Goal: Task Accomplishment & Management: Use online tool/utility

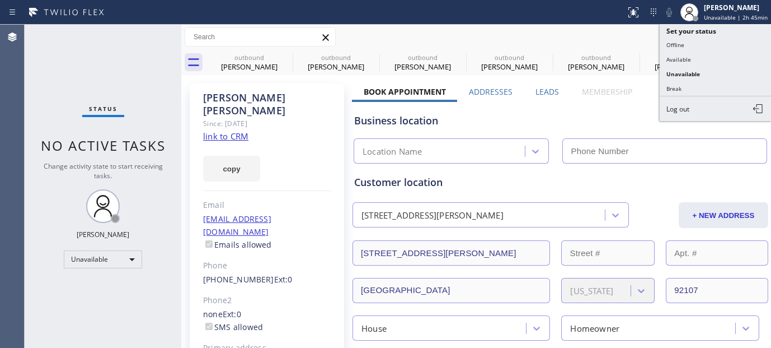
click at [635, 40] on div "Call to Customer Outbound call Location Search location Your caller id phone nu…" at bounding box center [476, 37] width 591 height 20
click at [700, 40] on span "Call to Customer" at bounding box center [724, 38] width 59 height 10
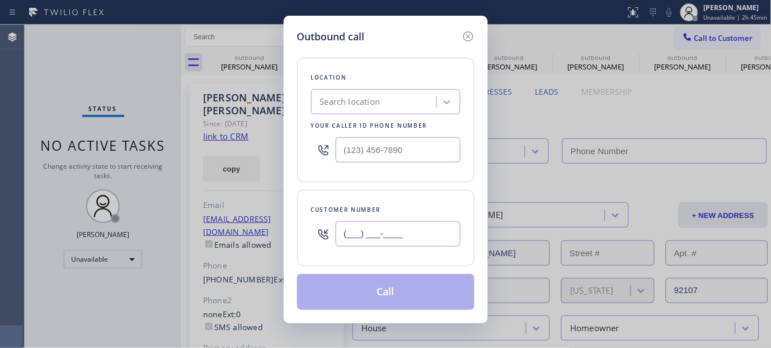
click at [373, 241] on input "(___) ___-____" at bounding box center [398, 233] width 125 height 25
paste input "71-4655"
drag, startPoint x: 405, startPoint y: 224, endPoint x: 479, endPoint y: 92, distance: 150.6
click at [272, 236] on div "Outbound call Location Search location Your caller id phone number Customer num…" at bounding box center [385, 174] width 771 height 348
paste input "714) 655-168"
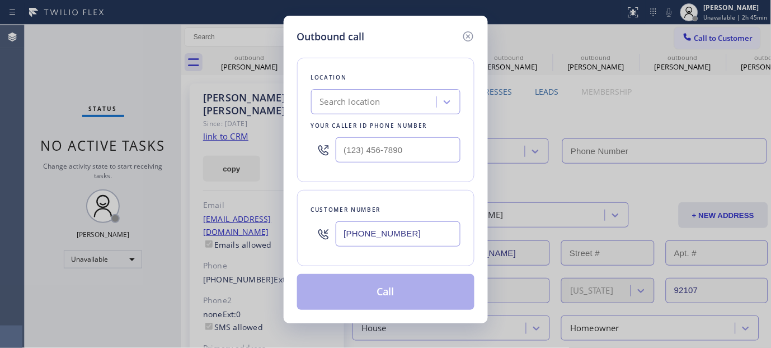
type input "[PHONE_NUMBER]"
drag, startPoint x: 367, startPoint y: 151, endPoint x: 287, endPoint y: 149, distance: 80.1
click at [287, 151] on div "Outbound call Location Search location Your caller id phone number (___) ___-__…" at bounding box center [386, 169] width 204 height 307
paste input "855) 731-4952"
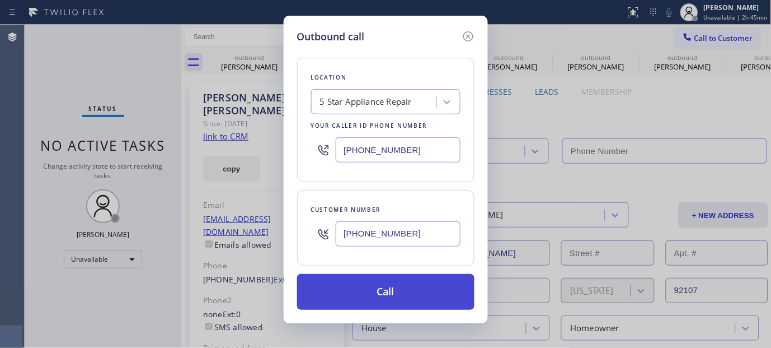
type input "[PHONE_NUMBER]"
click at [400, 297] on button "Call" at bounding box center [385, 292] width 177 height 36
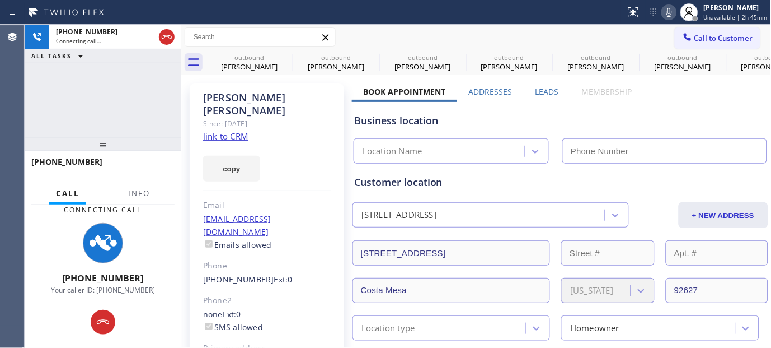
click at [674, 10] on icon at bounding box center [669, 12] width 13 height 13
type input "[PHONE_NUMBER]"
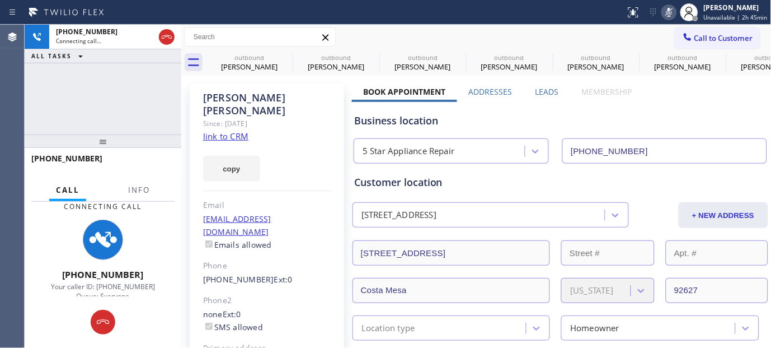
drag, startPoint x: 168, startPoint y: 141, endPoint x: 183, endPoint y: 15, distance: 127.4
click at [150, 69] on div "[PHONE_NUMBER] Connecting call… ALL TASKS ALL TASKS ACTIVE TASKS TASKS IN WRAP …" at bounding box center [103, 186] width 157 height 323
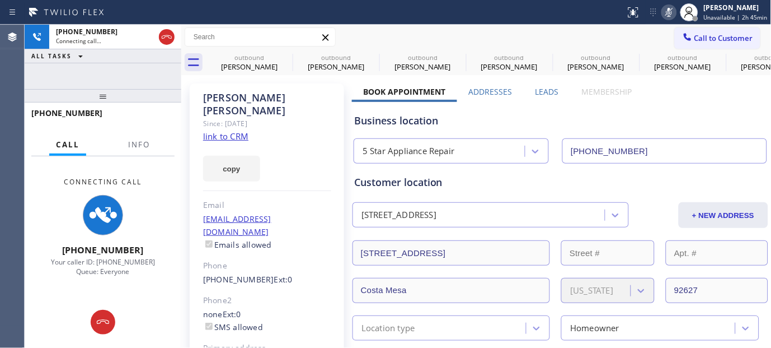
drag, startPoint x: 144, startPoint y: 96, endPoint x: 140, endPoint y: 73, distance: 23.2
click at [141, 77] on div "[PHONE_NUMBER] Connecting call… ALL TASKS ALL TASKS ACTIVE TASKS TASKS IN WRAP …" at bounding box center [103, 186] width 157 height 323
click at [287, 59] on icon at bounding box center [285, 56] width 13 height 13
click at [0, 0] on icon at bounding box center [0, 0] width 0 height 0
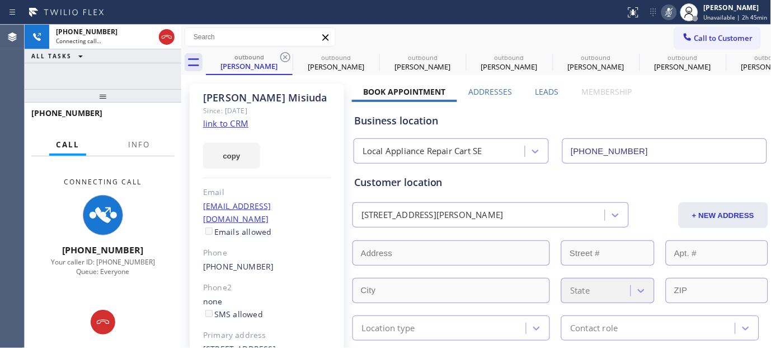
click at [287, 59] on icon at bounding box center [285, 56] width 13 height 13
click at [0, 0] on icon at bounding box center [0, 0] width 0 height 0
click at [454, 58] on icon at bounding box center [459, 57] width 10 height 10
click at [0, 0] on icon at bounding box center [0, 0] width 0 height 0
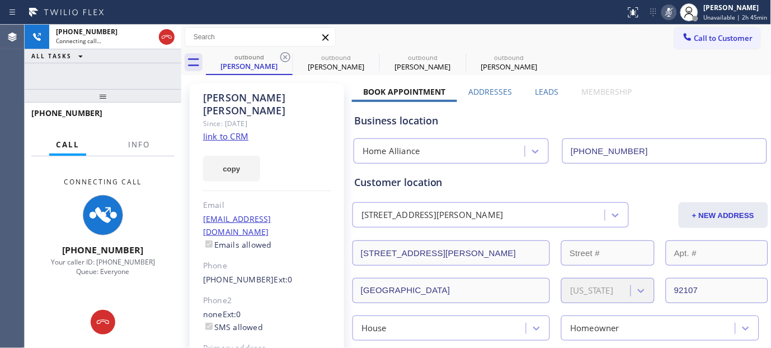
type input "[PHONE_NUMBER]"
click at [287, 58] on icon at bounding box center [285, 57] width 10 height 10
click at [547, 50] on div "outbound [PERSON_NAME] outbound [PERSON_NAME] outbound [PERSON_NAME]" at bounding box center [489, 62] width 566 height 25
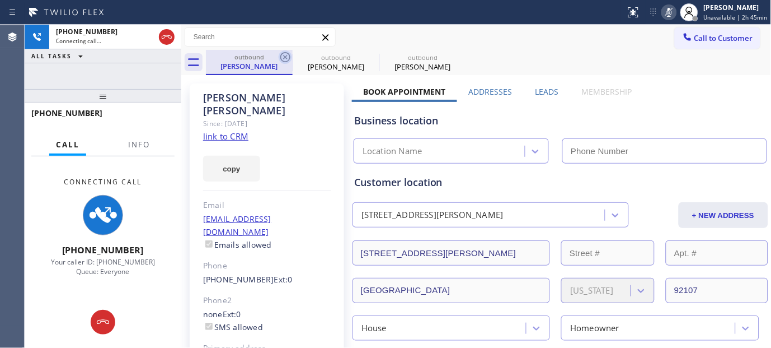
click at [289, 54] on icon at bounding box center [285, 57] width 10 height 10
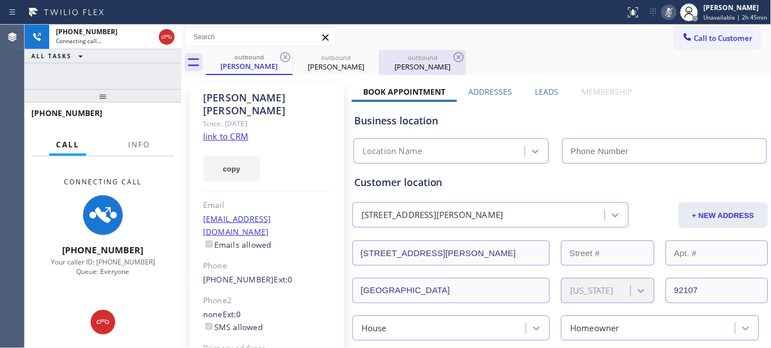
type input "[PHONE_NUMBER]"
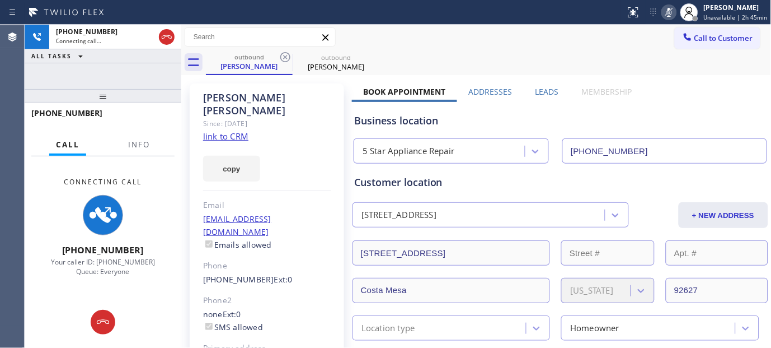
drag, startPoint x: 486, startPoint y: 44, endPoint x: 513, endPoint y: 7, distance: 45.6
click at [488, 43] on div "Call to Customer Outbound call Location 5 Star Appliance Repair Your caller id …" at bounding box center [476, 37] width 591 height 20
click at [174, 34] on div at bounding box center [167, 36] width 16 height 13
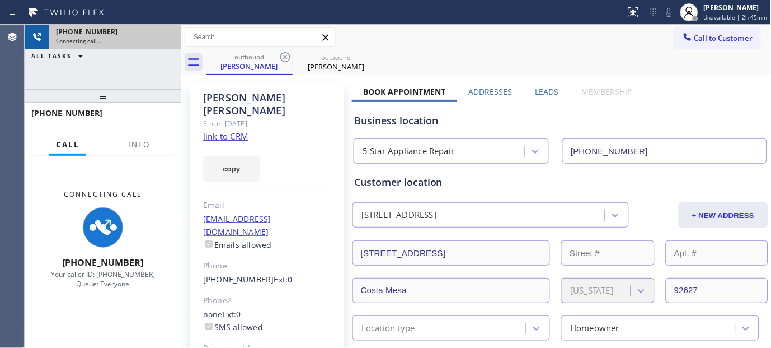
click at [171, 36] on div "[PHONE_NUMBER]" at bounding box center [115, 32] width 119 height 10
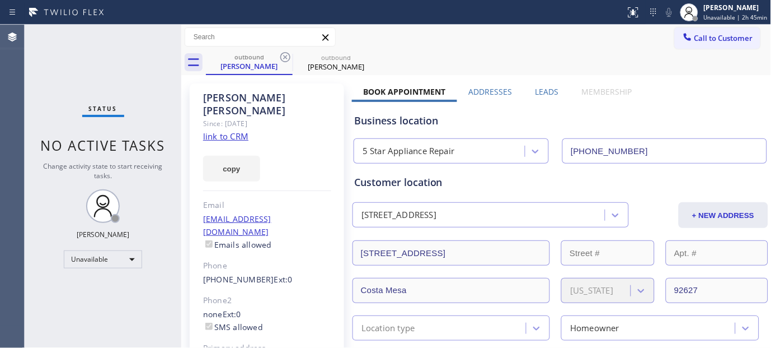
drag, startPoint x: 289, startPoint y: 58, endPoint x: 451, endPoint y: 34, distance: 164.0
click at [289, 57] on icon at bounding box center [285, 56] width 13 height 13
click at [513, 30] on div "Call to Customer Outbound call Location 5 Star Appliance Repair Your caller id …" at bounding box center [476, 37] width 591 height 20
drag, startPoint x: 704, startPoint y: 41, endPoint x: 401, endPoint y: 240, distance: 361.7
click at [704, 40] on span "Call to Customer" at bounding box center [724, 38] width 59 height 10
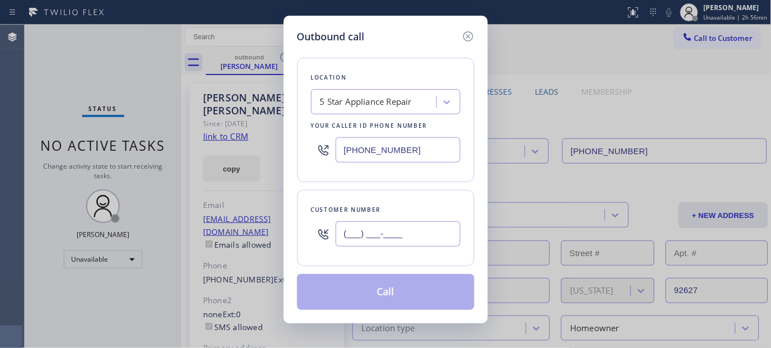
click at [377, 233] on input "(___) ___-____" at bounding box center [398, 233] width 125 height 25
paste input "310) 721-0315"
type input "[PHONE_NUMBER]"
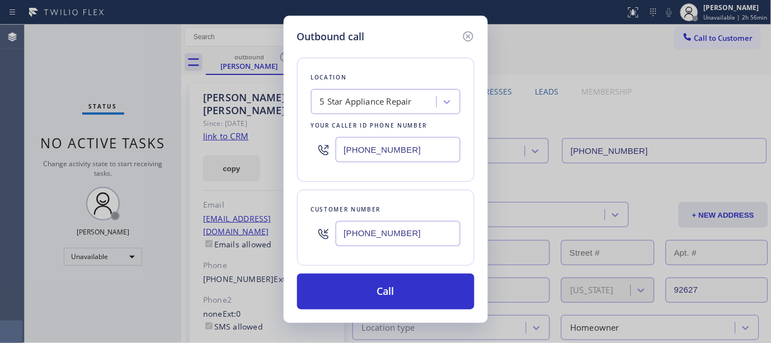
drag, startPoint x: 320, startPoint y: 154, endPoint x: 232, endPoint y: 151, distance: 87.4
click at [232, 151] on div "Outbound call Location 5 Star Appliance Repair Your caller id phone number [PHO…" at bounding box center [385, 171] width 771 height 343
paste input "323) 870-7123"
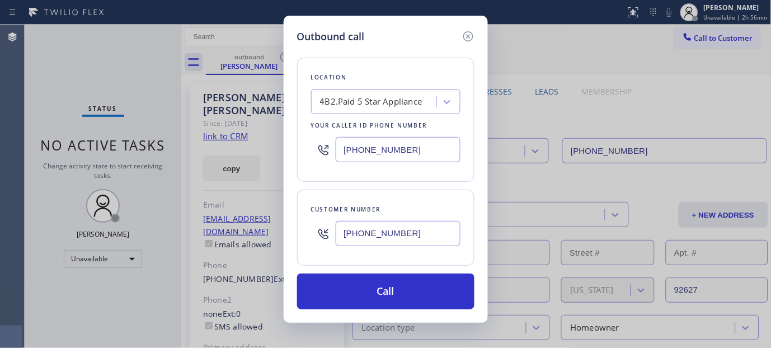
type input "[PHONE_NUMBER]"
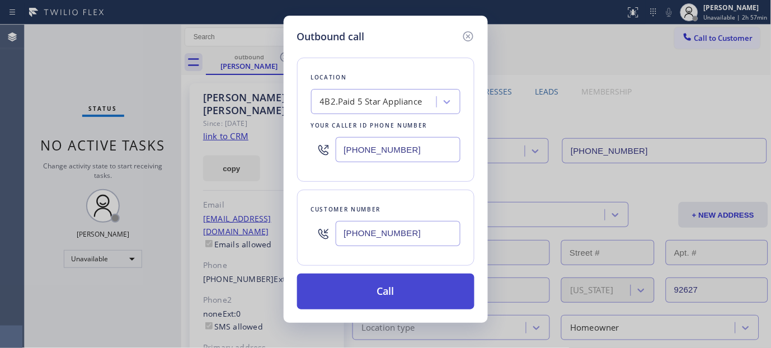
click at [396, 293] on button "Call" at bounding box center [385, 292] width 177 height 36
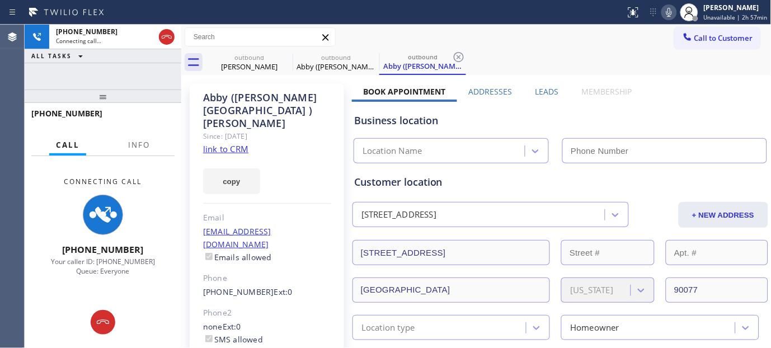
type input "[PHONE_NUMBER]"
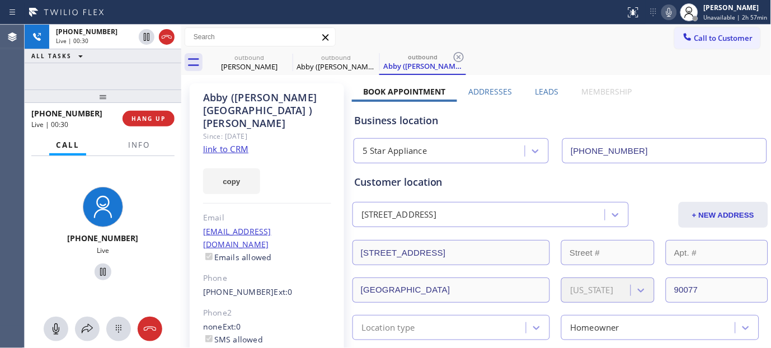
drag, startPoint x: 81, startPoint y: 96, endPoint x: 93, endPoint y: 53, distance: 45.4
click at [86, 63] on div "[PHONE_NUMBER] Live | 00:30 ALL TASKS ALL TASKS ACTIVE TASKS TASKS IN WRAP UP […" at bounding box center [103, 187] width 157 height 324
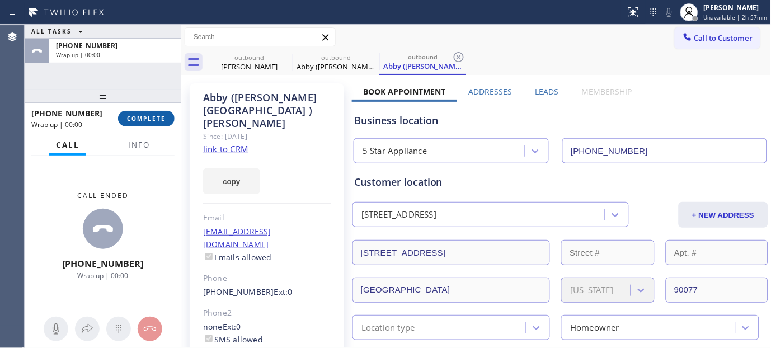
click at [150, 115] on span "COMPLETE" at bounding box center [146, 119] width 39 height 8
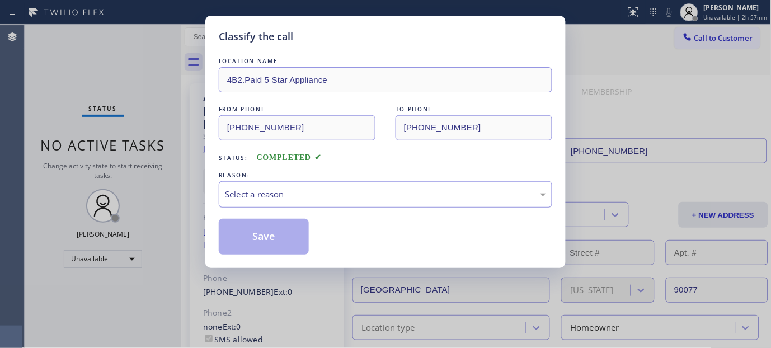
click at [407, 193] on div "Select a reason" at bounding box center [385, 194] width 321 height 13
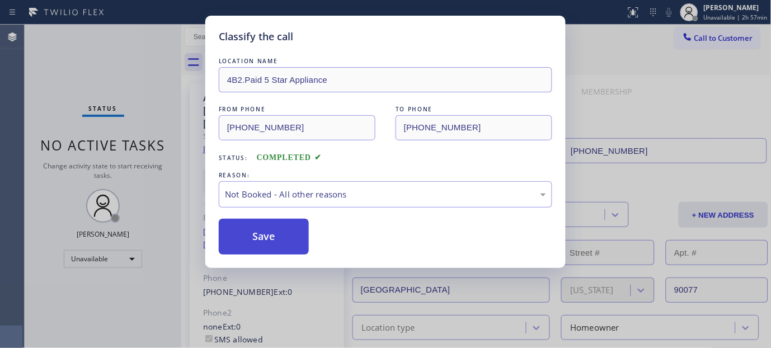
click at [275, 236] on button "Save" at bounding box center [264, 237] width 90 height 36
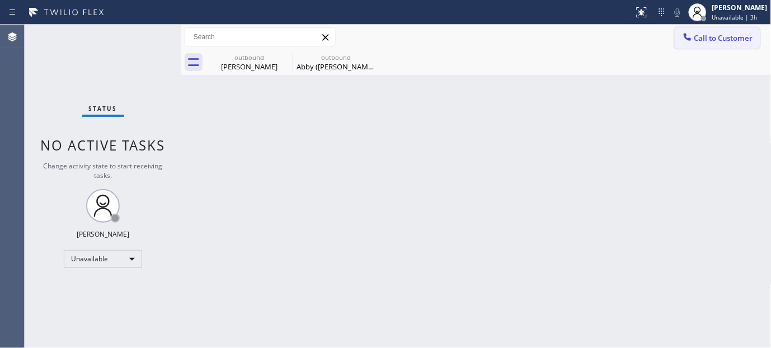
click at [705, 36] on span "Call to Customer" at bounding box center [724, 38] width 59 height 10
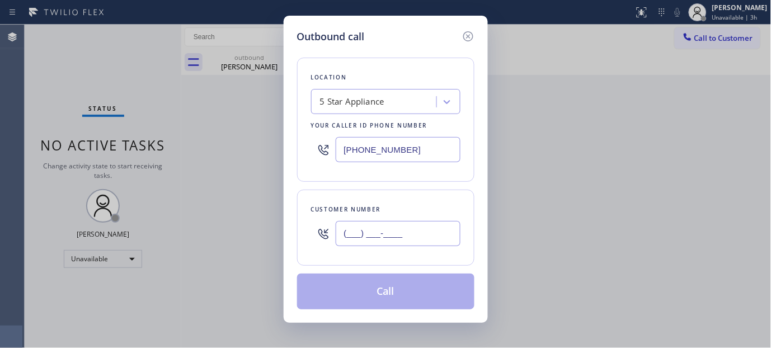
click at [404, 244] on input "(___) ___-____" at bounding box center [398, 233] width 125 height 25
paste input "562) 333-6061"
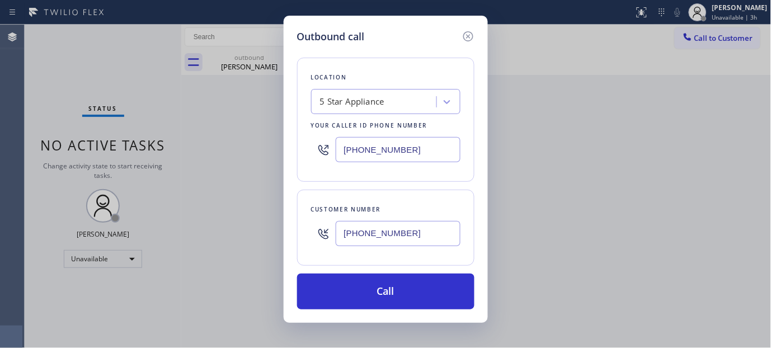
type input "[PHONE_NUMBER]"
drag, startPoint x: 430, startPoint y: 140, endPoint x: 263, endPoint y: 158, distance: 167.7
click at [264, 157] on div "Outbound call Location 5 Star Appliance Your caller id phone number [PHONE_NUMB…" at bounding box center [385, 174] width 771 height 348
paste input "310-010"
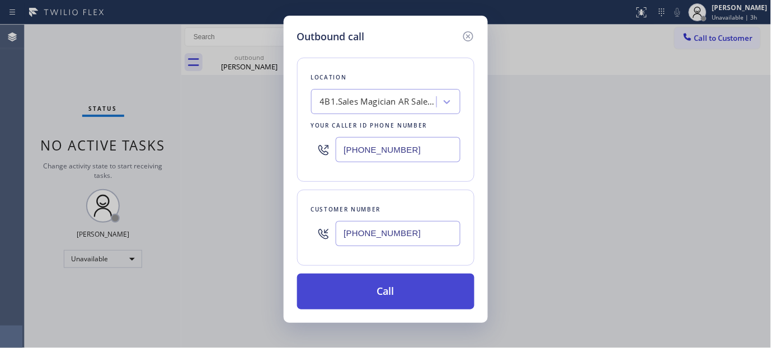
type input "[PHONE_NUMBER]"
click at [414, 292] on button "Call" at bounding box center [385, 292] width 177 height 36
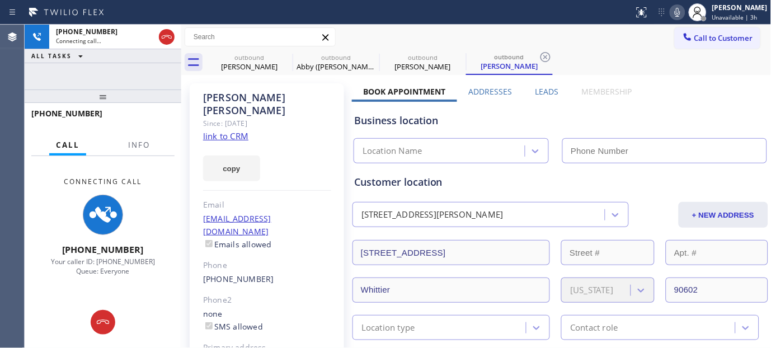
type input "[PHONE_NUMBER]"
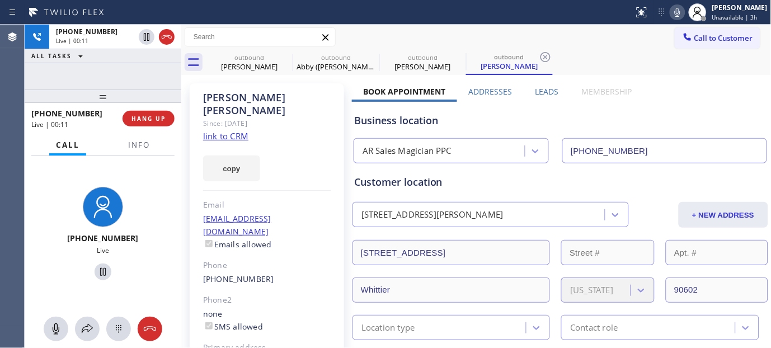
drag, startPoint x: 125, startPoint y: 90, endPoint x: 249, endPoint y: 1, distance: 152.7
click at [133, 78] on div "[PHONE_NUMBER] Live | 00:11 ALL TASKS ALL TASKS ACTIVE TASKS TASKS IN WRAP UP […" at bounding box center [103, 187] width 157 height 324
drag, startPoint x: 147, startPoint y: 92, endPoint x: 198, endPoint y: 16, distance: 92.4
click at [146, 69] on div "[PHONE_NUMBER] Live | 00:56 ALL TASKS ALL TASKS ACTIVE TASKS TASKS IN WRAP UP […" at bounding box center [103, 187] width 157 height 324
click at [159, 126] on div "[PHONE_NUMBER] Live | 01:03 HANG UP" at bounding box center [102, 118] width 143 height 29
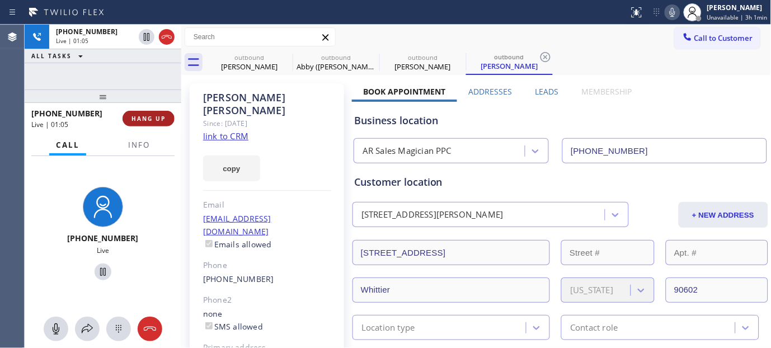
click at [159, 115] on span "HANG UP" at bounding box center [149, 119] width 34 height 8
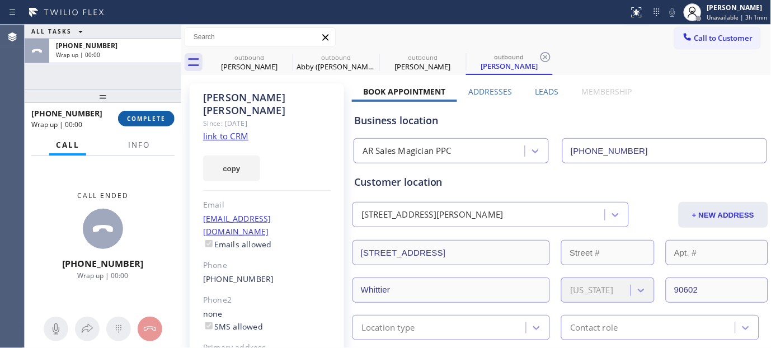
click at [158, 115] on span "COMPLETE" at bounding box center [146, 119] width 39 height 8
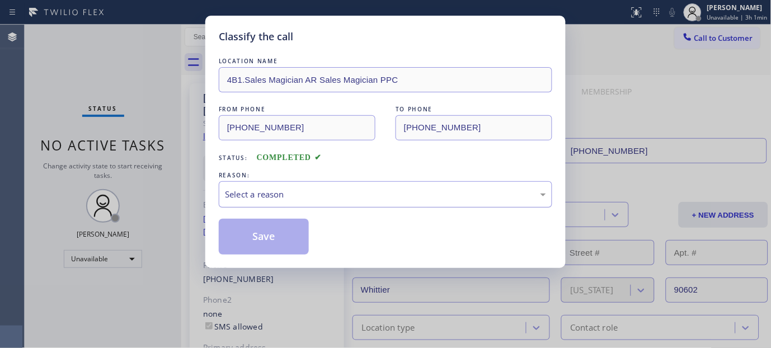
click at [308, 203] on div "Select a reason" at bounding box center [386, 194] width 334 height 26
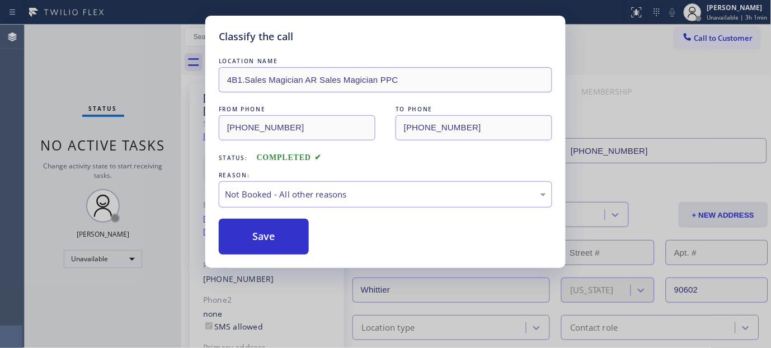
click at [252, 236] on button "Save" at bounding box center [264, 237] width 90 height 36
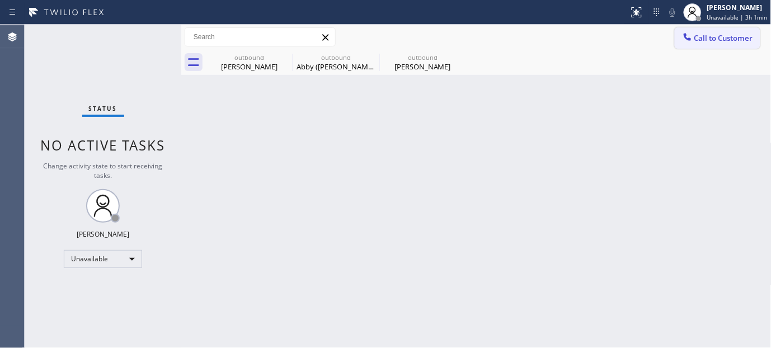
click at [690, 43] on div at bounding box center [687, 37] width 13 height 13
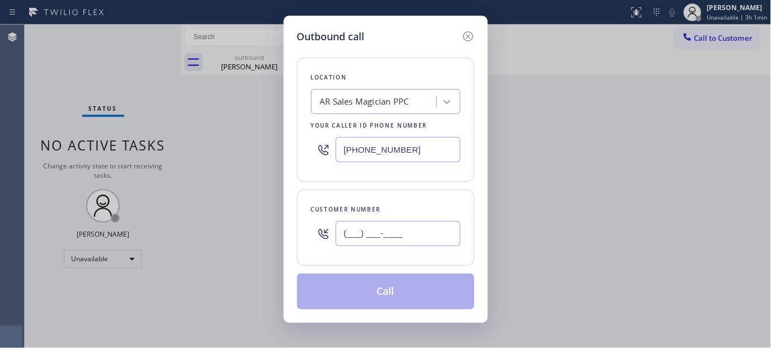
click at [393, 245] on input "(___) ___-____" at bounding box center [398, 233] width 125 height 25
paste input "909) 576-4165"
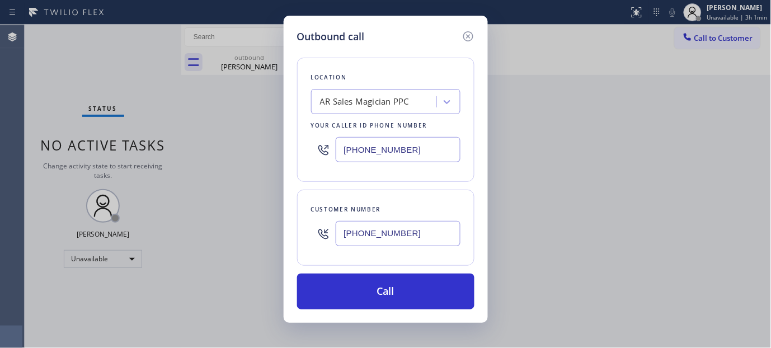
drag, startPoint x: 414, startPoint y: 233, endPoint x: 289, endPoint y: 216, distance: 125.9
click at [266, 233] on div "Outbound call Location AR Sales Magician PPC Your caller id phone number [PHONE…" at bounding box center [385, 174] width 771 height 348
paste input "562) 400-8938"
type input "[PHONE_NUMBER]"
drag, startPoint x: 372, startPoint y: 149, endPoint x: 298, endPoint y: 175, distance: 77.7
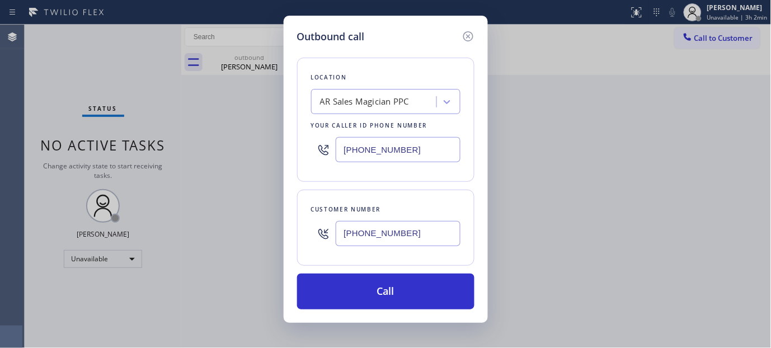
click at [266, 158] on div "Outbound call Location AR Sales Magician PPC Your caller id phone number [PHONE…" at bounding box center [385, 174] width 771 height 348
paste input "562) 489-9480"
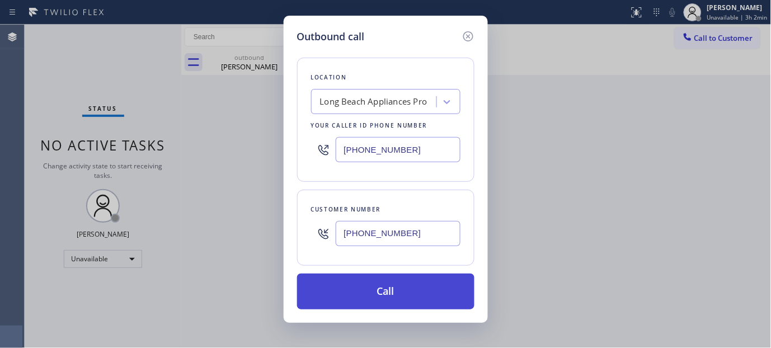
type input "[PHONE_NUMBER]"
click at [410, 286] on button "Call" at bounding box center [385, 292] width 177 height 36
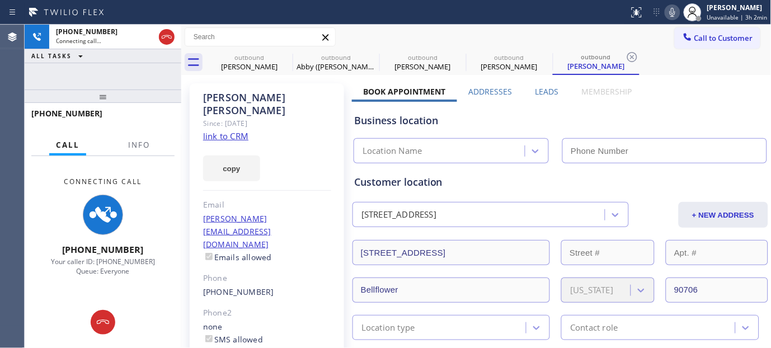
type input "[PHONE_NUMBER]"
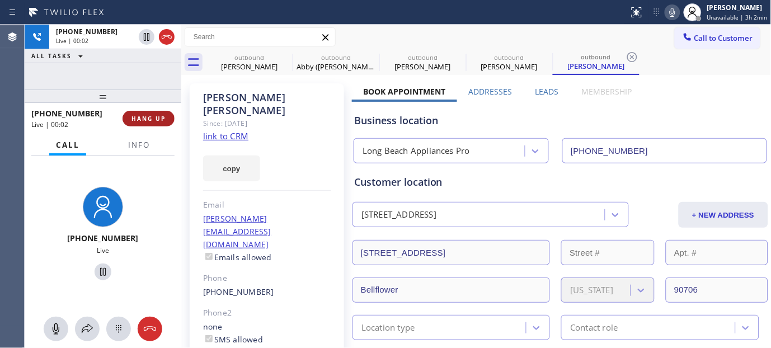
click at [139, 115] on span "HANG UP" at bounding box center [149, 119] width 34 height 8
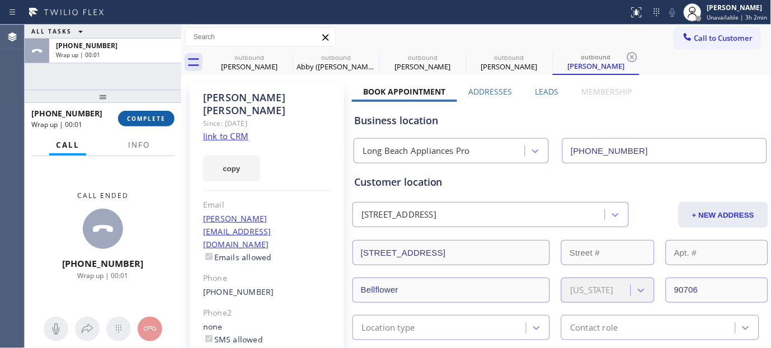
click at [137, 116] on span "COMPLETE" at bounding box center [146, 119] width 39 height 8
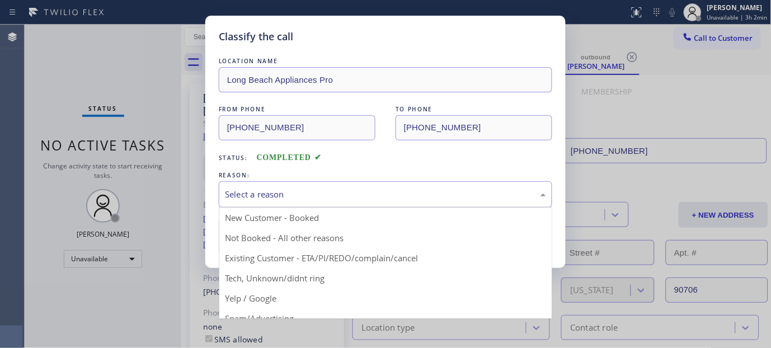
click at [273, 204] on div "Select a reason" at bounding box center [386, 194] width 334 height 26
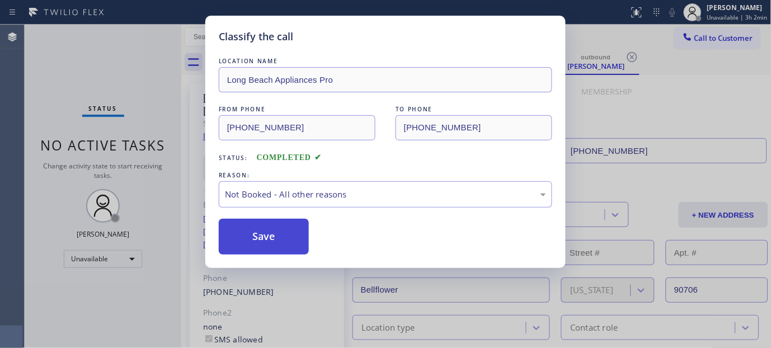
click at [250, 238] on button "Save" at bounding box center [264, 237] width 90 height 36
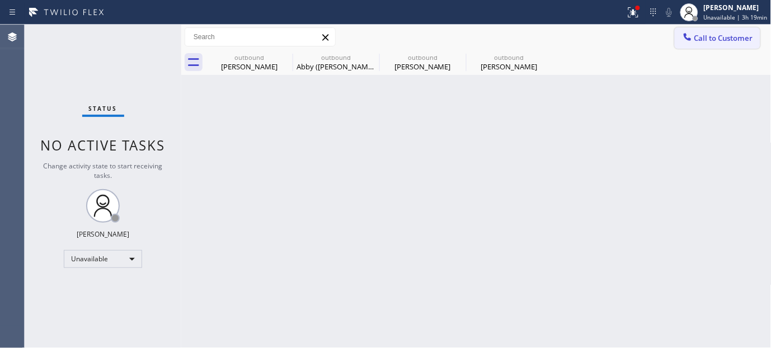
drag, startPoint x: 696, startPoint y: 34, endPoint x: 580, endPoint y: 104, distance: 135.6
click at [695, 34] on span "Call to Customer" at bounding box center [724, 38] width 59 height 10
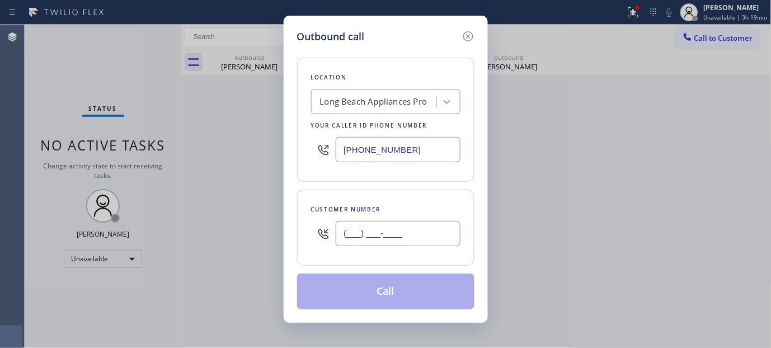
click at [363, 243] on input "(___) ___-____" at bounding box center [398, 233] width 125 height 25
paste input "562) 755-3820"
drag, startPoint x: 465, startPoint y: 25, endPoint x: 465, endPoint y: 36, distance: 10.6
click at [465, 27] on div "Outbound call Location [GEOGRAPHIC_DATA] Appliances Pro Your caller id phone nu…" at bounding box center [386, 169] width 204 height 307
click at [465, 36] on icon at bounding box center [468, 36] width 13 height 13
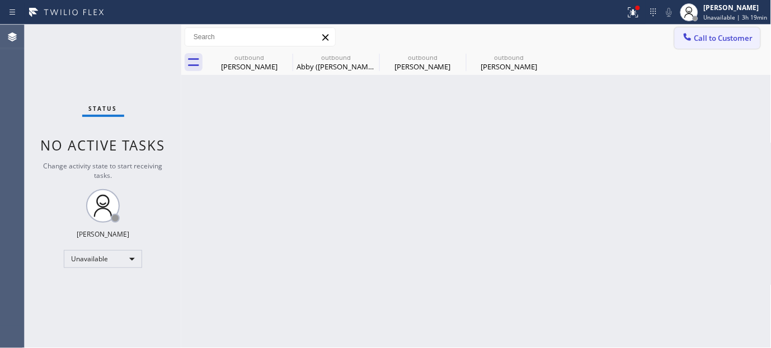
click at [704, 36] on span "Call to Customer" at bounding box center [724, 38] width 59 height 10
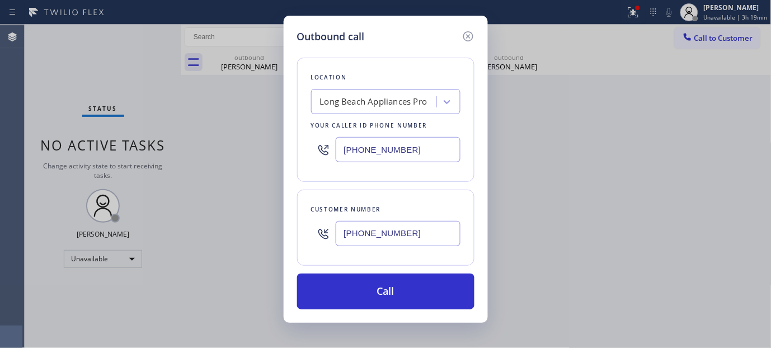
click at [379, 246] on input "[PHONE_NUMBER]" at bounding box center [398, 233] width 125 height 25
paste input "5627"
type input "[PHONE_NUMBER]"
drag, startPoint x: 385, startPoint y: 160, endPoint x: 303, endPoint y: 147, distance: 82.8
click at [310, 150] on div "Location [GEOGRAPHIC_DATA] Appliances Pro Your caller id phone number [PHONE_NU…" at bounding box center [385, 120] width 177 height 124
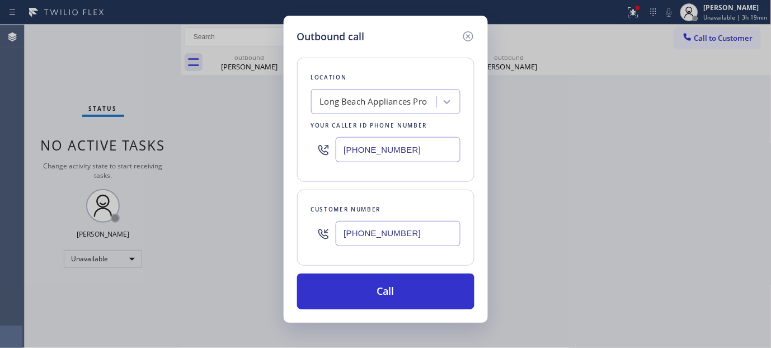
paste input "714) 364-8542"
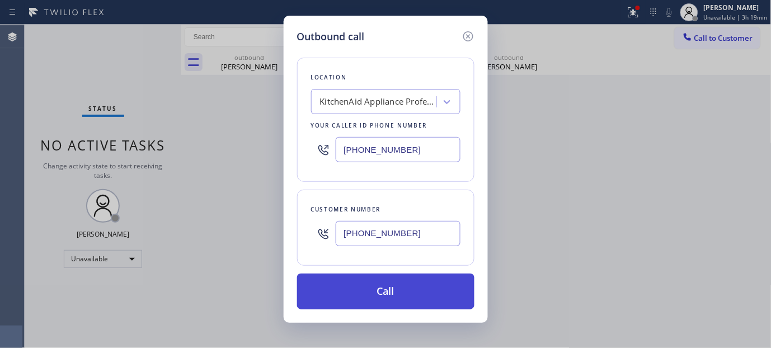
type input "[PHONE_NUMBER]"
click at [396, 278] on button "Call" at bounding box center [385, 292] width 177 height 36
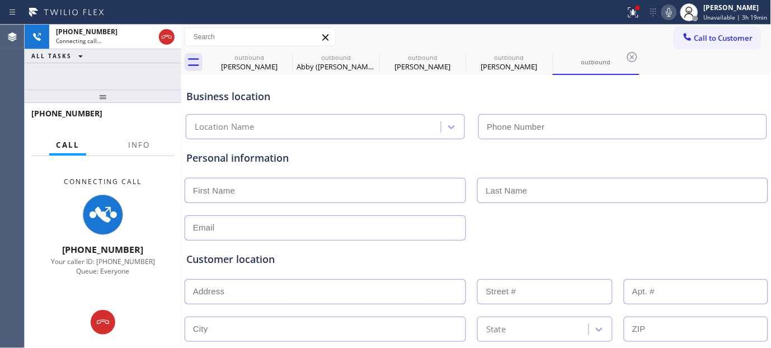
type input "[PHONE_NUMBER]"
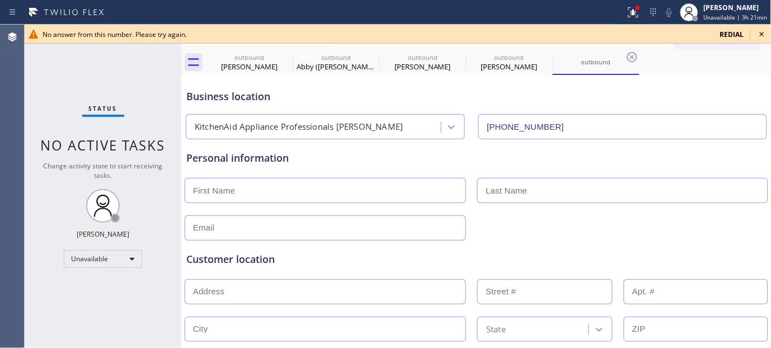
click at [738, 30] on span "redial" at bounding box center [732, 35] width 24 height 10
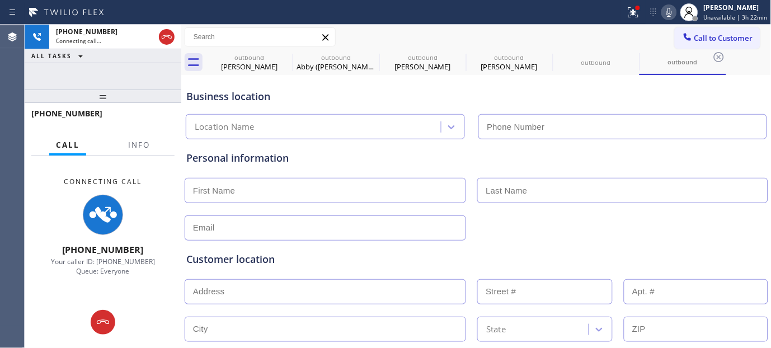
type input "[PHONE_NUMBER]"
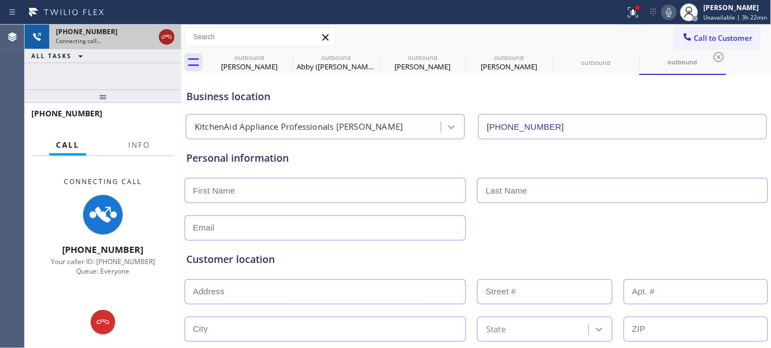
click at [171, 38] on icon at bounding box center [167, 36] width 10 height 3
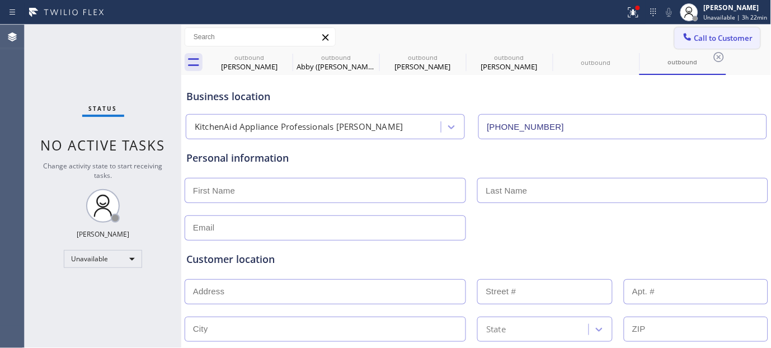
click at [720, 46] on button "Call to Customer" at bounding box center [718, 37] width 86 height 21
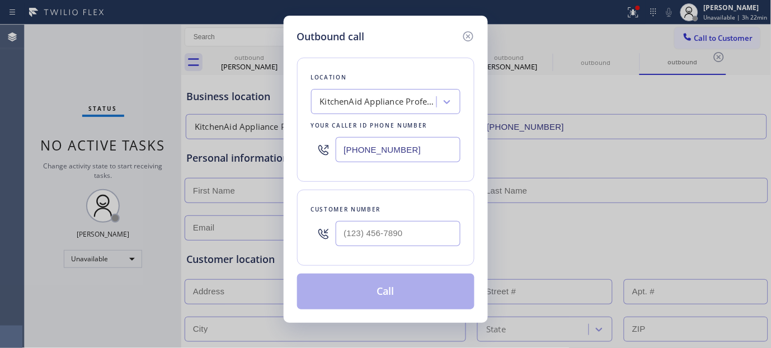
drag, startPoint x: 438, startPoint y: 213, endPoint x: 397, endPoint y: 241, distance: 49.2
click at [431, 222] on div "Customer number" at bounding box center [385, 228] width 177 height 76
click at [397, 241] on input "(___) ___-____" at bounding box center [398, 233] width 125 height 25
paste input "714) 294-9836"
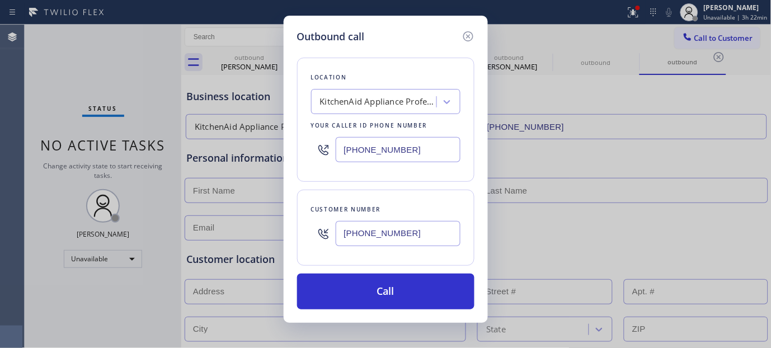
type input "[PHONE_NUMBER]"
click at [330, 159] on div "[PHONE_NUMBER]" at bounding box center [385, 150] width 149 height 36
paste input "833) 667-1323"
type input "[PHONE_NUMBER]"
drag, startPoint x: 406, startPoint y: 222, endPoint x: 259, endPoint y: 231, distance: 147.5
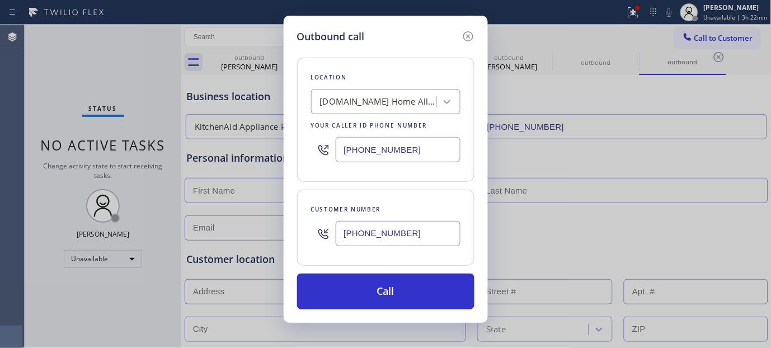
click at [259, 231] on div "Outbound call Location [DOMAIN_NAME] Home Alliance Membeship Your caller id pho…" at bounding box center [385, 174] width 771 height 348
drag, startPoint x: 421, startPoint y: 245, endPoint x: 172, endPoint y: 242, distance: 249.1
click at [172, 241] on div "Outbound call Location [DOMAIN_NAME] Home Alliance Membeship Your caller id pho…" at bounding box center [385, 174] width 771 height 348
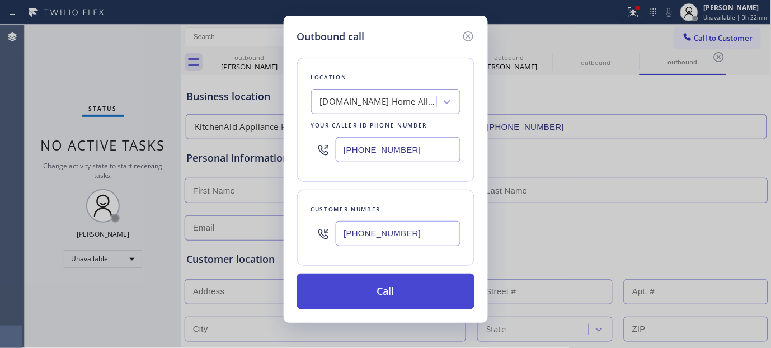
paste input "text"
type input "[PHONE_NUMBER]"
click at [430, 294] on button "Call" at bounding box center [385, 292] width 177 height 36
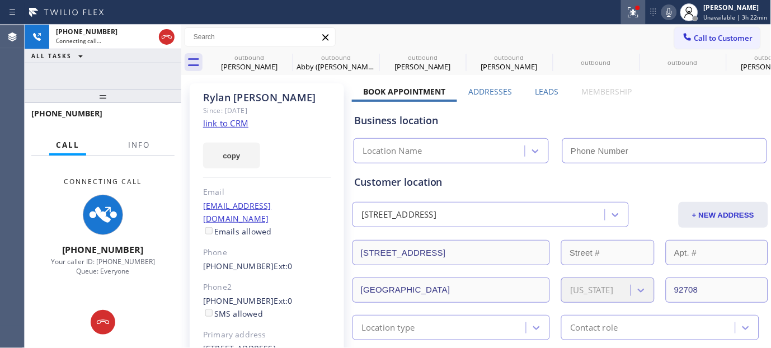
click at [645, 16] on div at bounding box center [633, 12] width 25 height 13
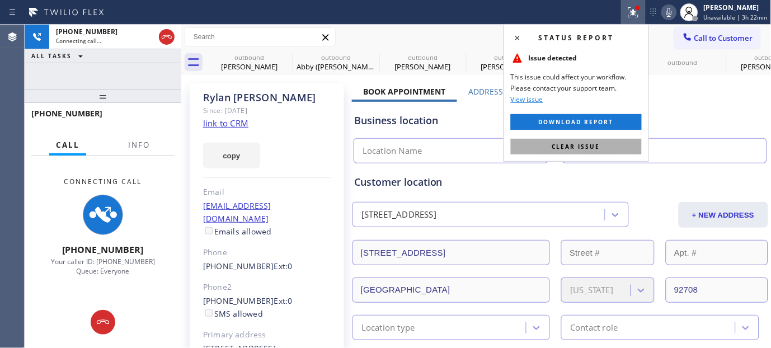
click at [551, 148] on button "Clear issue" at bounding box center [576, 147] width 131 height 16
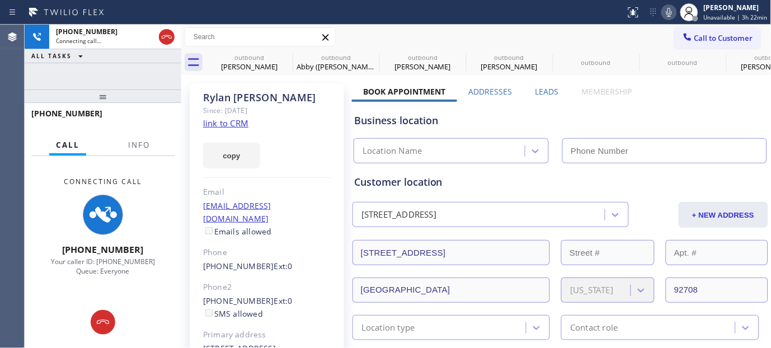
type input "[PHONE_NUMBER]"
click at [221, 99] on div "[PERSON_NAME]" at bounding box center [267, 97] width 128 height 13
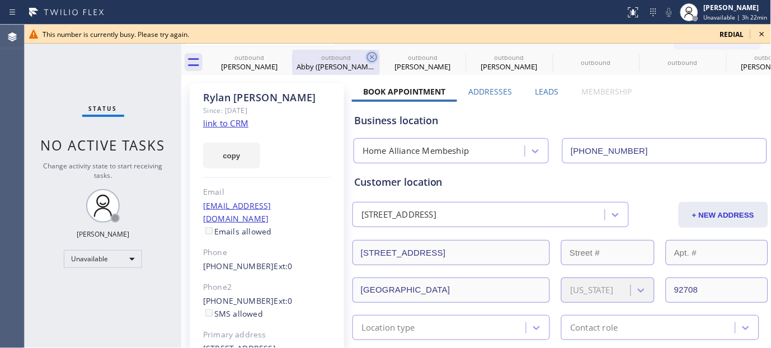
drag, startPoint x: 322, startPoint y: 108, endPoint x: 371, endPoint y: 63, distance: 66.1
click at [322, 108] on div "Since: [DATE]" at bounding box center [267, 110] width 128 height 13
click at [760, 34] on icon at bounding box center [762, 33] width 13 height 13
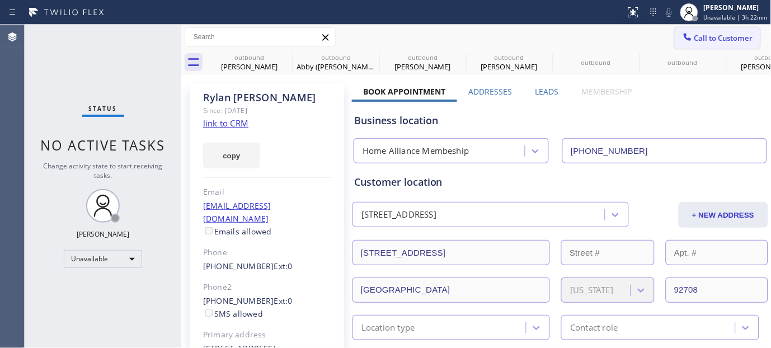
click at [728, 34] on span "Call to Customer" at bounding box center [724, 38] width 59 height 10
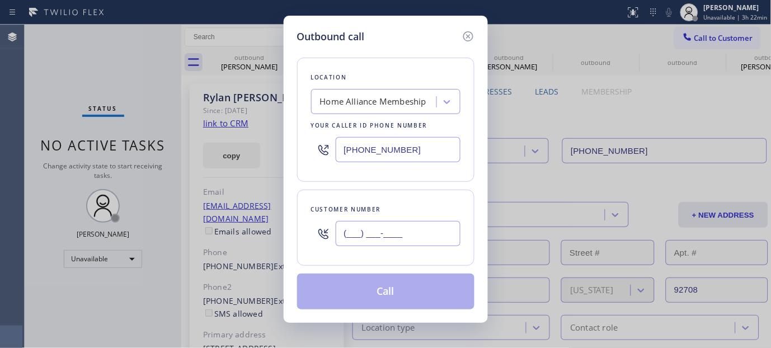
click at [339, 237] on input "(___) ___-____" at bounding box center [398, 233] width 125 height 25
paste input "818) 852-3084"
type input "[PHONE_NUMBER]"
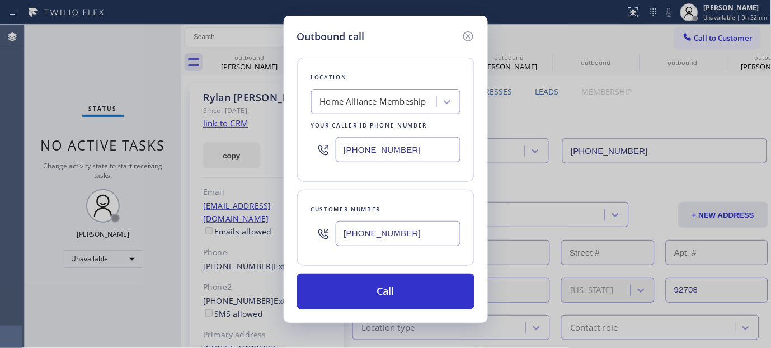
drag, startPoint x: 289, startPoint y: 149, endPoint x: 266, endPoint y: 150, distance: 23.5
click at [266, 149] on div "Outbound call Location Home Alliance Membeship Your caller id phone number [PHO…" at bounding box center [385, 174] width 771 height 348
paste input "714) 909-1626"
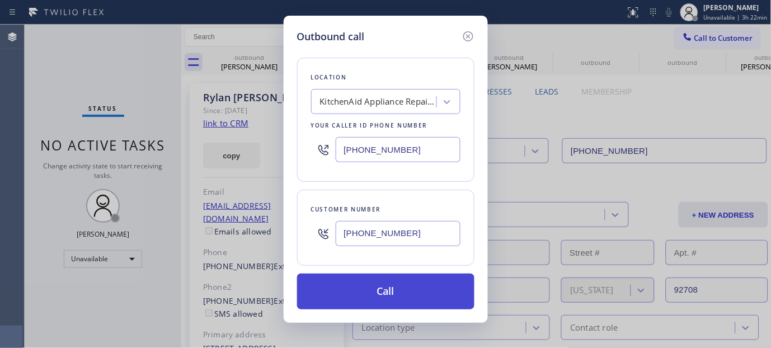
type input "[PHONE_NUMBER]"
click at [413, 288] on button "Call" at bounding box center [385, 292] width 177 height 36
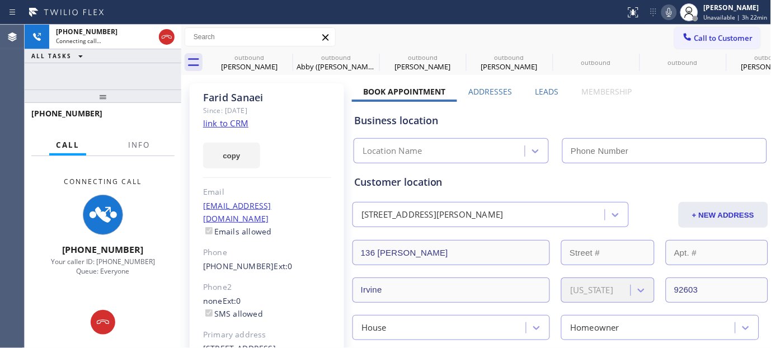
type input "[PHONE_NUMBER]"
drag, startPoint x: 90, startPoint y: 96, endPoint x: 193, endPoint y: 30, distance: 122.3
click at [99, 73] on div "[PHONE_NUMBER] Connecting call… ALL TASKS ALL TASKS ACTIVE TASKS TASKS IN WRAP …" at bounding box center [103, 187] width 157 height 324
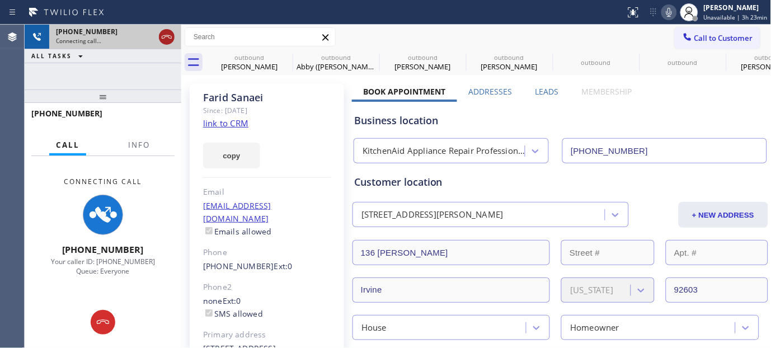
click at [174, 37] on div at bounding box center [167, 36] width 16 height 13
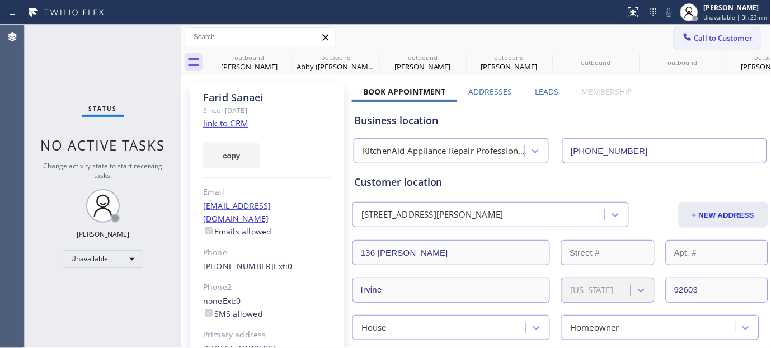
click at [702, 38] on span "Call to Customer" at bounding box center [724, 38] width 59 height 10
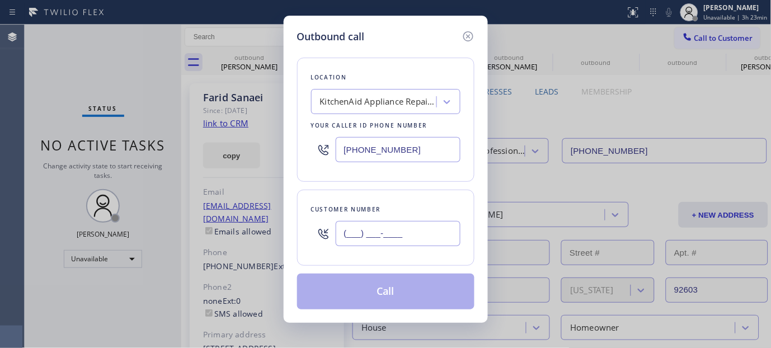
click at [356, 243] on input "(___) ___-____" at bounding box center [398, 233] width 125 height 25
paste input "714) 747-0418"
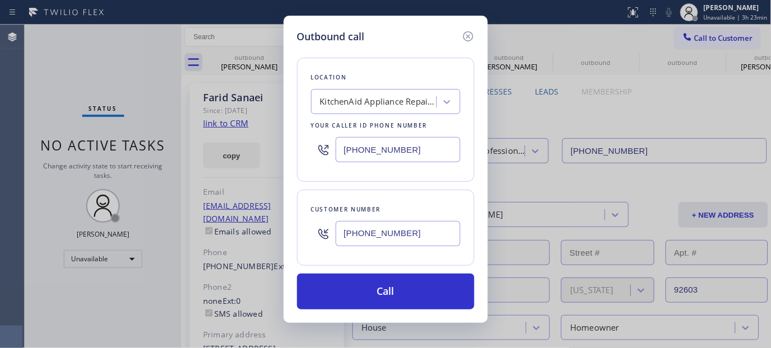
type input "[PHONE_NUMBER]"
drag, startPoint x: 411, startPoint y: 152, endPoint x: 284, endPoint y: 161, distance: 127.4
click at [284, 161] on div "Outbound call Location KitchenAid Appliance Repair Professionals Your caller id…" at bounding box center [386, 169] width 204 height 307
paste input "833) 483-5952"
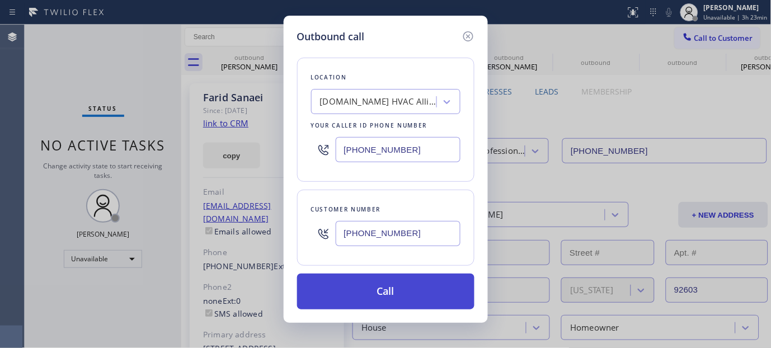
type input "[PHONE_NUMBER]"
click at [418, 296] on button "Call" at bounding box center [385, 292] width 177 height 36
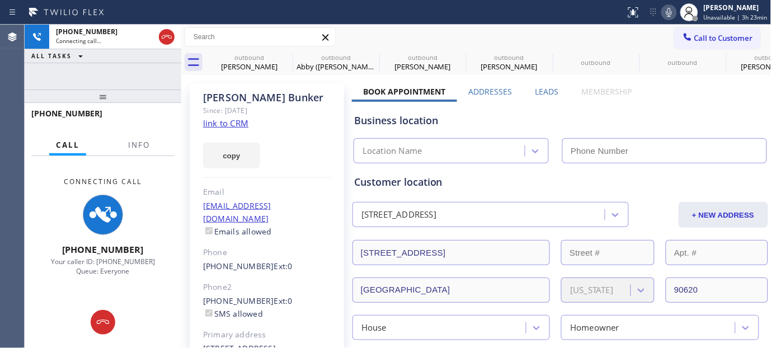
type input "[PHONE_NUMBER]"
click at [165, 35] on icon at bounding box center [167, 36] width 10 height 3
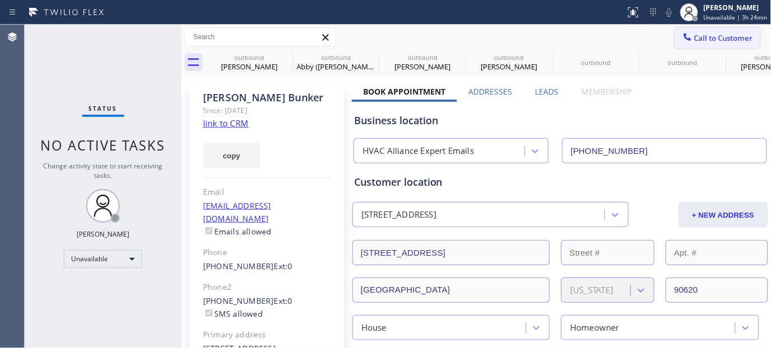
click at [742, 44] on button "Call to Customer" at bounding box center [718, 37] width 86 height 21
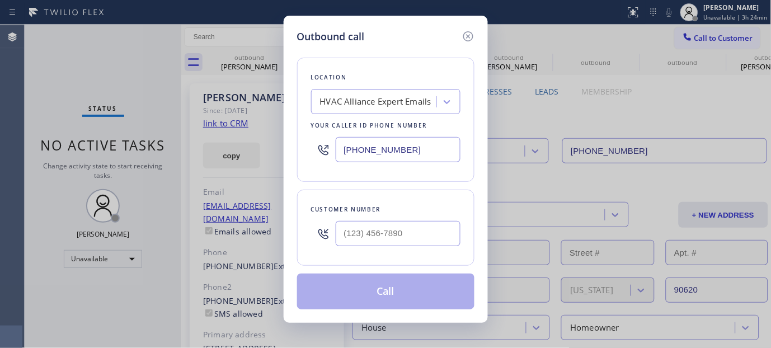
click at [421, 221] on div at bounding box center [398, 233] width 125 height 36
click at [416, 231] on input "(___) ___-____" at bounding box center [398, 233] width 125 height 25
paste input "206) 601-8630"
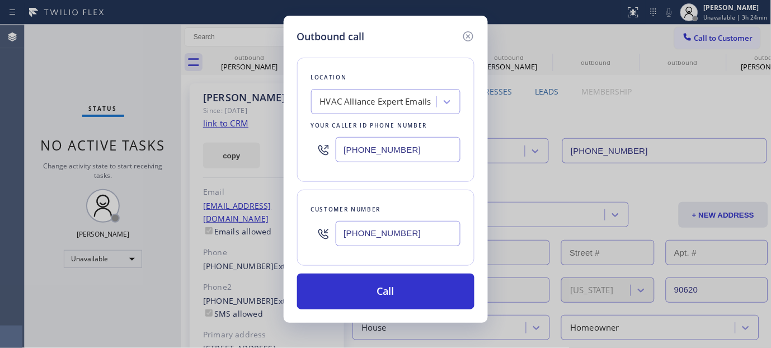
type input "[PHONE_NUMBER]"
drag, startPoint x: 416, startPoint y: 151, endPoint x: 241, endPoint y: 153, distance: 175.8
click at [241, 153] on div "Outbound call Location HVAC Alliance Expert Emails Your caller id phone number …" at bounding box center [385, 174] width 771 height 348
paste input "77) 777-0796"
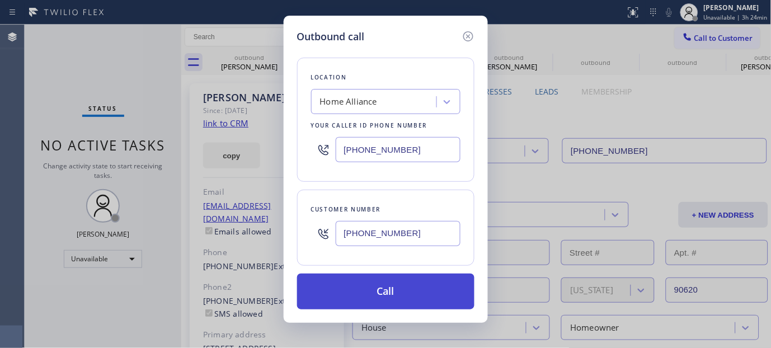
type input "[PHONE_NUMBER]"
click at [432, 286] on button "Call" at bounding box center [385, 292] width 177 height 36
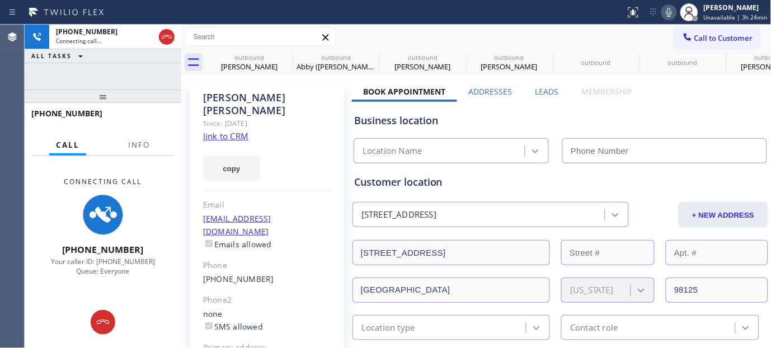
type input "[PHONE_NUMBER]"
drag, startPoint x: 125, startPoint y: 92, endPoint x: 146, endPoint y: 49, distance: 47.8
click at [126, 68] on div "[PHONE_NUMBER] Connecting call… ALL TASKS ALL TASKS ACTIVE TASKS TASKS IN WRAP …" at bounding box center [103, 187] width 157 height 324
click at [285, 54] on icon at bounding box center [285, 56] width 13 height 13
click at [0, 0] on icon at bounding box center [0, 0] width 0 height 0
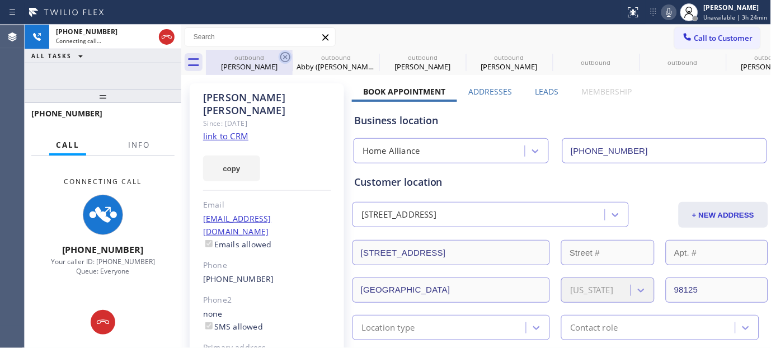
click at [0, 0] on icon at bounding box center [0, 0] width 0 height 0
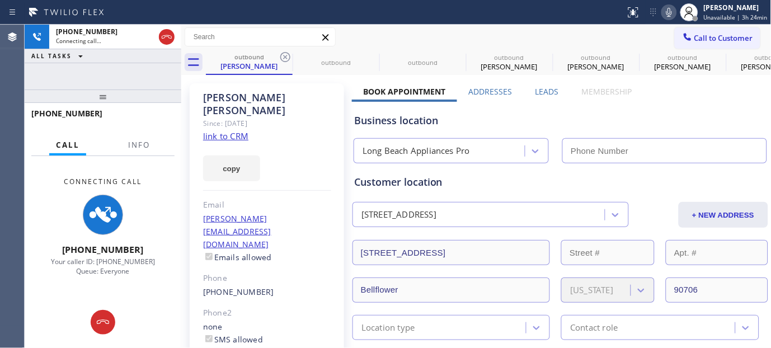
click at [285, 54] on icon at bounding box center [285, 56] width 13 height 13
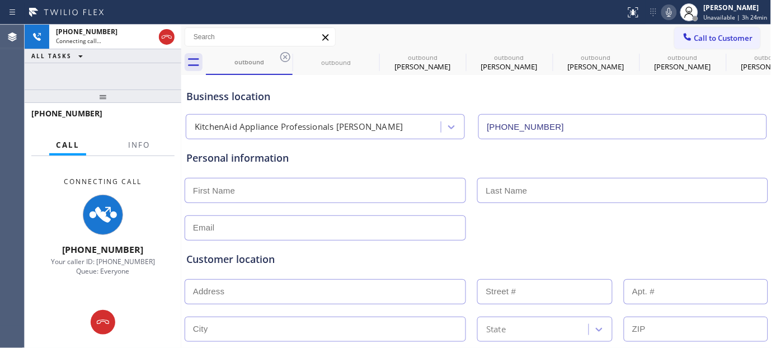
click at [278, 42] on div at bounding box center [278, 42] width 0 height 0
click at [285, 54] on icon at bounding box center [285, 56] width 13 height 13
click at [0, 0] on icon at bounding box center [0, 0] width 0 height 0
type input "[PHONE_NUMBER]"
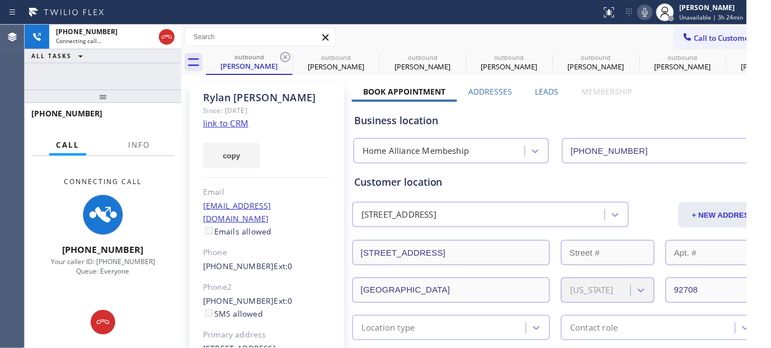
click at [285, 54] on icon at bounding box center [285, 56] width 13 height 13
click at [0, 0] on icon at bounding box center [0, 0] width 0 height 0
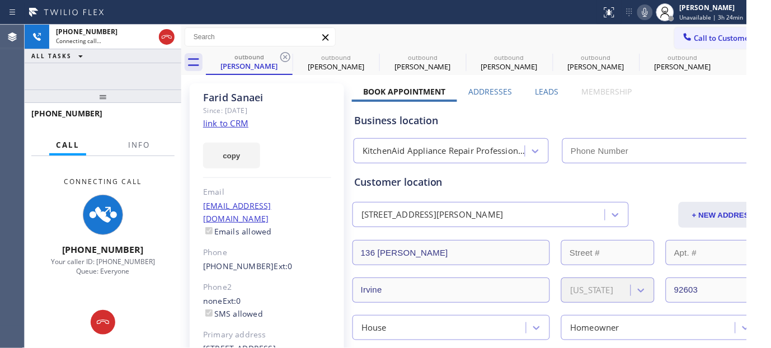
click at [285, 54] on icon at bounding box center [285, 56] width 13 height 13
click at [0, 0] on icon at bounding box center [0, 0] width 0 height 0
type input "[PHONE_NUMBER]"
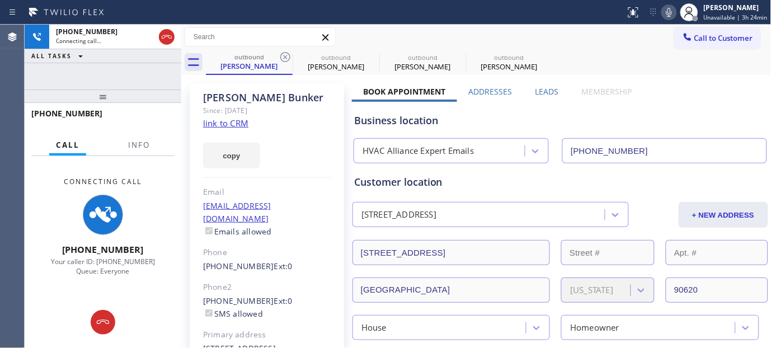
click at [285, 54] on icon at bounding box center [285, 56] width 13 height 13
type input "[PHONE_NUMBER]"
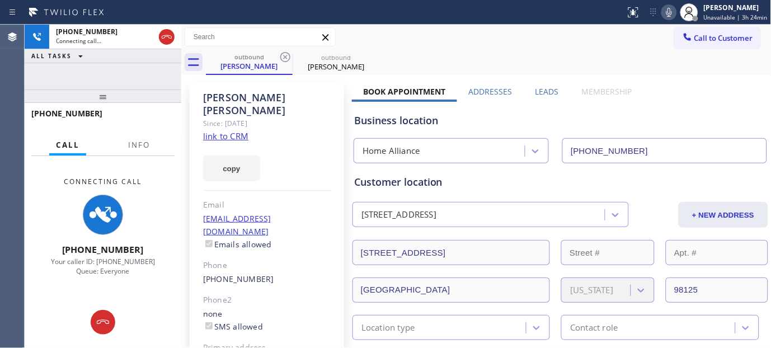
drag, startPoint x: 516, startPoint y: 44, endPoint x: 556, endPoint y: 4, distance: 56.2
click at [517, 44] on div "Call to Customer Outbound call Location Home Alliance Your caller id phone numb…" at bounding box center [476, 37] width 591 height 20
click at [172, 36] on icon at bounding box center [166, 36] width 13 height 13
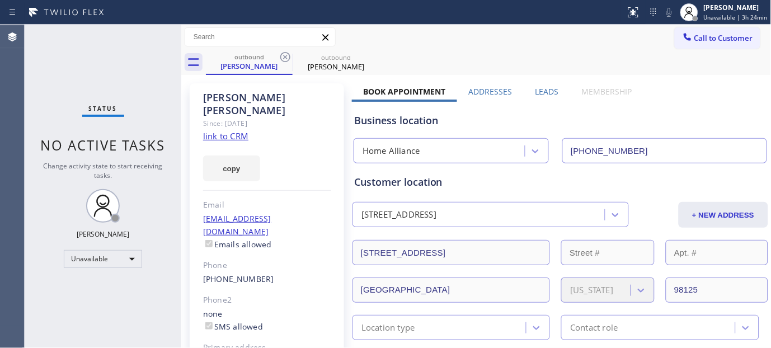
click at [707, 28] on button "Call to Customer" at bounding box center [718, 37] width 86 height 21
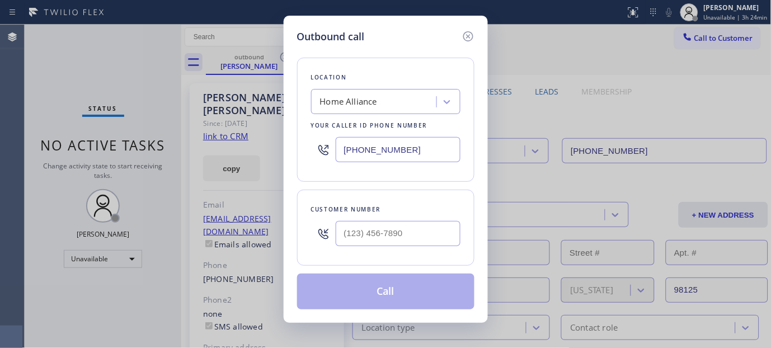
drag, startPoint x: 399, startPoint y: 215, endPoint x: 396, endPoint y: 243, distance: 28.1
click at [399, 215] on div "Customer number" at bounding box center [385, 228] width 177 height 76
click at [396, 243] on input "(___) ___-____" at bounding box center [398, 233] width 125 height 25
paste input "310) 663-4561"
paste input "text"
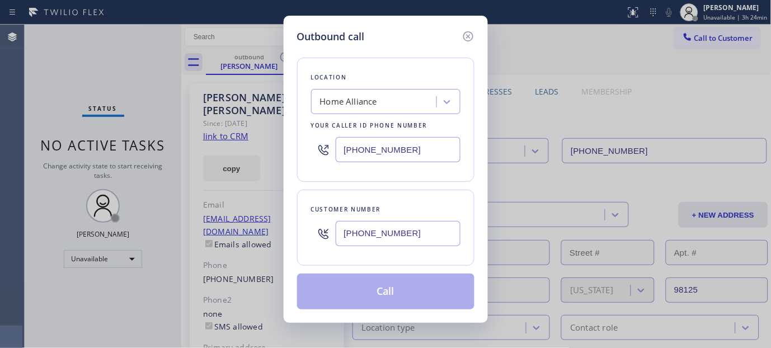
paste input "text"
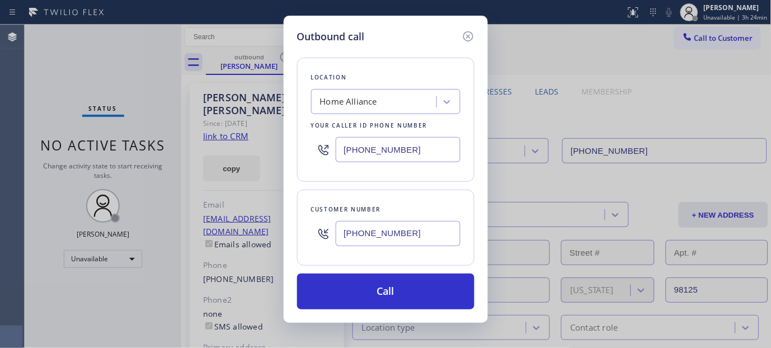
type input "[PHONE_NUMBER]"
drag, startPoint x: 421, startPoint y: 154, endPoint x: 239, endPoint y: 160, distance: 182.0
click at [238, 160] on div "Outbound call Location Home Alliance Your caller id phone number [PHONE_NUMBER]…" at bounding box center [385, 174] width 771 height 348
paste input "562) 489-9480"
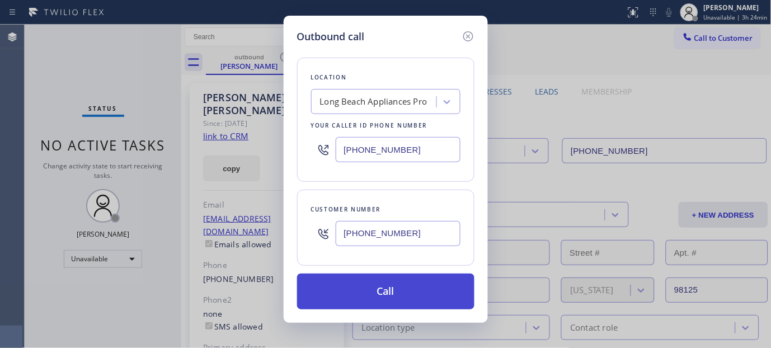
type input "[PHONE_NUMBER]"
click at [442, 296] on button "Call" at bounding box center [385, 292] width 177 height 36
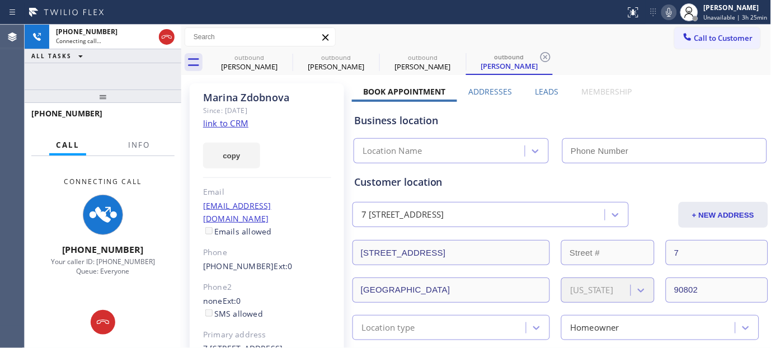
type input "[PHONE_NUMBER]"
drag, startPoint x: 578, startPoint y: 94, endPoint x: 702, endPoint y: 93, distance: 124.8
click at [588, 107] on div "Business location [GEOGRAPHIC_DATA] Appliances Pro [PHONE_NUMBER]" at bounding box center [560, 133] width 417 height 62
drag, startPoint x: 640, startPoint y: 93, endPoint x: 460, endPoint y: 97, distance: 180.3
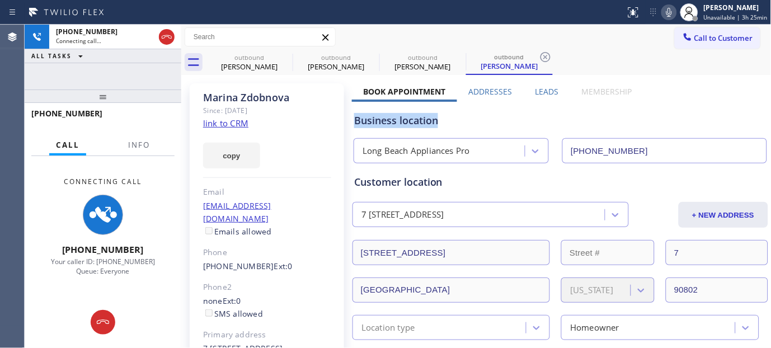
click at [484, 112] on div "Business location [GEOGRAPHIC_DATA] Appliances Pro [PHONE_NUMBER]" at bounding box center [560, 133] width 417 height 62
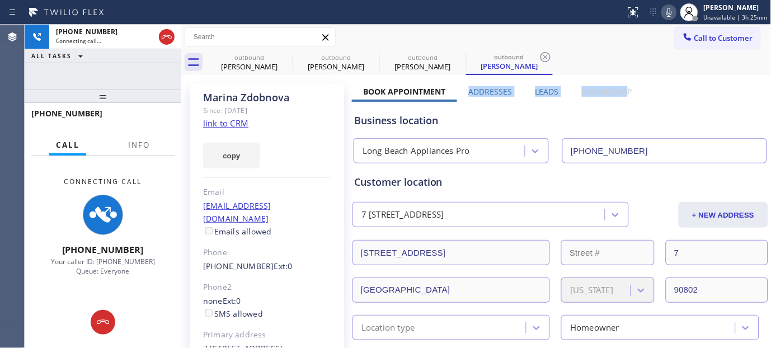
drag, startPoint x: 467, startPoint y: 93, endPoint x: 621, endPoint y: 87, distance: 154.0
click at [621, 87] on div "Book Appointment Addresses Leads Membership" at bounding box center [498, 94] width 292 height 16
click at [537, 118] on div "Business location" at bounding box center [560, 120] width 413 height 15
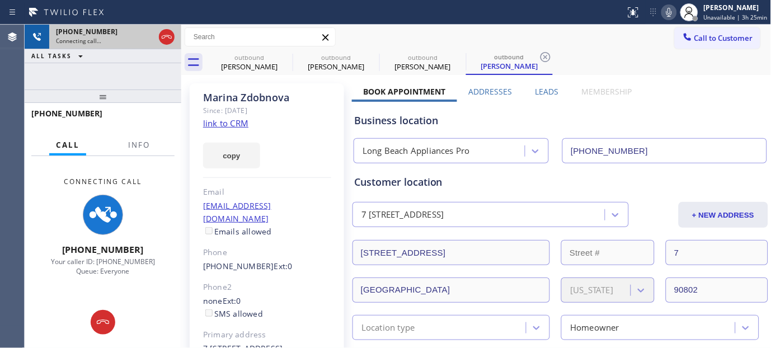
drag, startPoint x: 142, startPoint y: 97, endPoint x: 157, endPoint y: 48, distance: 51.2
click at [152, 54] on div "[PHONE_NUMBER] Connecting call… ALL TASKS ALL TASKS ACTIVE TASKS TASKS IN WRAP …" at bounding box center [103, 187] width 157 height 324
click at [667, 9] on icon at bounding box center [669, 12] width 13 height 13
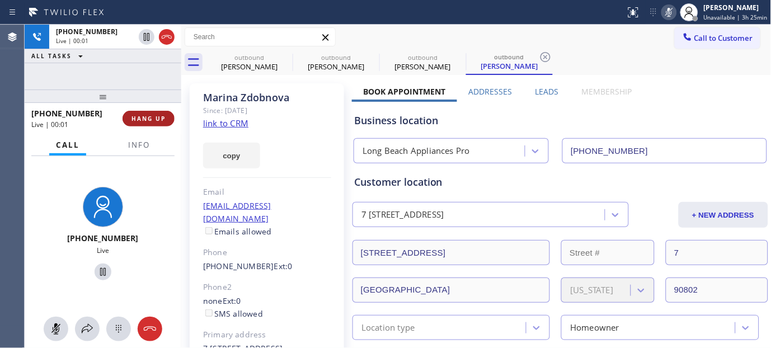
click at [146, 120] on span "HANG UP" at bounding box center [149, 119] width 34 height 8
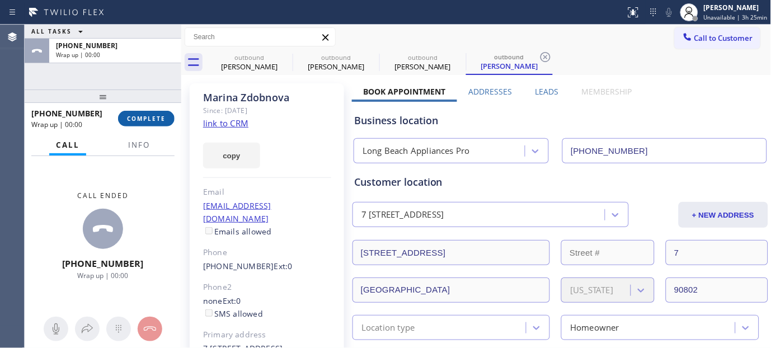
click at [152, 116] on span "COMPLETE" at bounding box center [146, 119] width 39 height 8
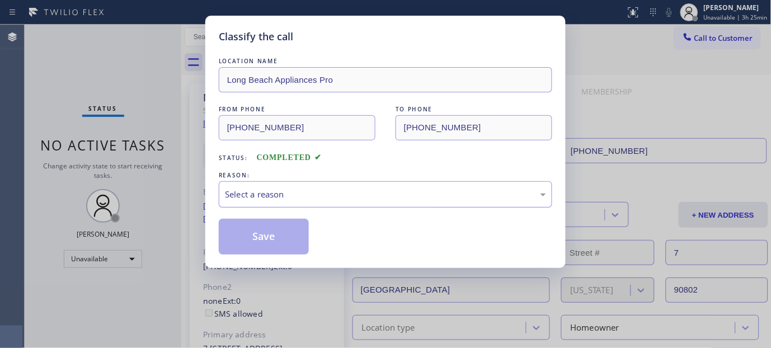
click at [304, 198] on div "Select a reason" at bounding box center [385, 194] width 321 height 13
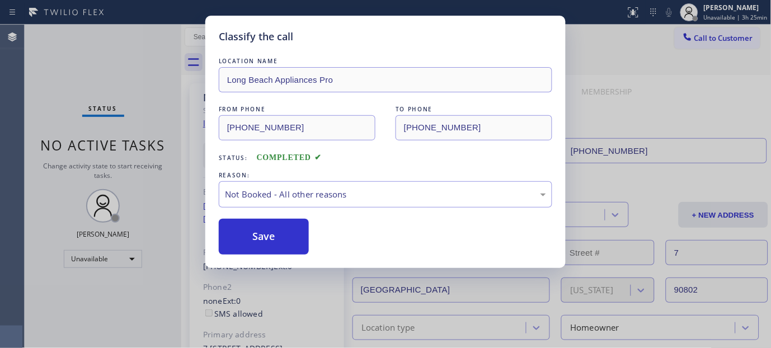
click at [273, 241] on button "Save" at bounding box center [264, 237] width 90 height 36
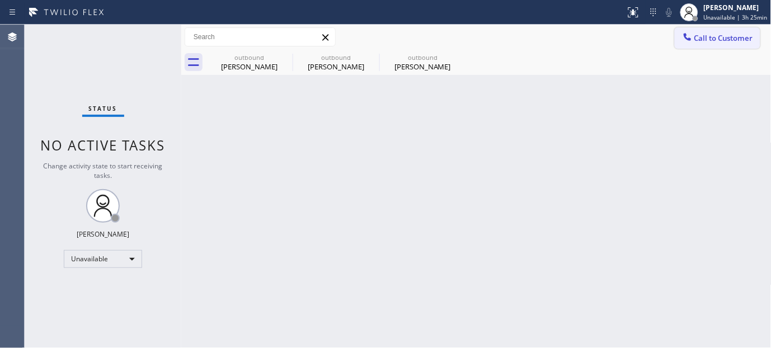
click at [720, 29] on button "Call to Customer" at bounding box center [718, 37] width 86 height 21
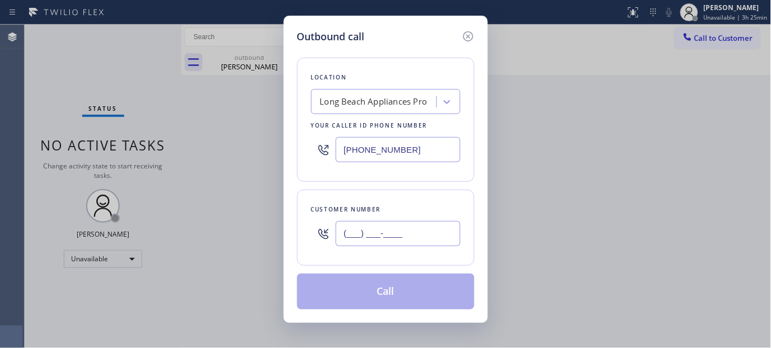
paste input "347) 339-6841"
click at [349, 232] on input "(___) ___-____" at bounding box center [398, 233] width 125 height 25
type input "[PHONE_NUMBER]"
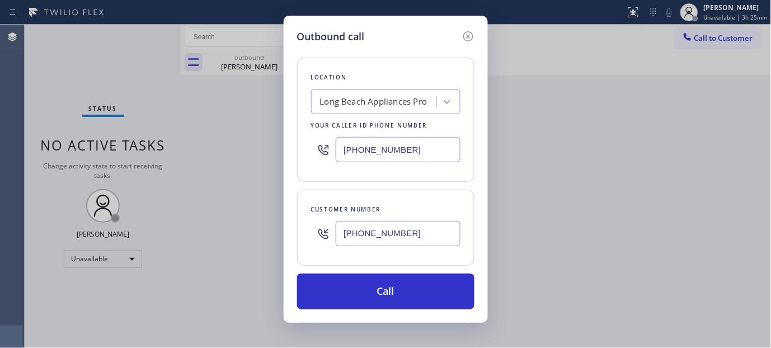
drag, startPoint x: 406, startPoint y: 153, endPoint x: 238, endPoint y: 146, distance: 168.1
click at [238, 146] on div "Outbound call Location [GEOGRAPHIC_DATA] Appliances Pro Your caller id phone nu…" at bounding box center [385, 174] width 771 height 348
paste input "347) 284-6179"
type input "[PHONE_NUMBER]"
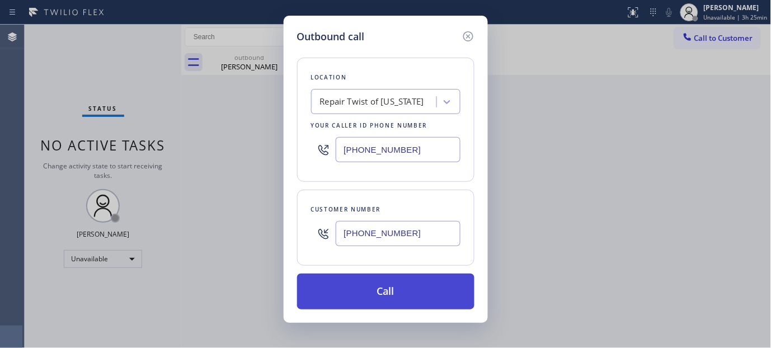
click at [428, 282] on button "Call" at bounding box center [385, 292] width 177 height 36
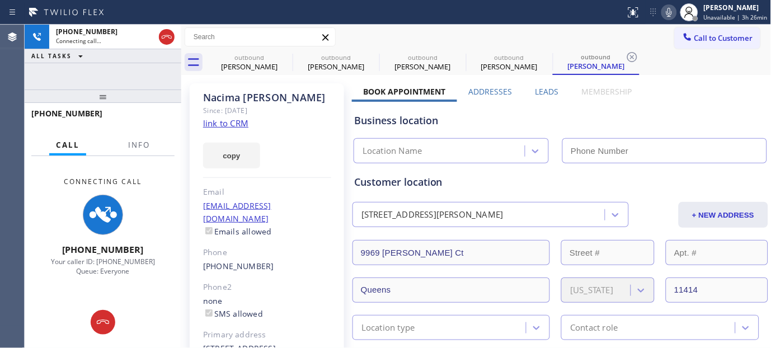
type input "[PHONE_NUMBER]"
click at [286, 58] on icon at bounding box center [285, 57] width 10 height 10
type input "[PHONE_NUMBER]"
click at [0, 0] on icon at bounding box center [0, 0] width 0 height 0
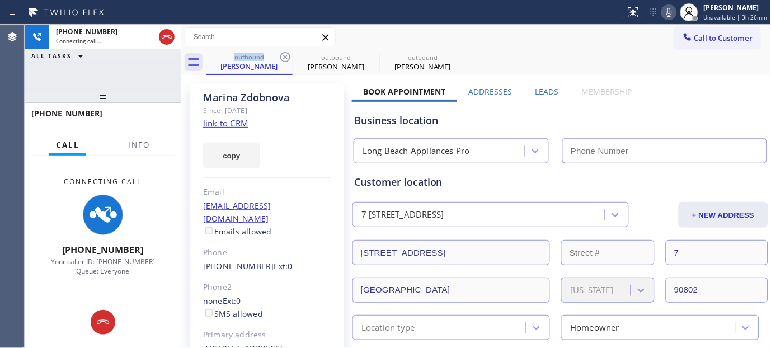
type input "[PHONE_NUMBER]"
click at [286, 58] on icon at bounding box center [285, 57] width 10 height 10
type input "[PHONE_NUMBER]"
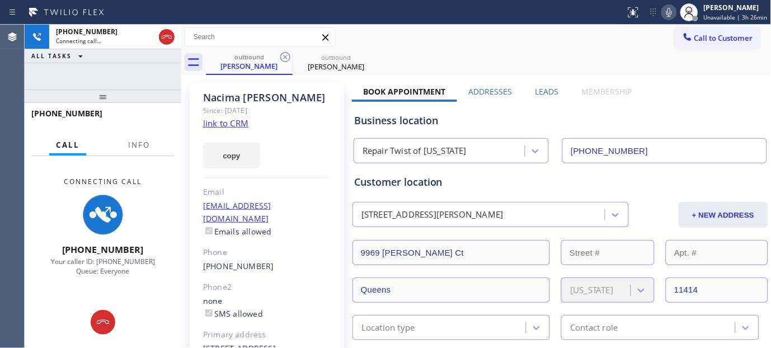
click at [533, 36] on div "Call to Customer Outbound call Location Repair Twist of [US_STATE] Your caller …" at bounding box center [476, 37] width 591 height 20
click at [181, 36] on div at bounding box center [181, 187] width 0 height 324
click at [176, 36] on div at bounding box center [167, 37] width 20 height 25
click at [162, 38] on icon at bounding box center [167, 36] width 10 height 3
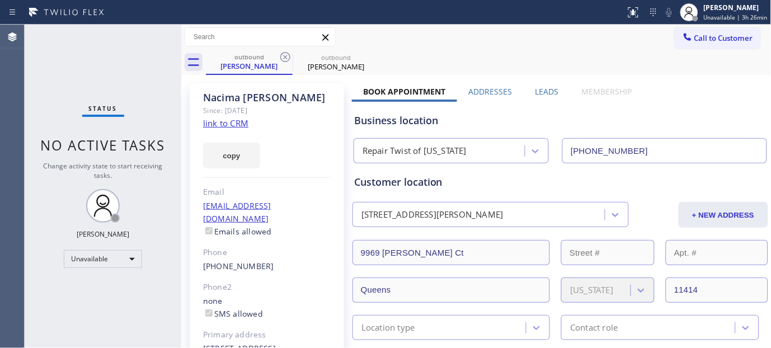
click at [686, 29] on button "Call to Customer" at bounding box center [718, 37] width 86 height 21
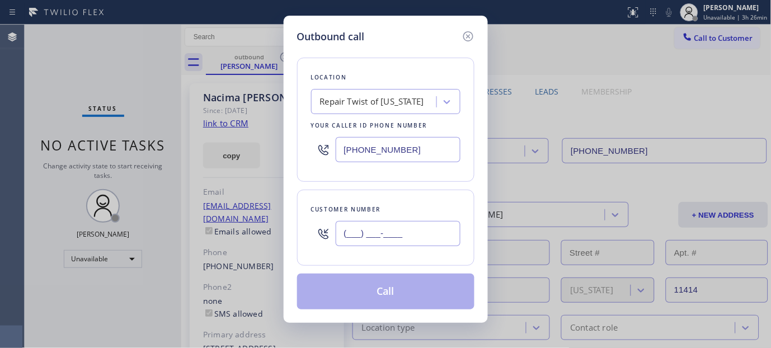
click at [409, 224] on input "(___) ___-____" at bounding box center [398, 233] width 125 height 25
paste input "562) 416-5916"
type input "[PHONE_NUMBER]"
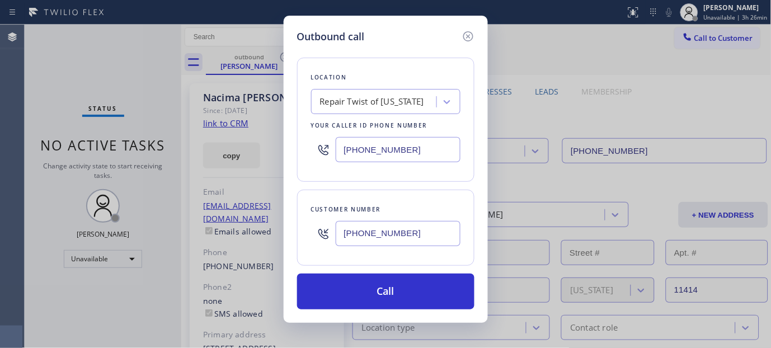
drag, startPoint x: 427, startPoint y: 146, endPoint x: 236, endPoint y: 151, distance: 190.9
click at [236, 151] on div "Outbound call Location Repair Twist of [US_STATE] Your caller id phone number […" at bounding box center [385, 174] width 771 height 348
paste input "657) 315-1632"
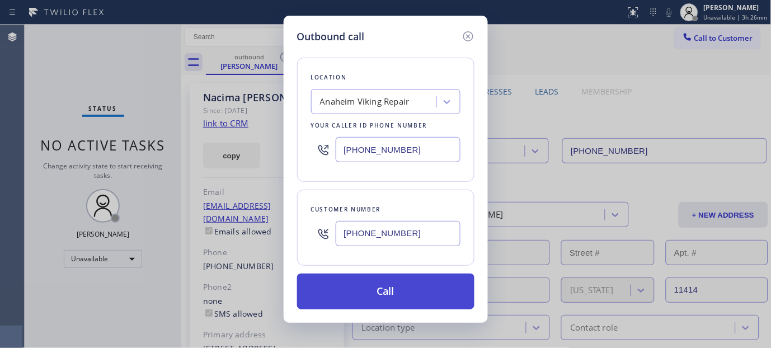
type input "[PHONE_NUMBER]"
click at [418, 284] on button "Call" at bounding box center [385, 292] width 177 height 36
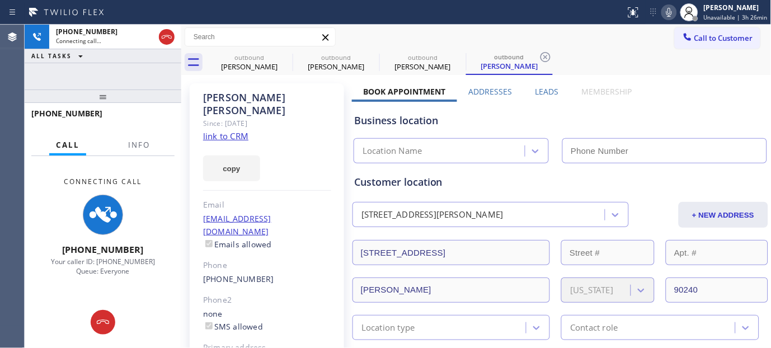
type input "[PHONE_NUMBER]"
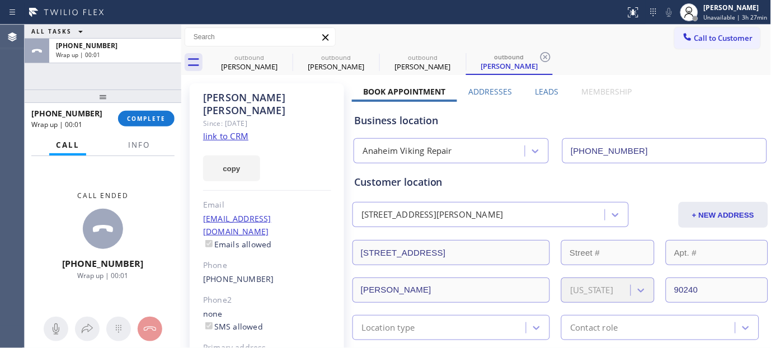
click at [111, 113] on div "[PHONE_NUMBER] Wrap up | 00:01" at bounding box center [74, 118] width 87 height 29
click at [148, 122] on button "COMPLETE" at bounding box center [146, 119] width 57 height 16
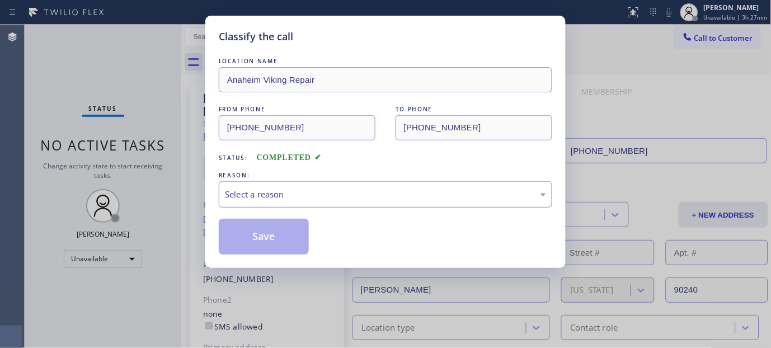
click at [314, 194] on div "Select a reason" at bounding box center [385, 194] width 321 height 13
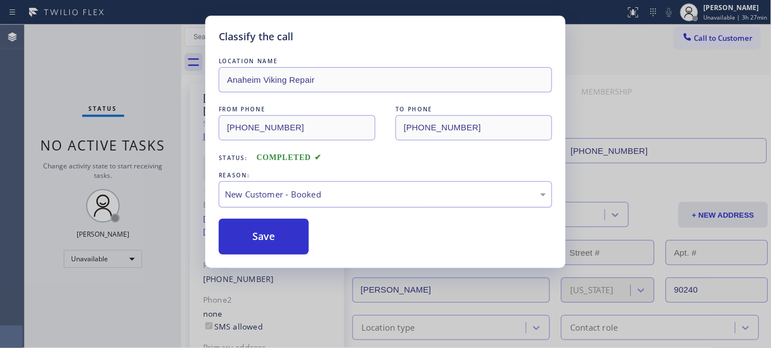
click at [284, 182] on div "New Customer - Booked" at bounding box center [386, 194] width 334 height 26
click at [264, 238] on button "Save" at bounding box center [264, 237] width 90 height 36
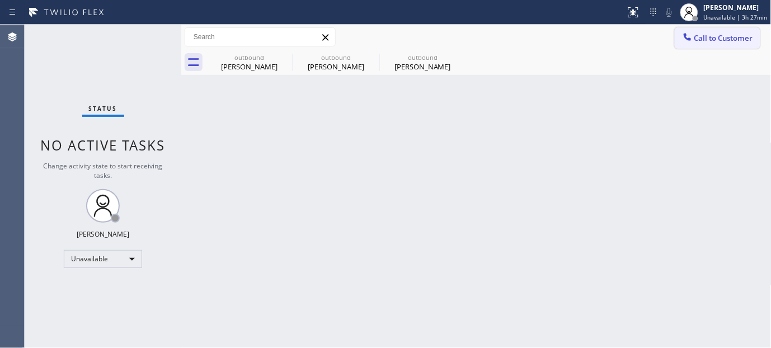
click at [729, 43] on button "Call to Customer" at bounding box center [718, 37] width 86 height 21
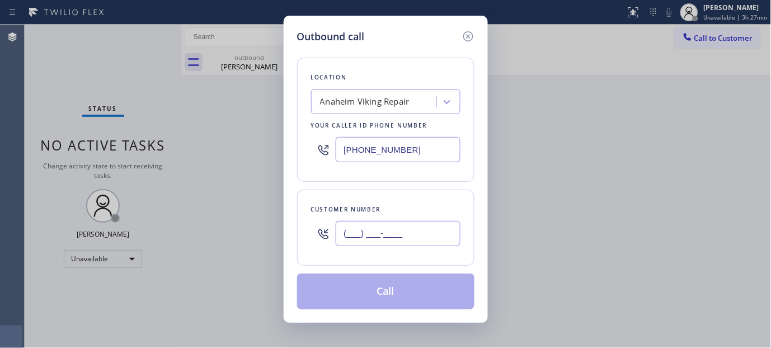
click at [410, 236] on input "(___) ___-____" at bounding box center [398, 233] width 125 height 25
paste input "954) 864-9580"
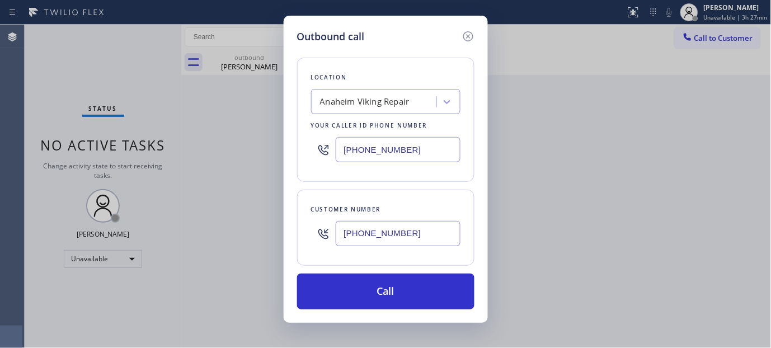
type input "[PHONE_NUMBER]"
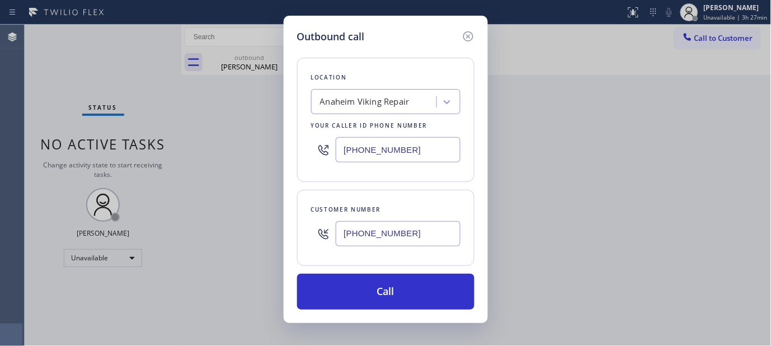
drag, startPoint x: 284, startPoint y: 140, endPoint x: 228, endPoint y: 150, distance: 56.2
click at [217, 146] on div "Outbound call Location [GEOGRAPHIC_DATA] Viking Repair Your caller id phone num…" at bounding box center [385, 173] width 771 height 346
paste input "855) 731-495"
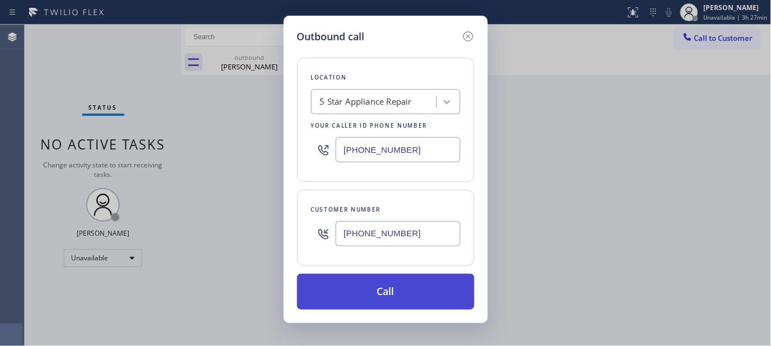
type input "[PHONE_NUMBER]"
click at [409, 287] on button "Call" at bounding box center [385, 292] width 177 height 36
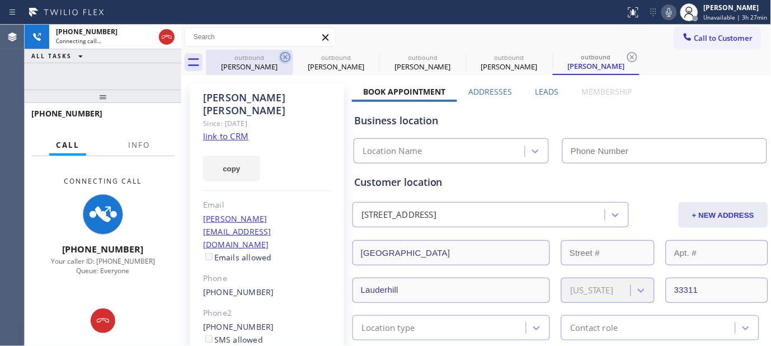
type input "[PHONE_NUMBER]"
click at [283, 59] on icon at bounding box center [285, 56] width 13 height 13
click at [0, 0] on icon at bounding box center [0, 0] width 0 height 0
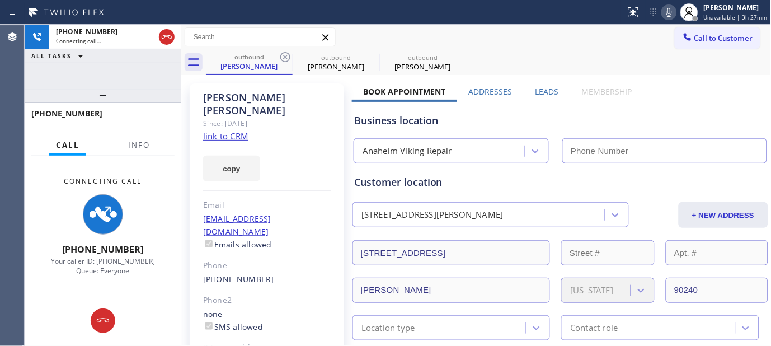
type input "[PHONE_NUMBER]"
click at [283, 59] on icon at bounding box center [285, 56] width 13 height 13
type input "[PHONE_NUMBER]"
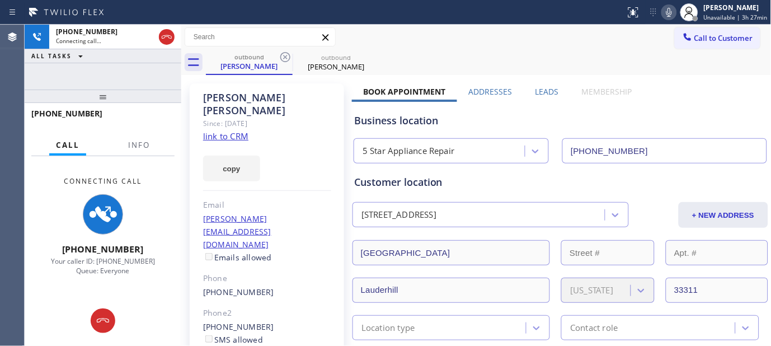
click at [463, 29] on div "Call to Customer Outbound call Location 5 Star Appliance Repair Your caller id …" at bounding box center [476, 37] width 591 height 20
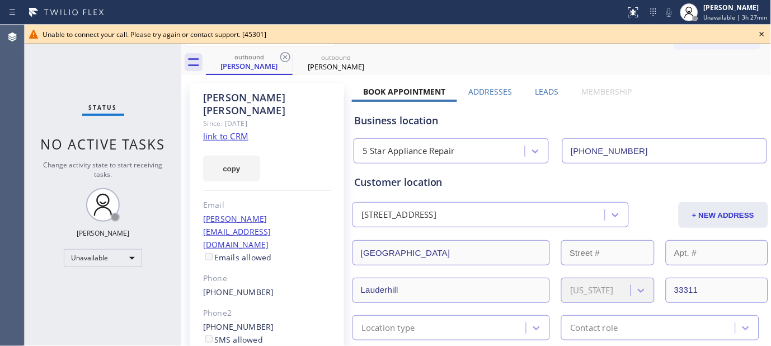
click at [760, 32] on icon at bounding box center [762, 33] width 13 height 13
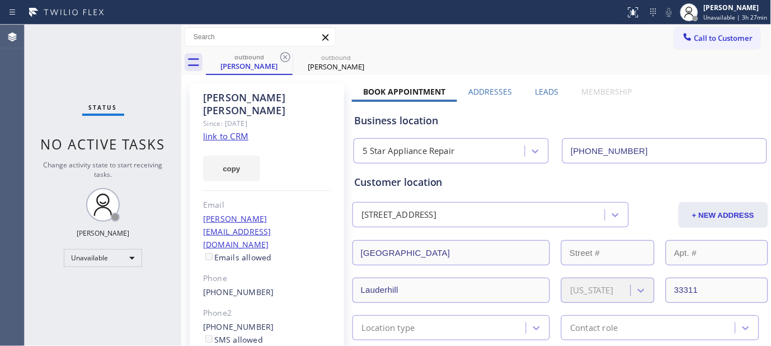
click at [732, 29] on button "Call to Customer" at bounding box center [718, 37] width 86 height 21
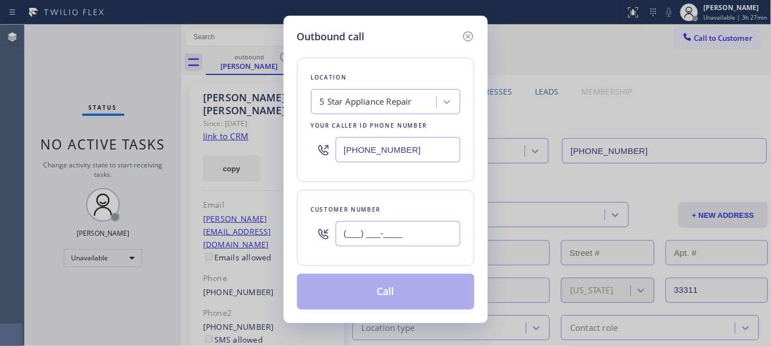
click at [424, 231] on input "(___) ___-____" at bounding box center [398, 233] width 125 height 25
paste input "954) 864-9580"
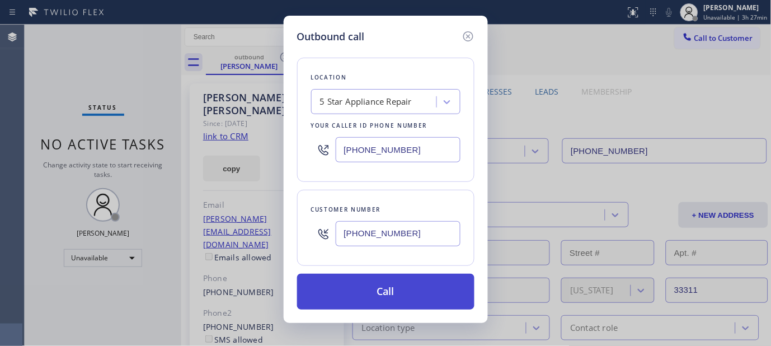
type input "[PHONE_NUMBER]"
click at [407, 292] on button "Call" at bounding box center [385, 292] width 177 height 36
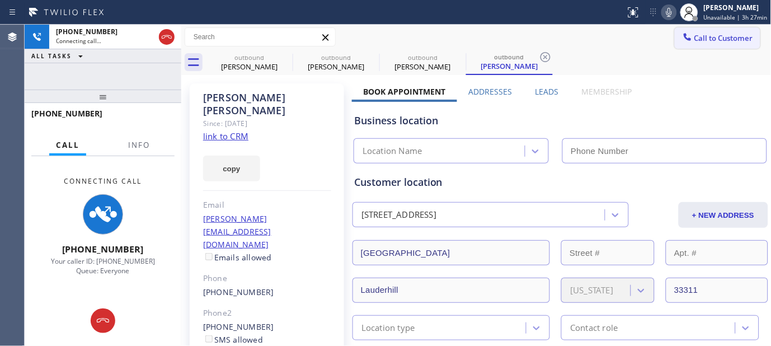
click at [718, 46] on button "Call to Customer" at bounding box center [718, 37] width 86 height 21
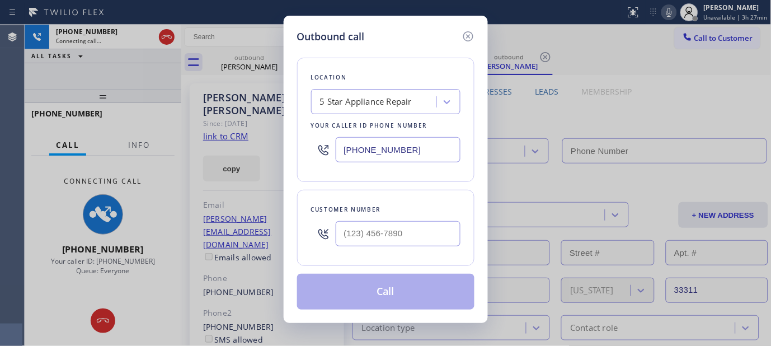
type input "[PHONE_NUMBER]"
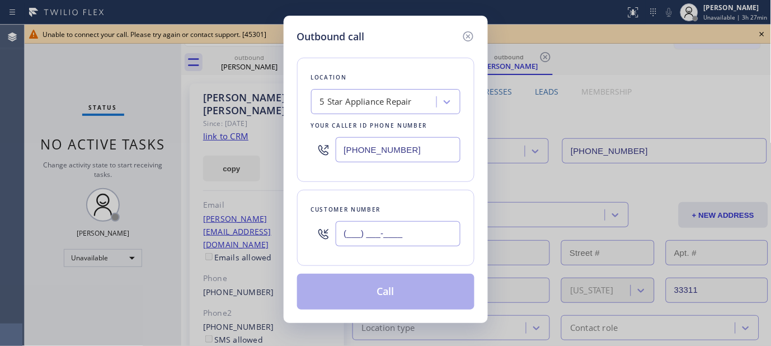
click at [413, 237] on input "(___) ___-____" at bounding box center [398, 233] width 125 height 25
paste input "954) 864-9580"
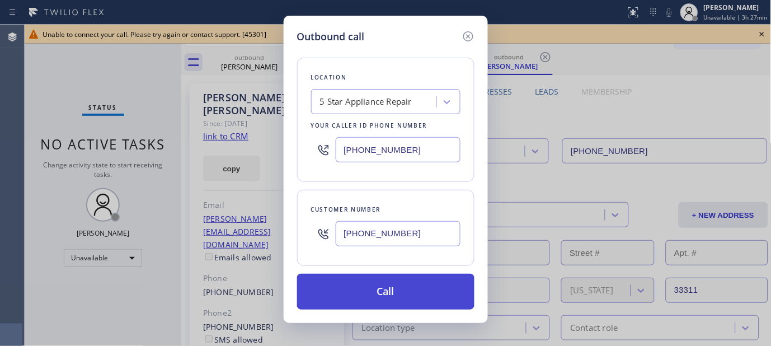
type input "[PHONE_NUMBER]"
click at [412, 293] on button "Call" at bounding box center [385, 292] width 177 height 36
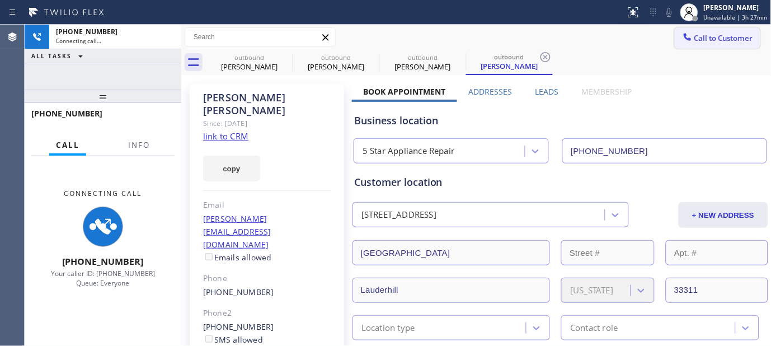
click at [697, 42] on span "Call to Customer" at bounding box center [724, 38] width 59 height 10
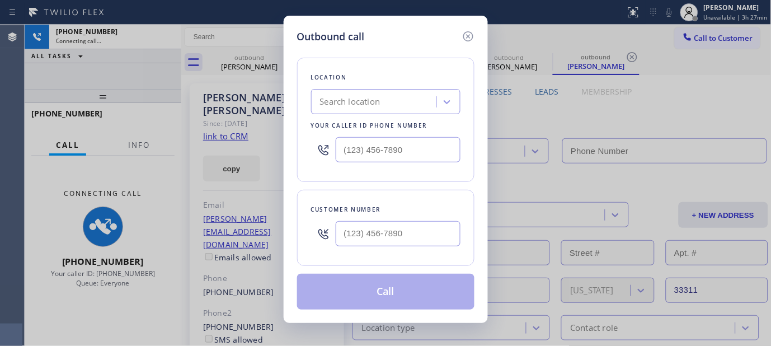
type input "[PHONE_NUMBER]"
drag, startPoint x: 370, startPoint y: 249, endPoint x: 372, endPoint y: 257, distance: 9.2
click at [370, 258] on div "Customer number" at bounding box center [385, 228] width 177 height 76
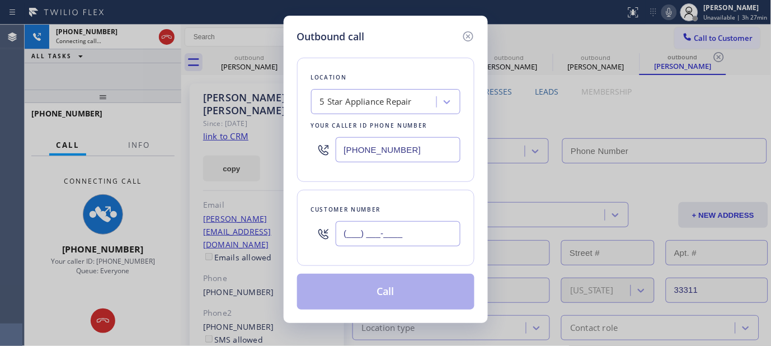
click at [370, 243] on input "(___) ___-____" at bounding box center [398, 233] width 125 height 25
paste input "954) 864-9580"
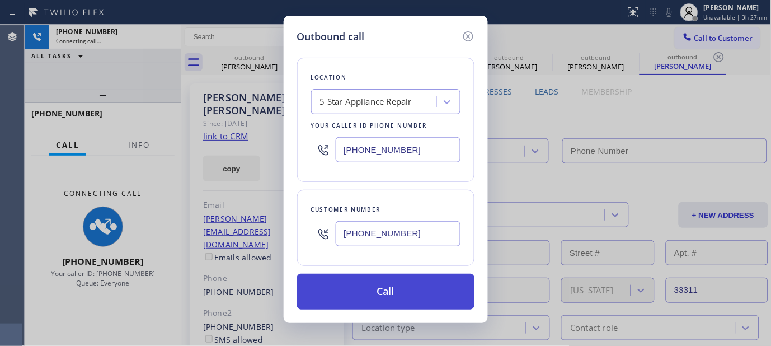
type input "[PHONE_NUMBER]"
click at [385, 289] on button "Call" at bounding box center [385, 292] width 177 height 36
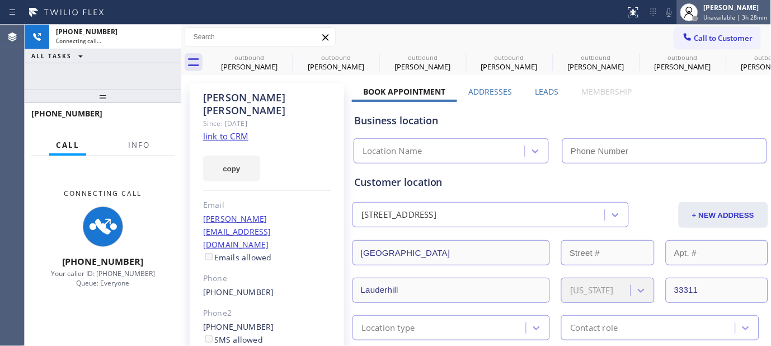
type input "[PHONE_NUMBER]"
click at [697, 41] on span "Call to Customer" at bounding box center [724, 38] width 59 height 10
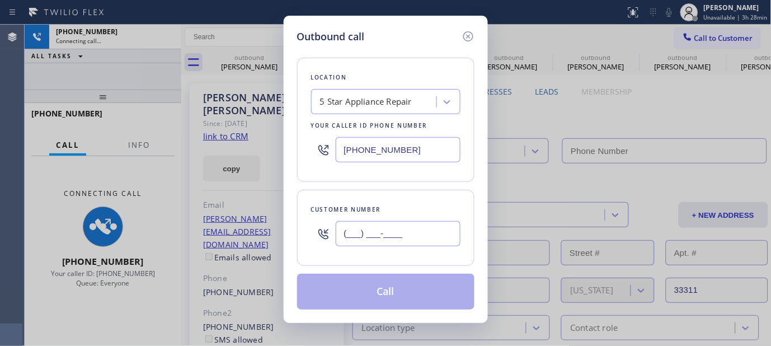
click at [426, 235] on input "(___) ___-____" at bounding box center [398, 233] width 125 height 25
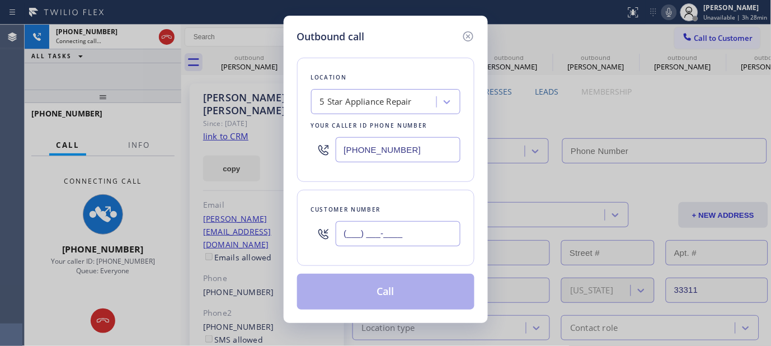
paste input "954) 864-9580"
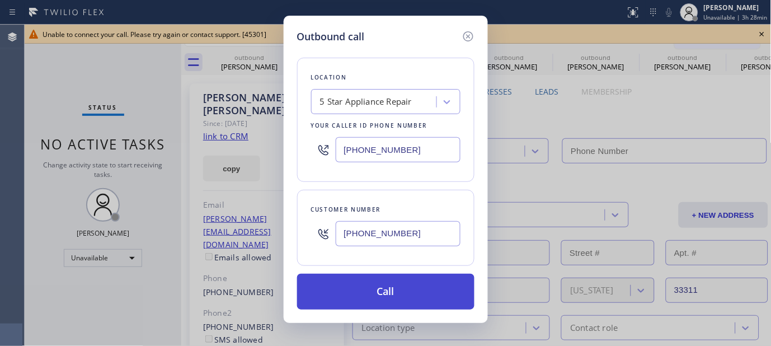
type input "[PHONE_NUMBER]"
click at [415, 284] on button "Call" at bounding box center [385, 292] width 177 height 36
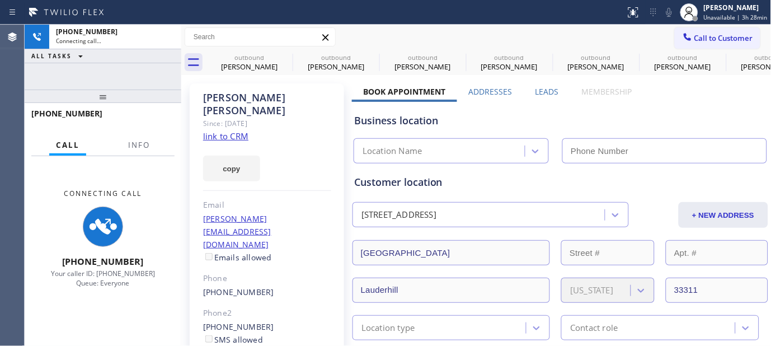
type input "[PHONE_NUMBER]"
drag, startPoint x: 711, startPoint y: 36, endPoint x: 385, endPoint y: 310, distance: 425.9
click at [711, 36] on span "Call to Customer" at bounding box center [724, 38] width 59 height 10
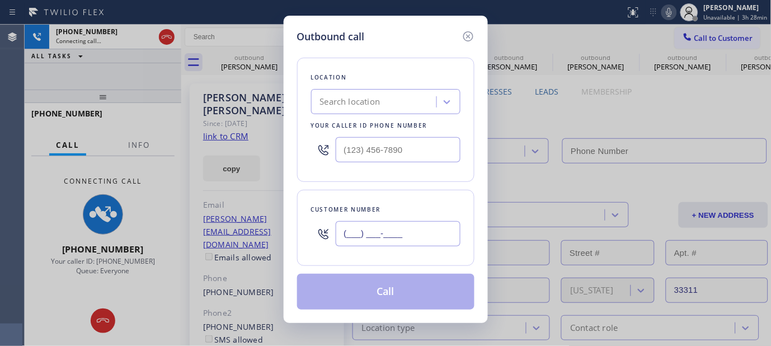
drag, startPoint x: 399, startPoint y: 241, endPoint x: 426, endPoint y: 248, distance: 27.8
click at [429, 245] on input "(___) ___-____" at bounding box center [398, 233] width 125 height 25
paste input "text"
type input "(___) ___-____"
type input "[PHONE_NUMBER]"
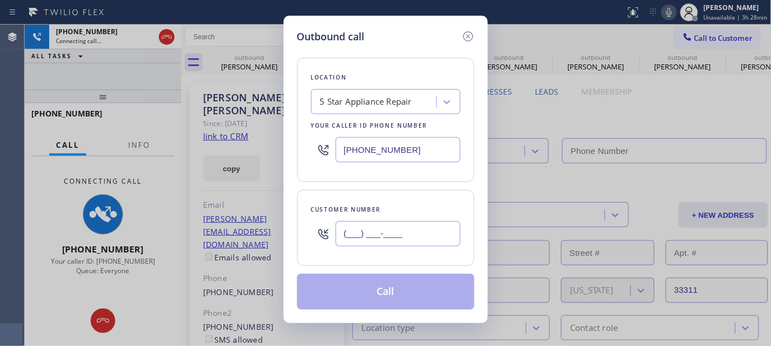
drag, startPoint x: 395, startPoint y: 226, endPoint x: 292, endPoint y: 228, distance: 103.0
click at [294, 234] on div "Outbound call Location 5 Star Appliance Repair Your caller id phone number [PHO…" at bounding box center [386, 169] width 204 height 307
paste input "954) 864-9580"
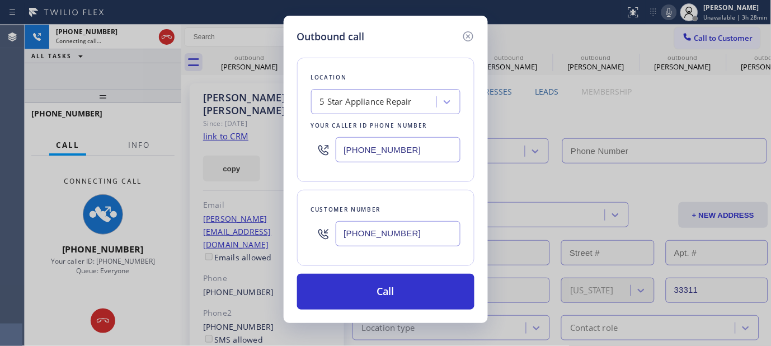
type input "[PHONE_NUMBER]"
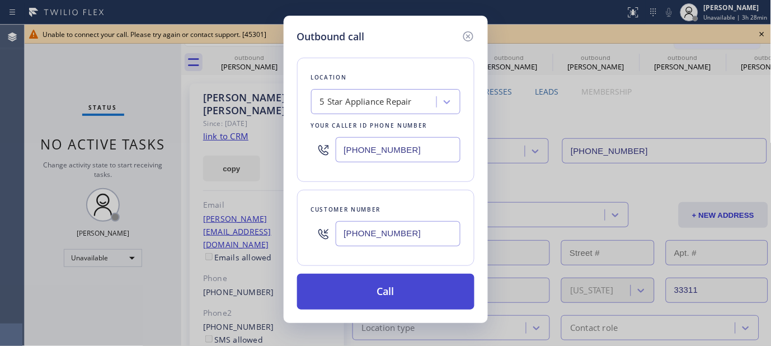
click at [444, 301] on button "Call" at bounding box center [385, 292] width 177 height 36
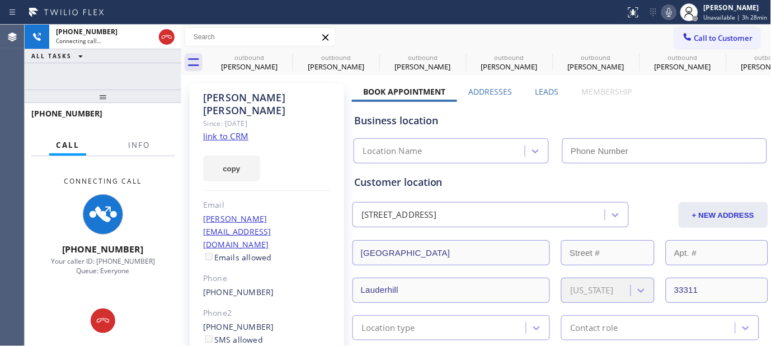
type input "[PHONE_NUMBER]"
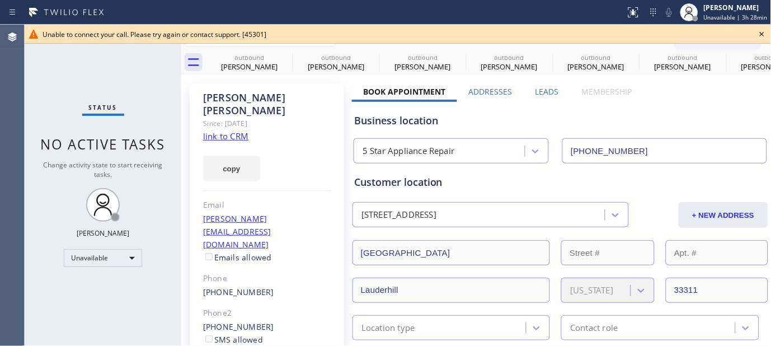
drag, startPoint x: 761, startPoint y: 42, endPoint x: 730, endPoint y: 32, distance: 32.9
click at [760, 41] on div "Unable to connect your call. Please try again or contact support. [45301]" at bounding box center [398, 34] width 747 height 19
click at [730, 32] on div "Unable to connect your call. Please try again or contact support. [45301]" at bounding box center [398, 35] width 711 height 10
drag, startPoint x: 761, startPoint y: 31, endPoint x: 743, endPoint y: 36, distance: 19.3
click at [762, 31] on icon at bounding box center [762, 33] width 13 height 13
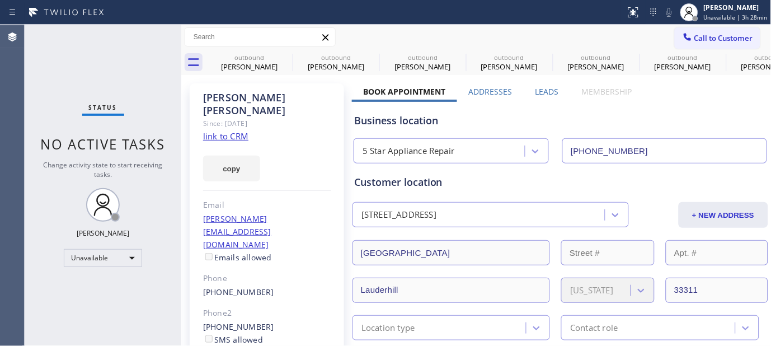
click at [729, 37] on span "Call to Customer" at bounding box center [724, 38] width 59 height 10
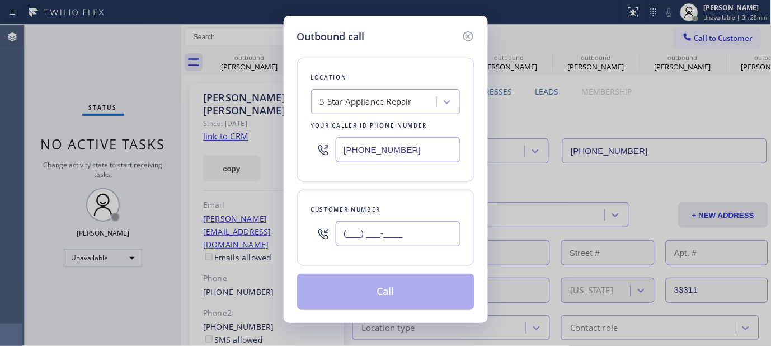
click at [413, 241] on input "(___) ___-____" at bounding box center [398, 233] width 125 height 25
paste input "text"
click at [412, 232] on input "(___) ___-____" at bounding box center [398, 233] width 125 height 25
drag, startPoint x: 413, startPoint y: 227, endPoint x: 251, endPoint y: 217, distance: 162.1
click at [236, 239] on div "Outbound call Location 5 Star Appliance Repair Your caller id phone number [PHO…" at bounding box center [385, 173] width 771 height 346
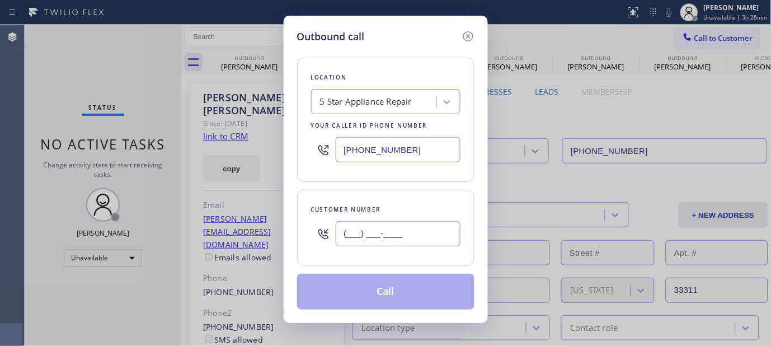
paste input "718) 791-2643"
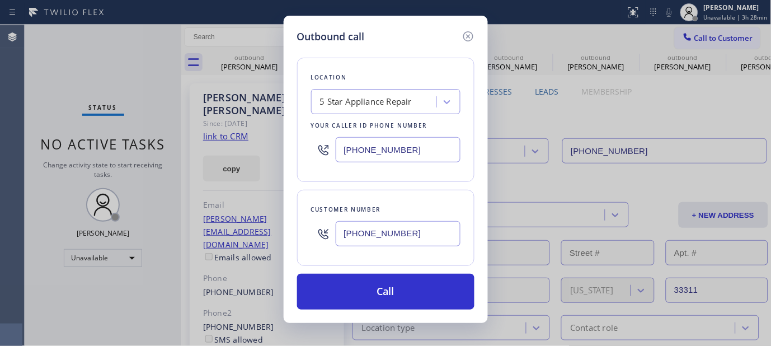
drag, startPoint x: 360, startPoint y: 236, endPoint x: 287, endPoint y: 233, distance: 73.9
click at [287, 233] on div "Outbound call Location 5 Star Appliance Repair Your caller id phone number [PHO…" at bounding box center [386, 169] width 204 height 307
paste input "text"
type input "[PHONE_NUMBER]"
drag, startPoint x: 405, startPoint y: 153, endPoint x: 269, endPoint y: 151, distance: 135.5
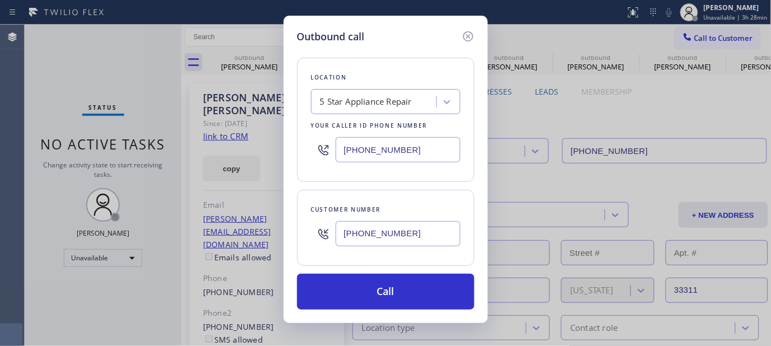
click at [273, 151] on div "Outbound call Location 5 Star Appliance Repair Your caller id phone number [PHO…" at bounding box center [385, 173] width 771 height 346
paste input "347) 284-6179"
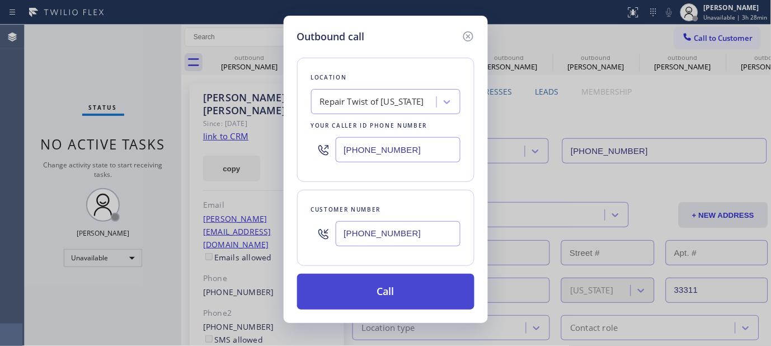
type input "[PHONE_NUMBER]"
click at [389, 285] on button "Call" at bounding box center [385, 292] width 177 height 36
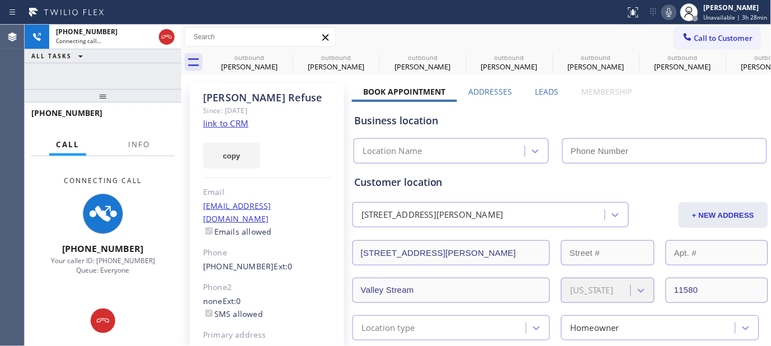
click at [135, 77] on div "[PHONE_NUMBER] Connecting call… ALL TASKS ALL TASKS ACTIVE TASKS TASKS IN WRAP …" at bounding box center [103, 185] width 157 height 321
click at [282, 55] on icon at bounding box center [285, 56] width 13 height 13
click at [0, 0] on icon at bounding box center [0, 0] width 0 height 0
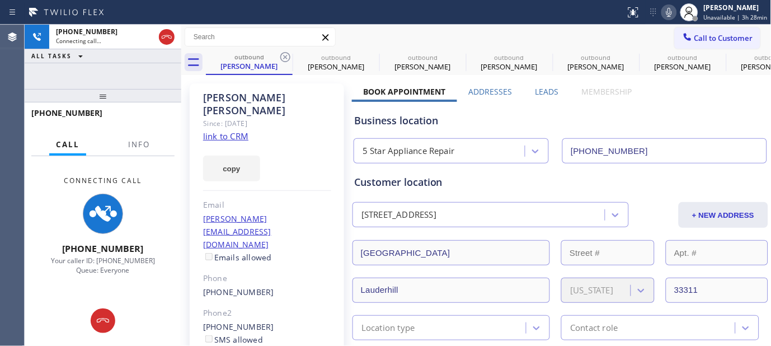
click at [282, 55] on icon at bounding box center [285, 56] width 13 height 13
type input "[PHONE_NUMBER]"
click at [0, 0] on icon at bounding box center [0, 0] width 0 height 0
click at [282, 55] on icon at bounding box center [285, 56] width 13 height 13
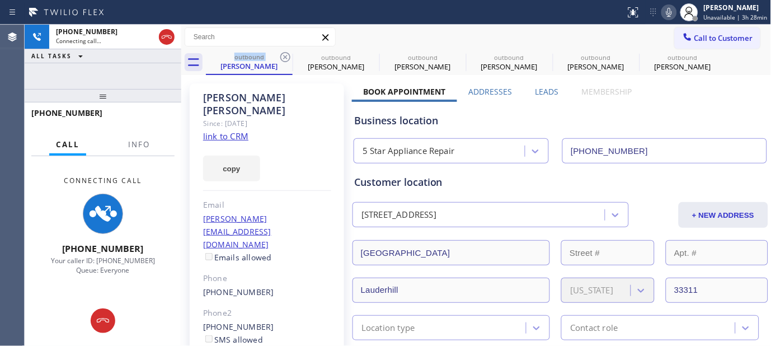
click at [282, 55] on icon at bounding box center [285, 56] width 13 height 13
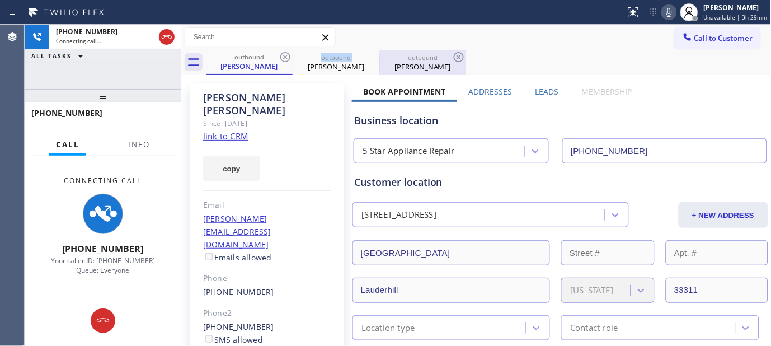
type input "[PHONE_NUMBER]"
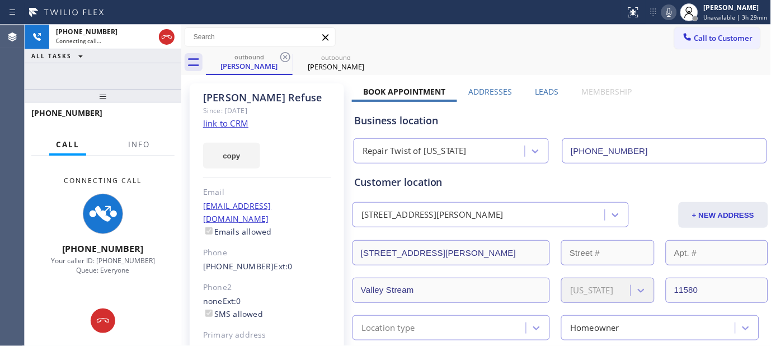
click at [519, 55] on div "outbound [PERSON_NAME] outbound [PERSON_NAME]" at bounding box center [489, 62] width 566 height 25
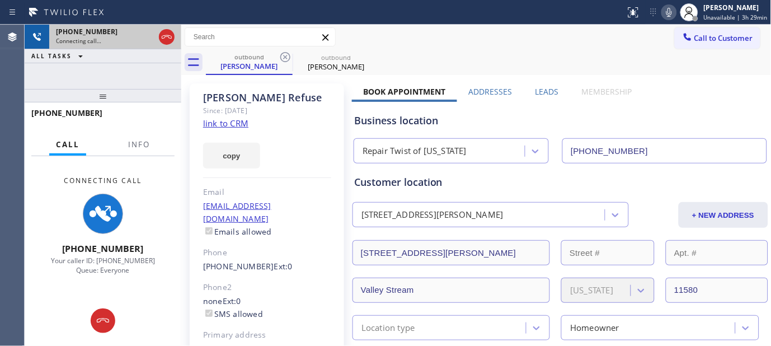
click at [152, 42] on div "[PHONE_NUMBER] Connecting call… ALL TASKS ALL TASKS ACTIVE TASKS TASKS IN WRAP …" at bounding box center [103, 185] width 157 height 321
drag, startPoint x: 113, startPoint y: 102, endPoint x: 149, endPoint y: 28, distance: 83.1
click at [137, 53] on div "[PHONE_NUMBER] Connecting call… ALL TASKS ALL TASKS ACTIVE TASKS TASKS IN WRAP …" at bounding box center [103, 185] width 157 height 321
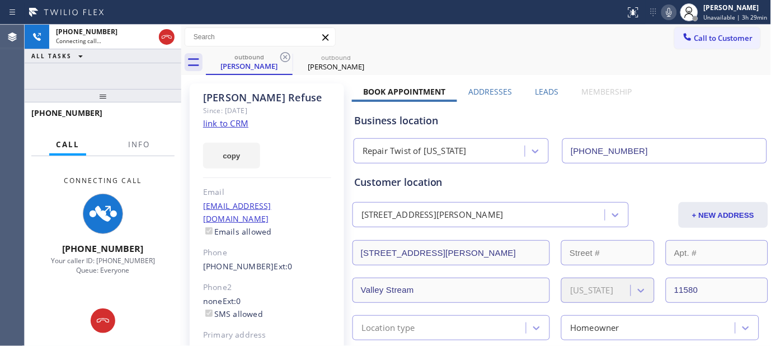
drag, startPoint x: 146, startPoint y: 93, endPoint x: 237, endPoint y: 11, distance: 123.3
click at [160, 65] on div "[PHONE_NUMBER] Connecting call… ALL TASKS ALL TASKS ACTIVE TASKS TASKS IN WRAP …" at bounding box center [103, 185] width 157 height 321
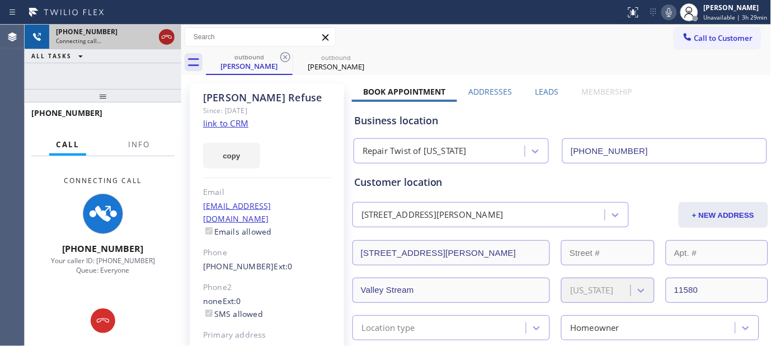
click at [166, 32] on icon at bounding box center [166, 36] width 13 height 13
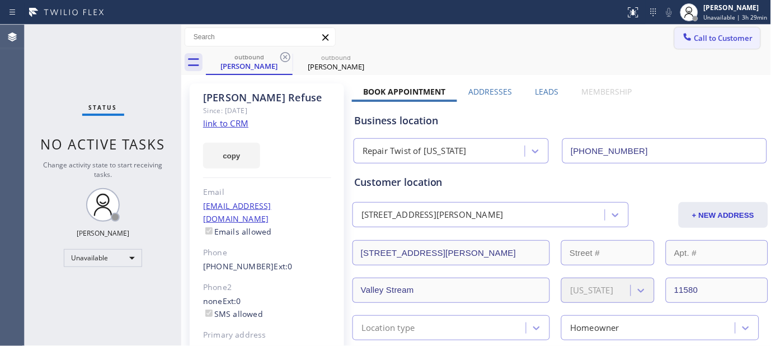
click at [733, 36] on span "Call to Customer" at bounding box center [724, 38] width 59 height 10
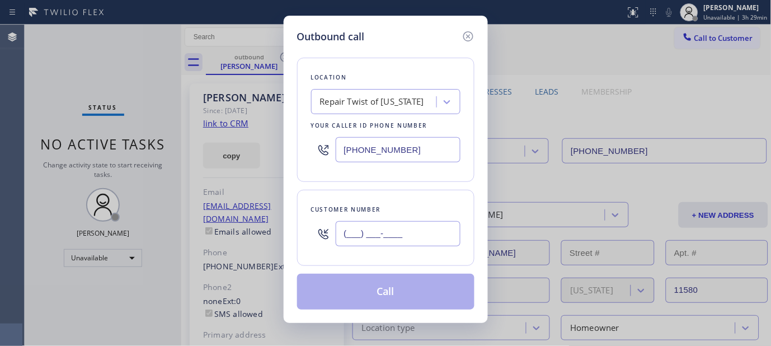
click at [403, 224] on input "(___) ___-____" at bounding box center [398, 233] width 125 height 25
paste input "858) 860-5337"
type input "[PHONE_NUMBER]"
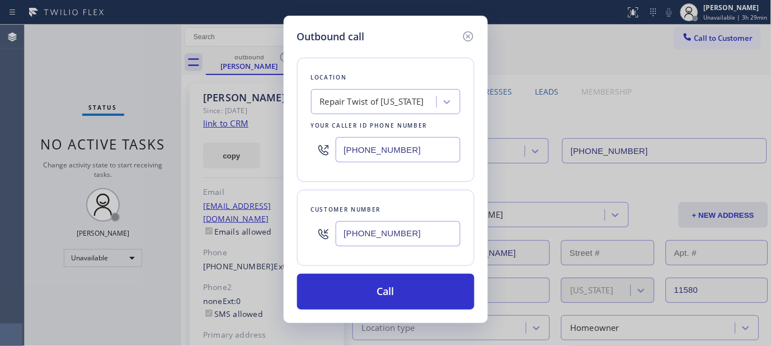
drag, startPoint x: 273, startPoint y: 159, endPoint x: 255, endPoint y: 159, distance: 18.5
click at [260, 159] on div "Outbound call Location Repair Twist of [US_STATE] Your caller id phone number […" at bounding box center [385, 173] width 771 height 346
paste input "844) 899-7462"
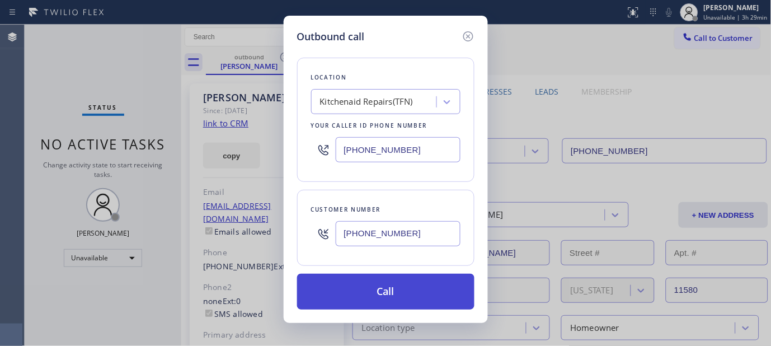
type input "[PHONE_NUMBER]"
click at [420, 289] on button "Call" at bounding box center [385, 292] width 177 height 36
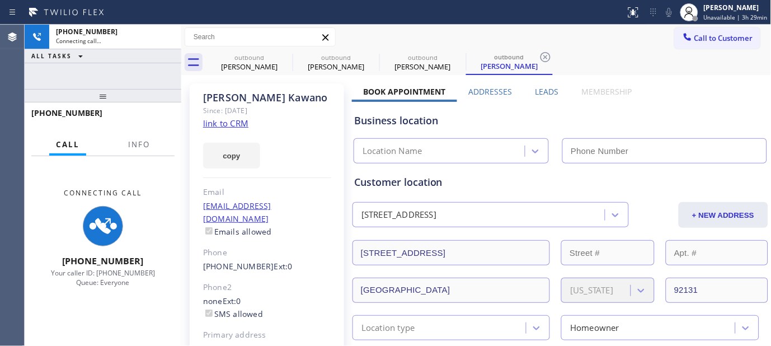
click at [220, 98] on div "[PERSON_NAME]" at bounding box center [267, 97] width 128 height 13
type input "[PHONE_NUMBER]"
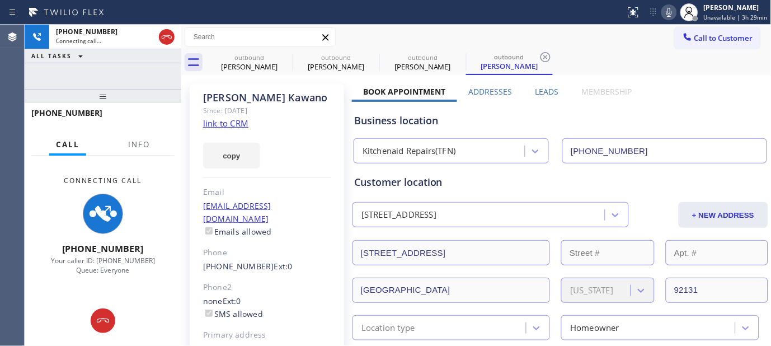
click at [343, 120] on div "[PERSON_NAME] Since: [DATE] link to CRM copy Email [EMAIL_ADDRESS][DOMAIN_NAME]…" at bounding box center [267, 249] width 154 height 333
click at [674, 21] on div "Status report No issues detected If you experience an issue, please download th…" at bounding box center [696, 12] width 150 height 25
click at [672, 13] on icon at bounding box center [670, 12] width 6 height 9
drag, startPoint x: 140, startPoint y: 93, endPoint x: 140, endPoint y: 87, distance: 6.2
click at [140, 89] on div at bounding box center [103, 95] width 157 height 13
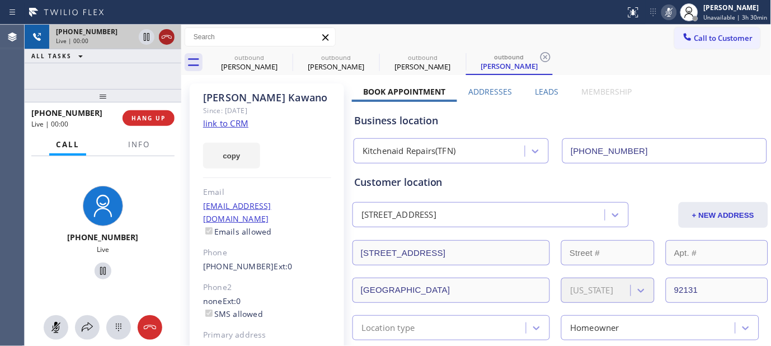
click at [165, 38] on icon at bounding box center [166, 36] width 13 height 13
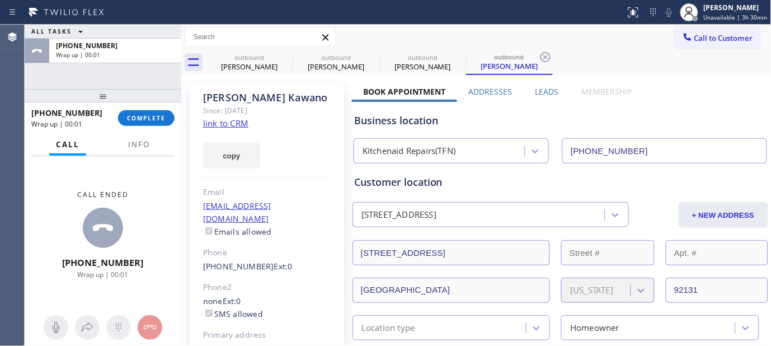
click at [143, 126] on div "[PHONE_NUMBER] Wrap up | 00:01 COMPLETE" at bounding box center [102, 118] width 143 height 29
click at [146, 115] on span "COMPLETE" at bounding box center [146, 118] width 39 height 8
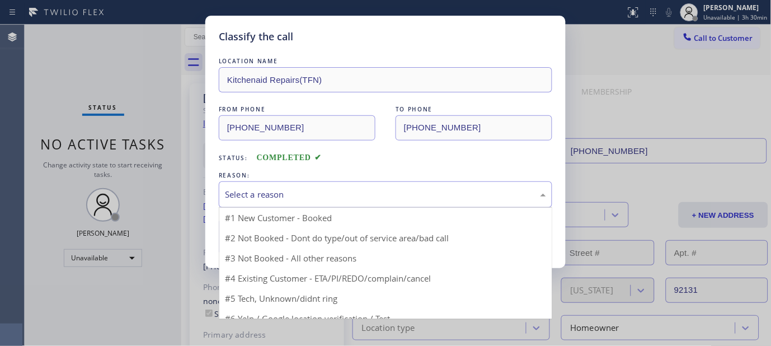
click at [293, 207] on div "Select a reason #1 New Customer - Booked #2 Not Booked - Dont do type/out of se…" at bounding box center [386, 194] width 334 height 26
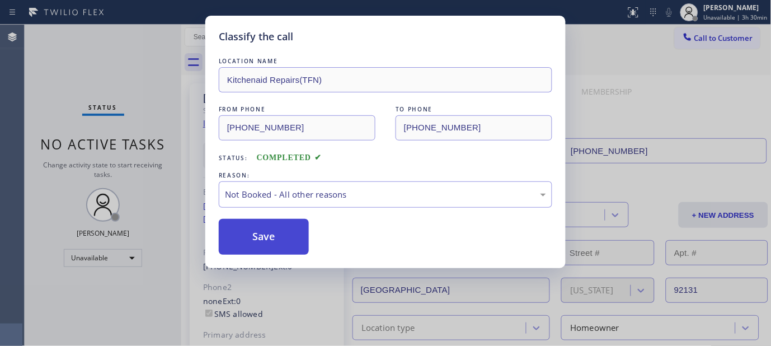
click at [271, 238] on button "Save" at bounding box center [264, 237] width 90 height 36
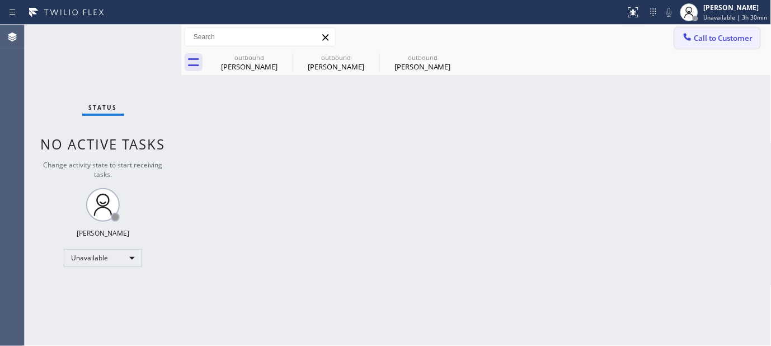
click at [691, 39] on icon at bounding box center [687, 36] width 7 height 7
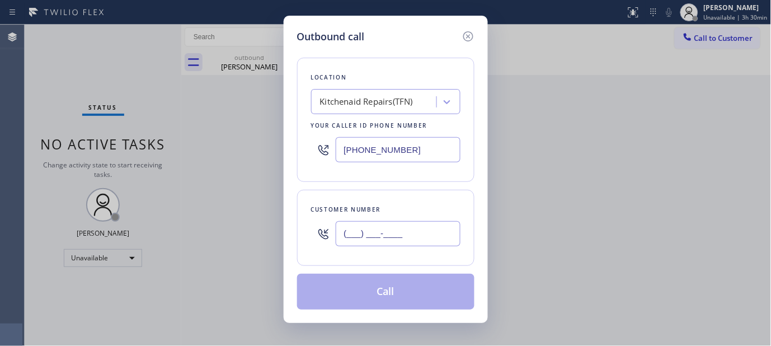
click at [395, 236] on input "(___) ___-____" at bounding box center [398, 233] width 125 height 25
paste input "858) 380-8886"
type input "[PHONE_NUMBER]"
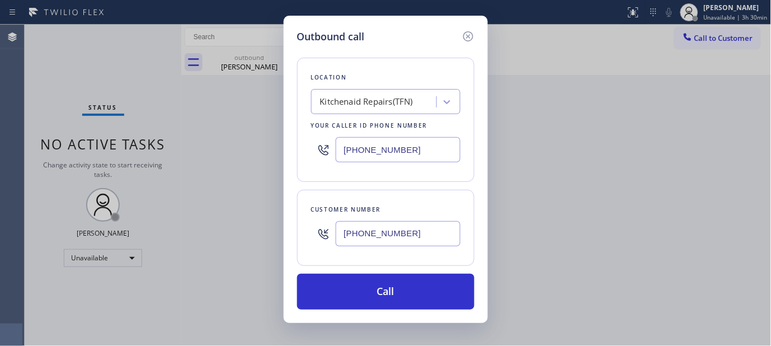
click at [234, 171] on div "Outbound call Location Kitchenaid Repairs(TFN) Your caller id phone number [PHO…" at bounding box center [385, 173] width 771 height 346
paste input "361) 203-3251"
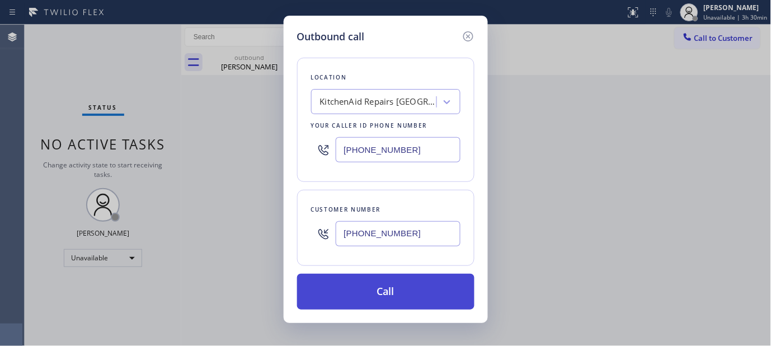
type input "[PHONE_NUMBER]"
click at [409, 293] on button "Call" at bounding box center [385, 292] width 177 height 36
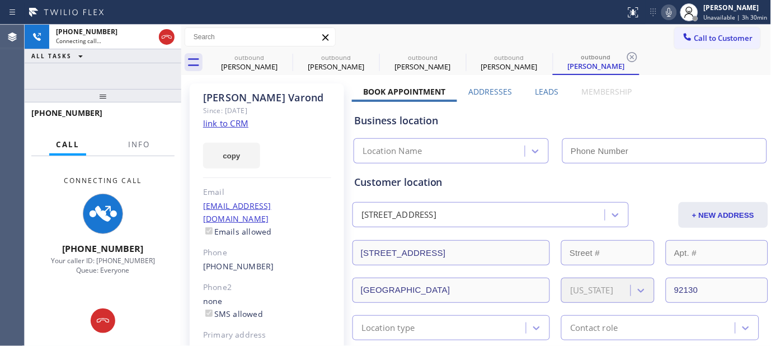
type input "[PHONE_NUMBER]"
drag, startPoint x: 670, startPoint y: 14, endPoint x: 666, endPoint y: 20, distance: 7.3
click at [670, 14] on icon at bounding box center [669, 12] width 13 height 13
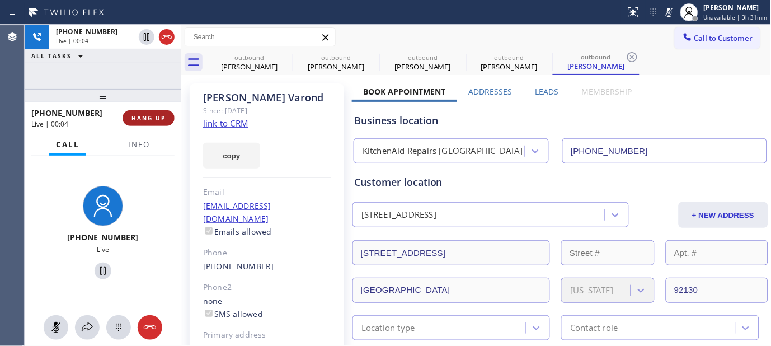
click at [134, 118] on span "HANG UP" at bounding box center [149, 118] width 34 height 8
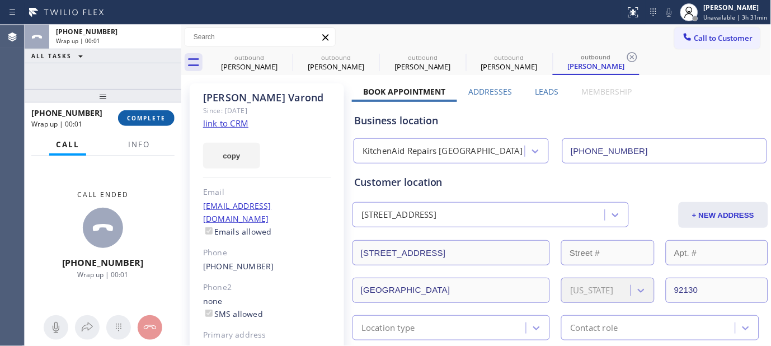
click at [134, 118] on span "COMPLETE" at bounding box center [146, 118] width 39 height 8
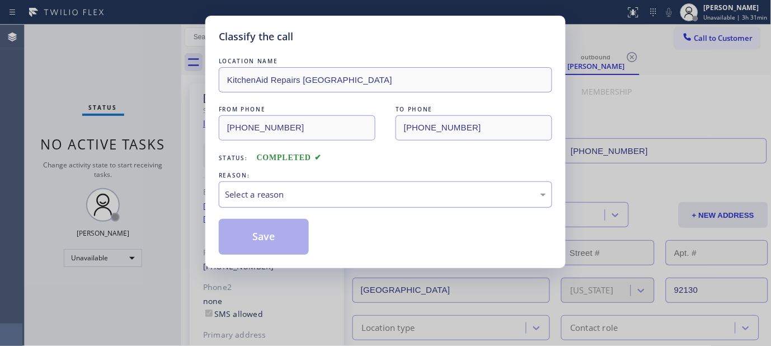
click at [330, 186] on div "Select a reason" at bounding box center [386, 194] width 334 height 26
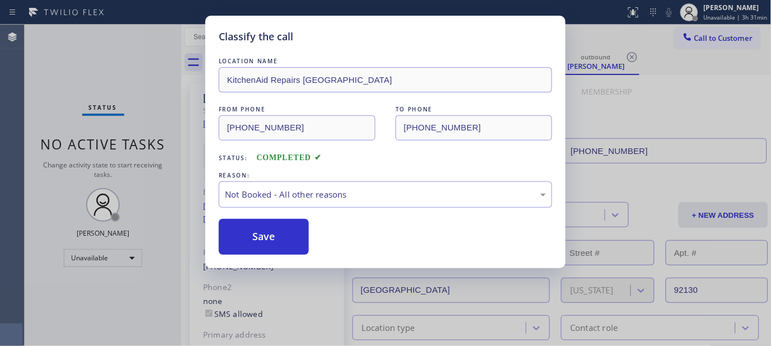
click at [269, 237] on button "Save" at bounding box center [264, 237] width 90 height 36
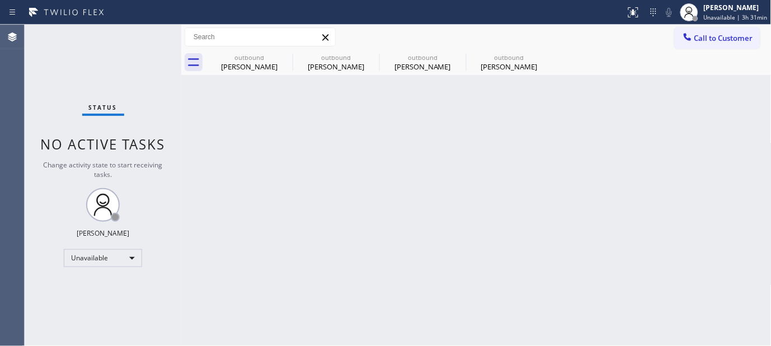
drag, startPoint x: 710, startPoint y: 35, endPoint x: 476, endPoint y: 214, distance: 294.6
click at [711, 35] on span "Call to Customer" at bounding box center [724, 38] width 59 height 10
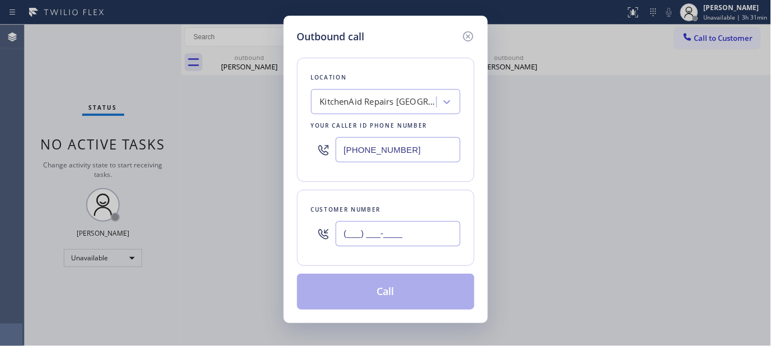
click at [401, 241] on input "(___) ___-____" at bounding box center [398, 233] width 125 height 25
paste input "415) 606-6566"
type input "[PHONE_NUMBER]"
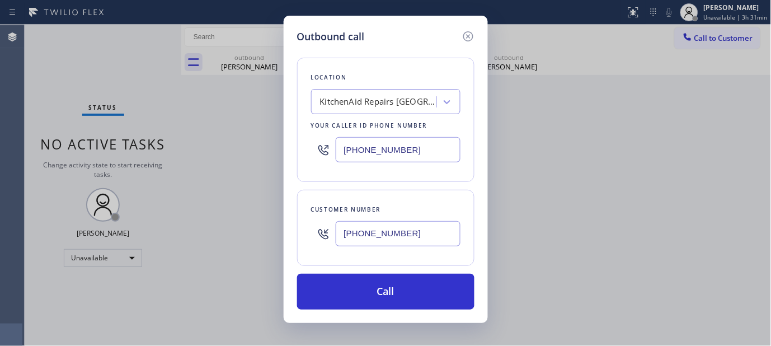
drag, startPoint x: 392, startPoint y: 146, endPoint x: 222, endPoint y: 146, distance: 170.2
click at [222, 146] on div "Outbound call Location KitchenAid Repairs [GEOGRAPHIC_DATA] Your caller id phon…" at bounding box center [385, 173] width 771 height 346
paste input "855) 731-4952"
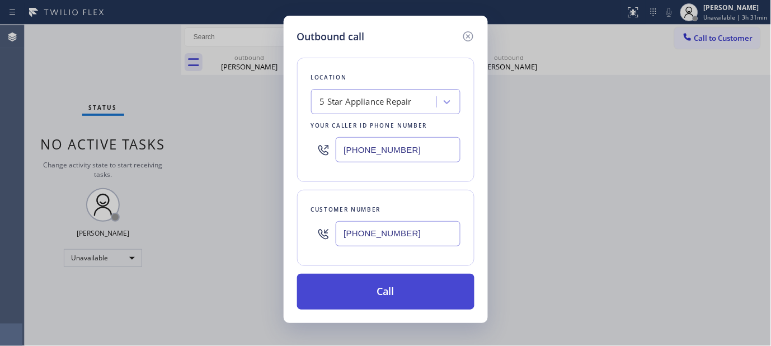
type input "[PHONE_NUMBER]"
click at [392, 289] on button "Call" at bounding box center [385, 292] width 177 height 36
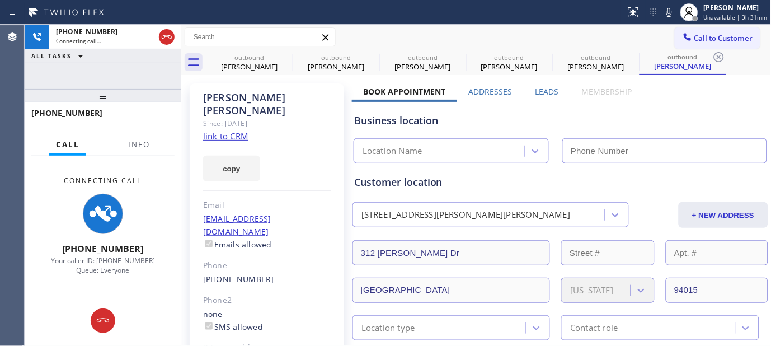
drag, startPoint x: 678, startPoint y: 6, endPoint x: 667, endPoint y: 91, distance: 85.3
click at [676, 6] on icon at bounding box center [669, 12] width 13 height 13
type input "[PHONE_NUMBER]"
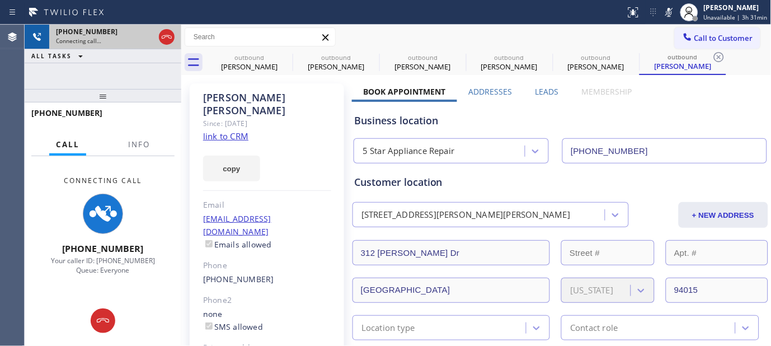
click at [164, 30] on button at bounding box center [167, 37] width 16 height 16
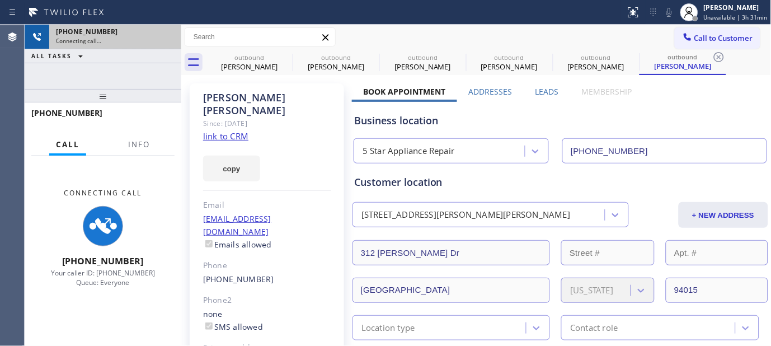
click at [165, 31] on div "[PHONE_NUMBER]" at bounding box center [115, 32] width 119 height 10
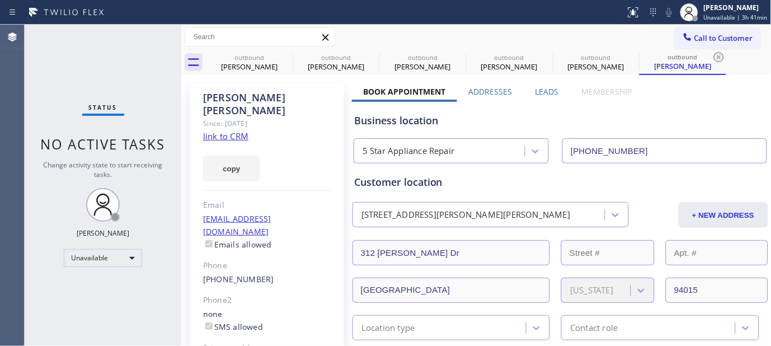
drag, startPoint x: 711, startPoint y: 38, endPoint x: 580, endPoint y: 114, distance: 151.0
click at [711, 38] on span "Call to Customer" at bounding box center [724, 38] width 59 height 10
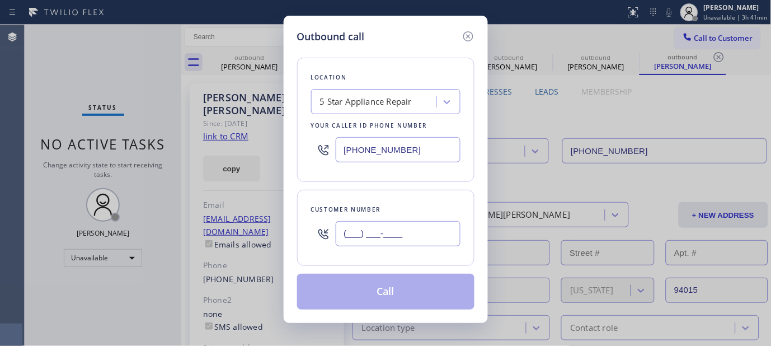
click at [416, 226] on input "(___) ___-____" at bounding box center [398, 233] width 125 height 25
paste input "213) 468-3888"
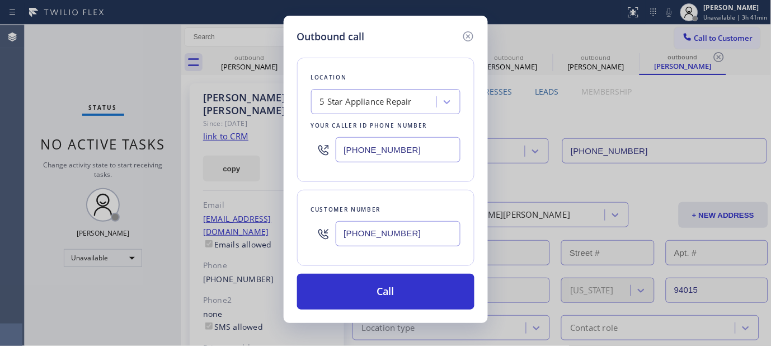
type input "[PHONE_NUMBER]"
drag, startPoint x: 328, startPoint y: 149, endPoint x: 233, endPoint y: 149, distance: 95.2
click at [233, 149] on div "Outbound call Location 5 Star Appliance Repair Your caller id phone number [PHO…" at bounding box center [385, 173] width 771 height 346
paste input "323) 310-0103"
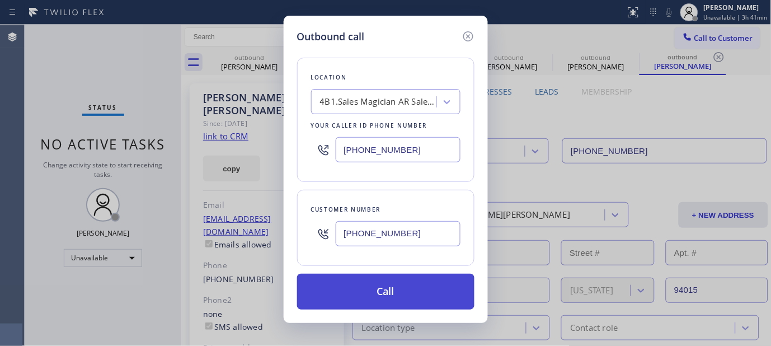
type input "[PHONE_NUMBER]"
click at [403, 284] on button "Call" at bounding box center [385, 292] width 177 height 36
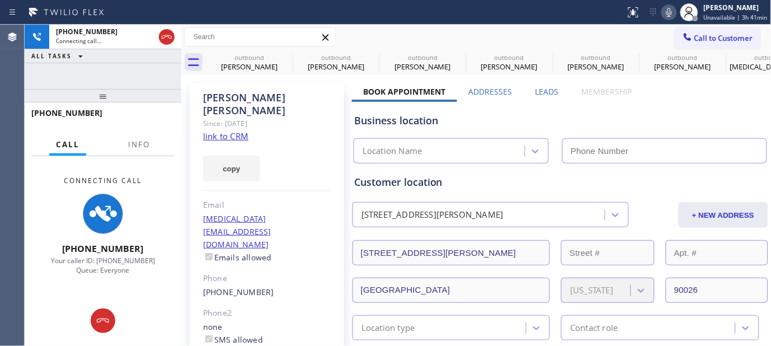
click at [669, 13] on icon at bounding box center [669, 12] width 13 height 13
type input "[PHONE_NUMBER]"
click at [0, 0] on icon at bounding box center [0, 0] width 0 height 0
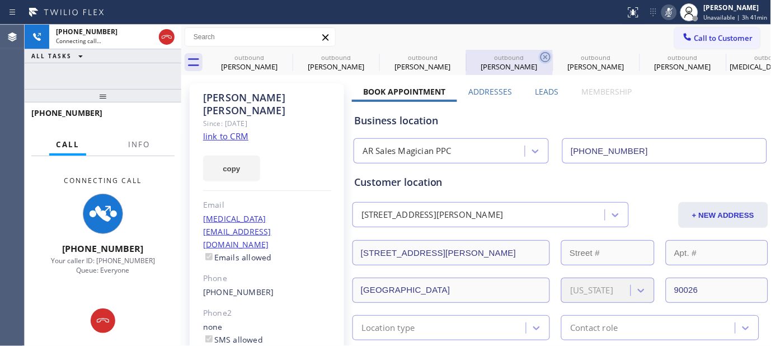
click at [539, 54] on icon at bounding box center [545, 56] width 13 height 13
click at [0, 0] on icon at bounding box center [0, 0] width 0 height 0
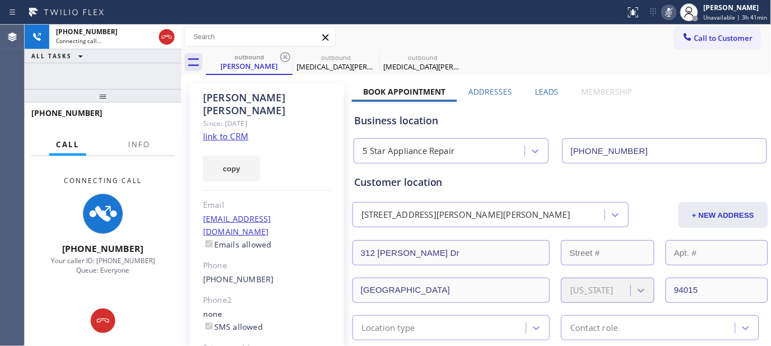
click at [285, 54] on icon at bounding box center [285, 56] width 13 height 13
type input "[PHONE_NUMBER]"
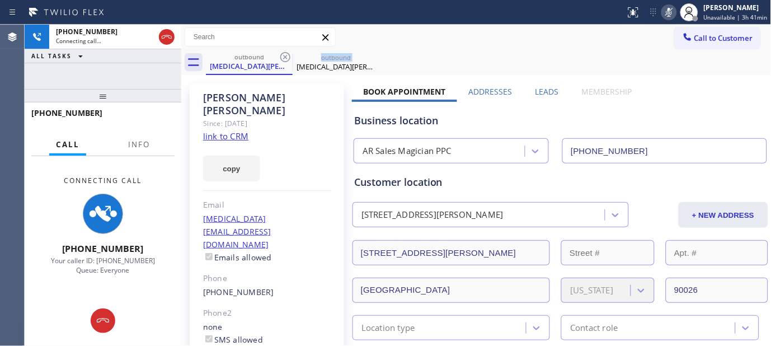
click at [285, 54] on icon at bounding box center [285, 56] width 13 height 13
click at [474, 46] on div "Call to Customer Outbound call Location AR Sales Magician PPC Your caller id ph…" at bounding box center [476, 37] width 591 height 20
click at [215, 98] on div "[MEDICAL_DATA][PERSON_NAME]" at bounding box center [267, 104] width 128 height 26
drag, startPoint x: 317, startPoint y: 94, endPoint x: 364, endPoint y: 68, distance: 53.4
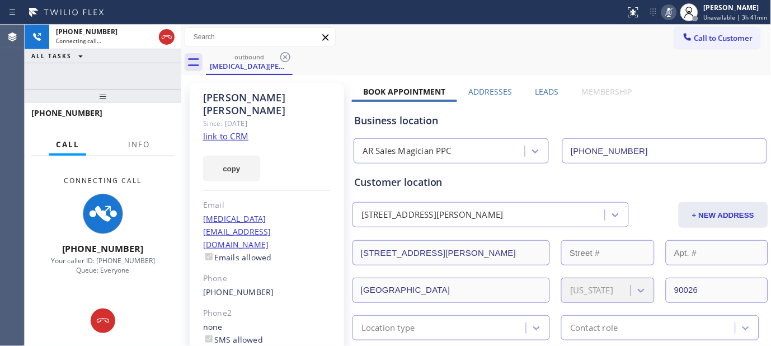
click at [317, 94] on div "[MEDICAL_DATA][PERSON_NAME]" at bounding box center [267, 104] width 128 height 26
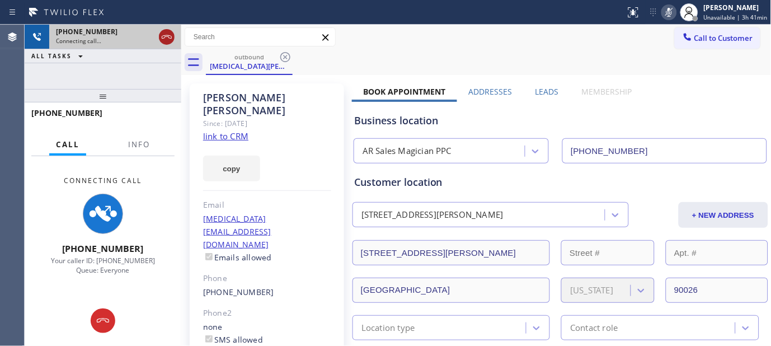
click at [164, 38] on icon at bounding box center [167, 36] width 10 height 3
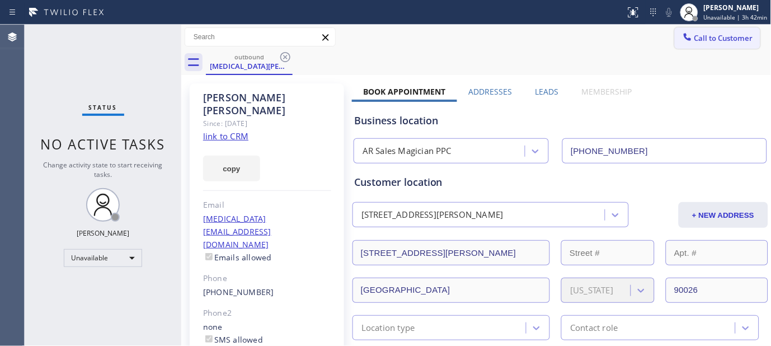
click at [706, 38] on span "Call to Customer" at bounding box center [724, 38] width 59 height 10
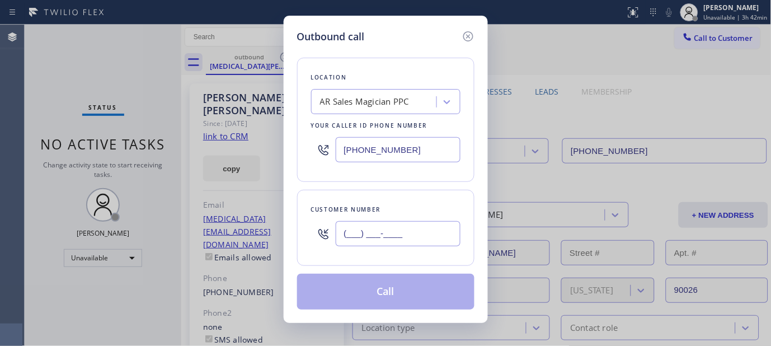
click at [340, 241] on input "(___) ___-____" at bounding box center [398, 233] width 125 height 25
paste input "256) 503-4383"
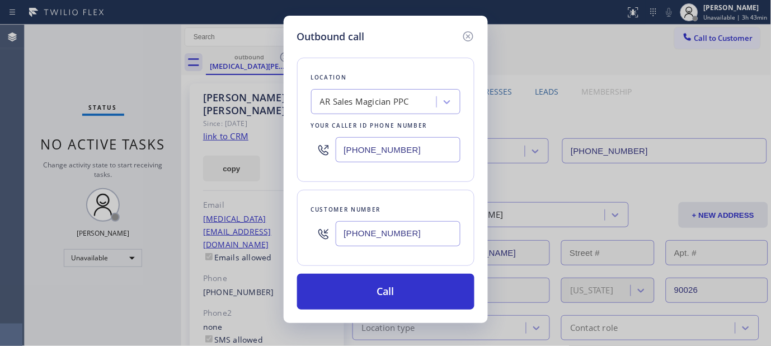
click at [292, 231] on div "Outbound call Location AR Sales Magician PPC Your caller id phone number [PHONE…" at bounding box center [386, 169] width 204 height 307
paste input "847) 650-445"
type input "[PHONE_NUMBER]"
drag, startPoint x: 423, startPoint y: 153, endPoint x: 288, endPoint y: 153, distance: 135.5
click at [288, 153] on div "Outbound call Location AR Sales Magician PPC Your caller id phone number [PHONE…" at bounding box center [386, 169] width 204 height 307
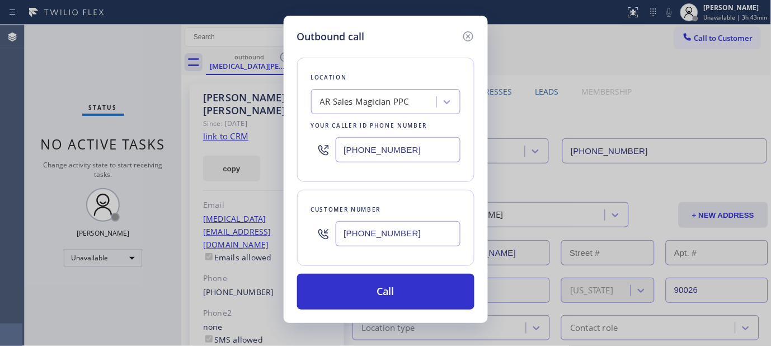
paste input "text"
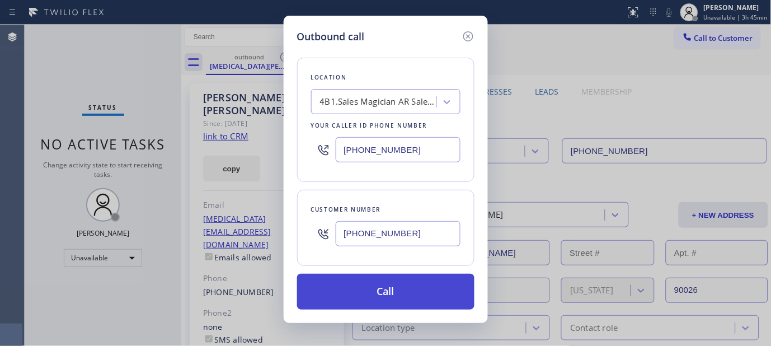
type input "[PHONE_NUMBER]"
click at [442, 279] on button "Call" at bounding box center [385, 292] width 177 height 36
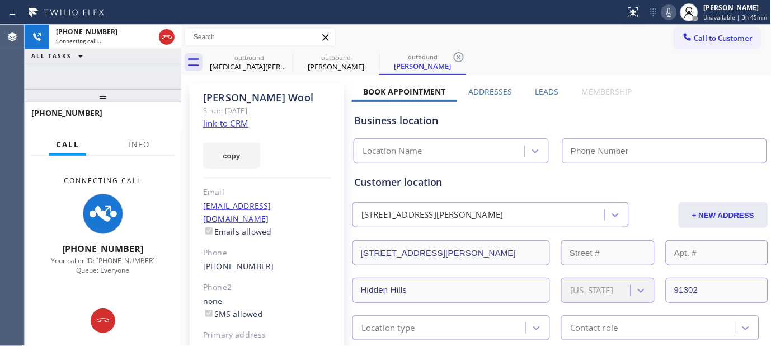
type input "[PHONE_NUMBER]"
drag, startPoint x: 120, startPoint y: 91, endPoint x: 175, endPoint y: 21, distance: 89.3
click at [127, 45] on div "[PHONE_NUMBER] Connecting call… ALL TASKS ALL TASKS ACTIVE TASKS TASKS IN WRAP …" at bounding box center [103, 185] width 157 height 321
drag, startPoint x: 147, startPoint y: 87, endPoint x: 232, endPoint y: 1, distance: 121.5
click at [155, 51] on div "[PHONE_NUMBER] Connecting call… ALL TASKS ALL TASKS ACTIVE TASKS TASKS IN WRAP …" at bounding box center [103, 185] width 157 height 321
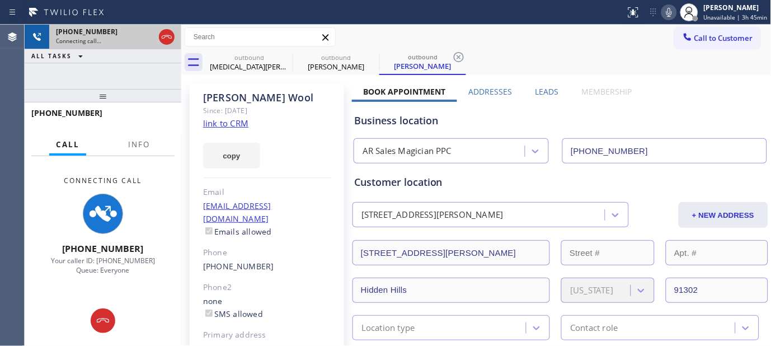
drag, startPoint x: 135, startPoint y: 92, endPoint x: 137, endPoint y: 32, distance: 59.9
click at [135, 57] on div "[PHONE_NUMBER] Connecting call… ALL TASKS ALL TASKS ACTIVE TASKS TASKS IN WRAP …" at bounding box center [103, 185] width 157 height 321
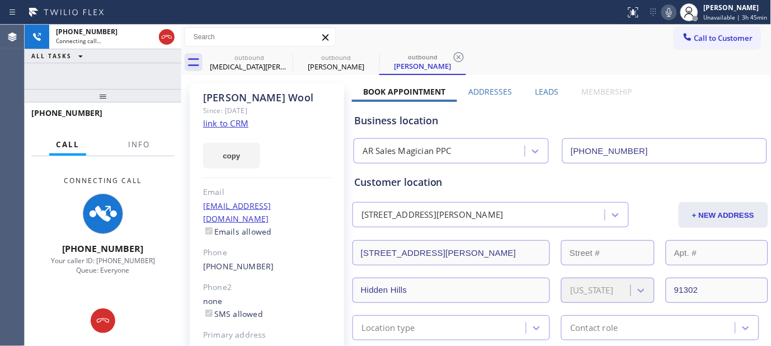
drag, startPoint x: 138, startPoint y: 88, endPoint x: 222, endPoint y: 8, distance: 116.4
click at [138, 80] on div "[PHONE_NUMBER] Connecting call… ALL TASKS ALL TASKS ACTIVE TASKS TASKS IN WRAP …" at bounding box center [103, 185] width 157 height 321
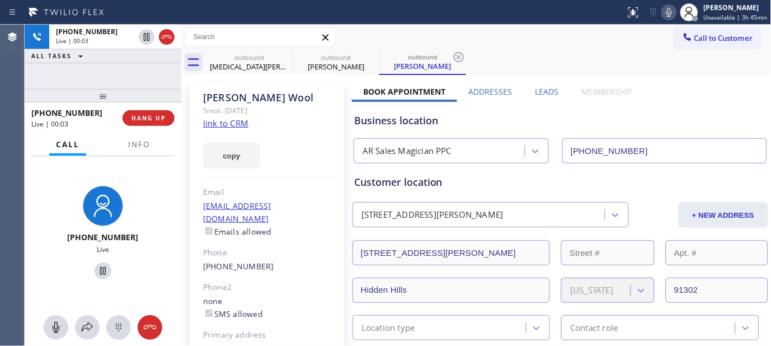
drag, startPoint x: 155, startPoint y: 121, endPoint x: 180, endPoint y: 115, distance: 25.9
click at [155, 121] on span "HANG UP" at bounding box center [149, 118] width 34 height 8
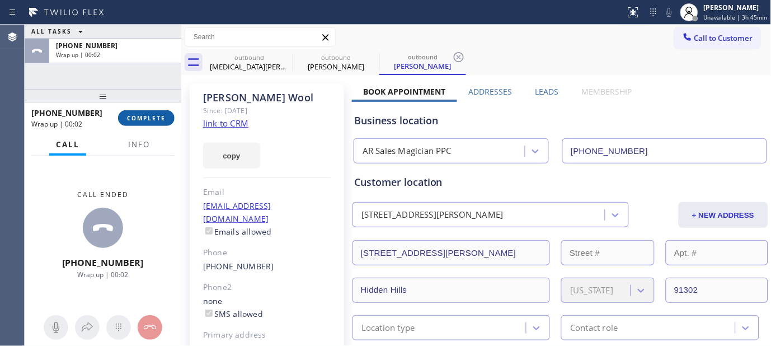
click at [148, 116] on span "COMPLETE" at bounding box center [146, 118] width 39 height 8
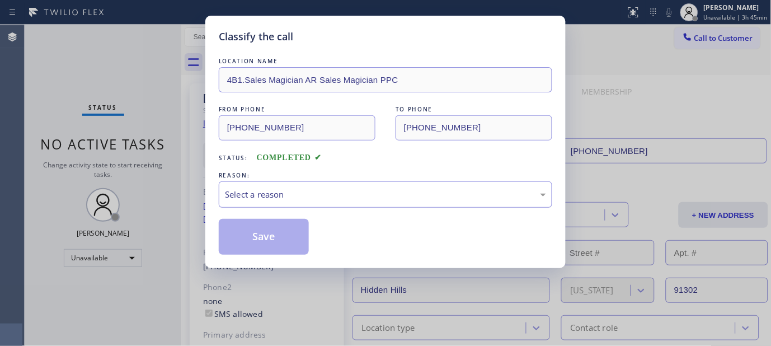
drag, startPoint x: 161, startPoint y: 140, endPoint x: 279, endPoint y: 186, distance: 126.7
click at [205, 176] on div "Classify the call LOCATION NAME 4B1.Sales Magician AR Sales Magician PPC FROM P…" at bounding box center [385, 173] width 771 height 346
drag, startPoint x: 348, startPoint y: 188, endPoint x: 325, endPoint y: 205, distance: 28.8
click at [347, 188] on div "Select a reason" at bounding box center [385, 194] width 321 height 13
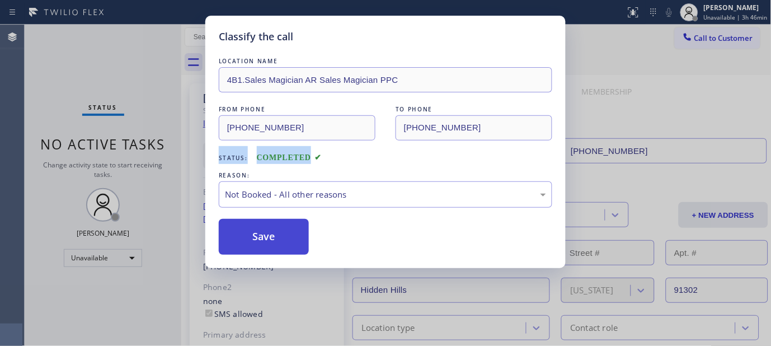
click at [274, 235] on button "Save" at bounding box center [264, 237] width 90 height 36
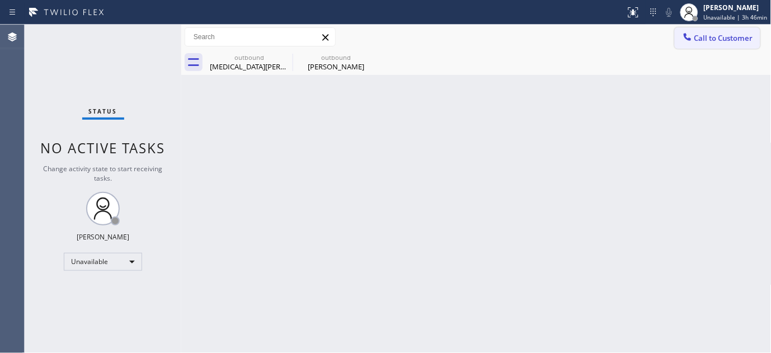
click at [692, 40] on icon at bounding box center [687, 36] width 11 height 11
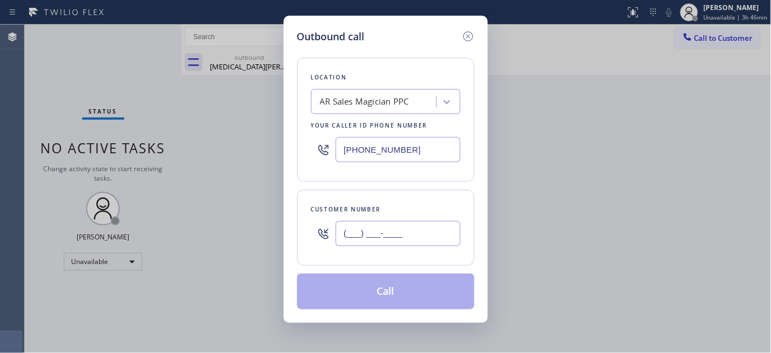
click at [372, 242] on input "(___) ___-____" at bounding box center [398, 233] width 125 height 25
paste input "619) 894-5308"
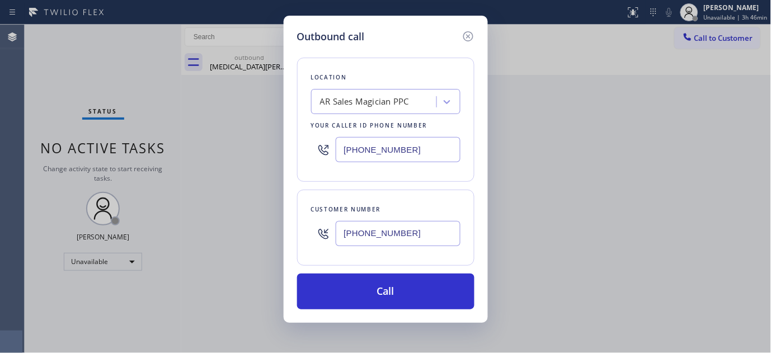
type input "[PHONE_NUMBER]"
drag, startPoint x: 387, startPoint y: 155, endPoint x: 273, endPoint y: 154, distance: 114.2
click at [255, 153] on div "Outbound call Location AR Sales Magician PPC Your caller id phone number [PHONE…" at bounding box center [385, 176] width 771 height 353
paste input "442) 217-311"
type input "[PHONE_NUMBER]"
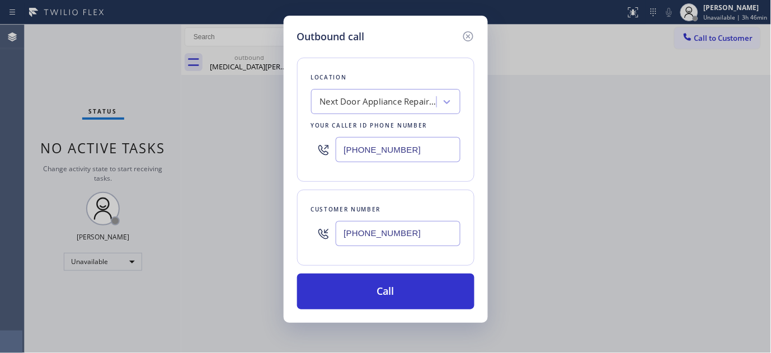
drag, startPoint x: 426, startPoint y: 278, endPoint x: 444, endPoint y: 256, distance: 28.2
click at [426, 284] on button "Call" at bounding box center [385, 292] width 177 height 36
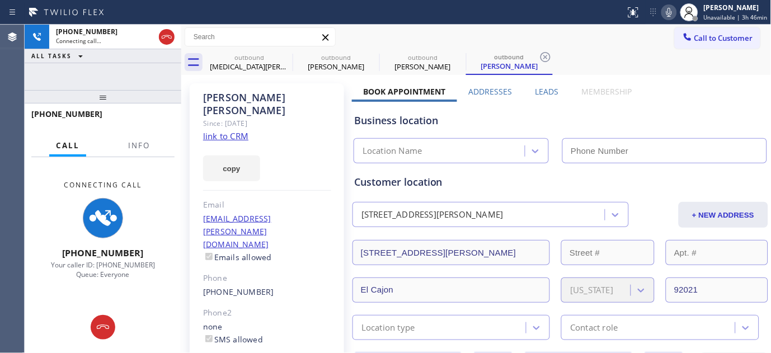
click at [676, 12] on icon at bounding box center [669, 12] width 13 height 13
type input "[PHONE_NUMBER]"
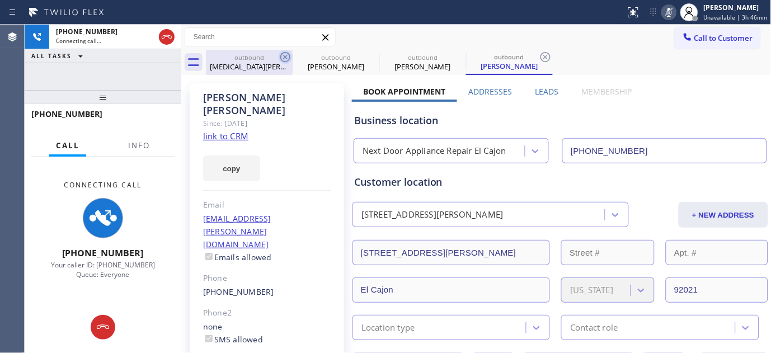
click at [284, 55] on icon at bounding box center [285, 56] width 13 height 13
type input "[PHONE_NUMBER]"
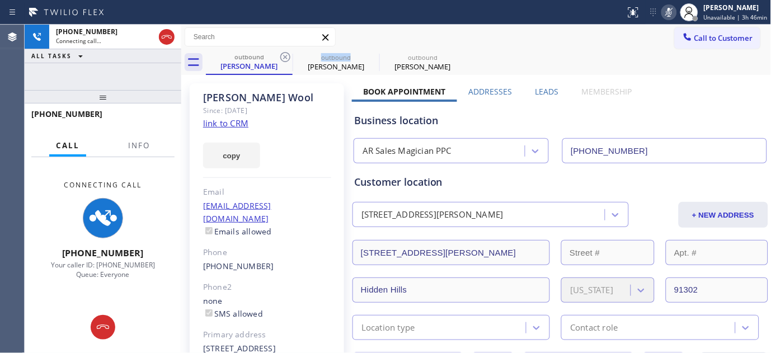
click at [284, 55] on icon at bounding box center [285, 56] width 13 height 13
type input "[PHONE_NUMBER]"
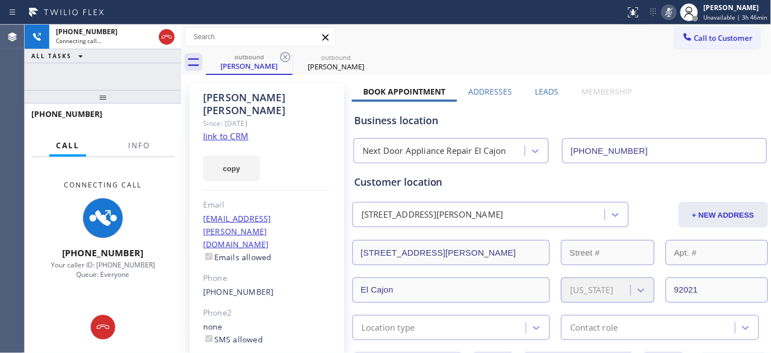
click at [424, 47] on div "Call to Customer Outbound call Location Next Door Appliance Repair [GEOGRAPHIC_…" at bounding box center [476, 37] width 591 height 25
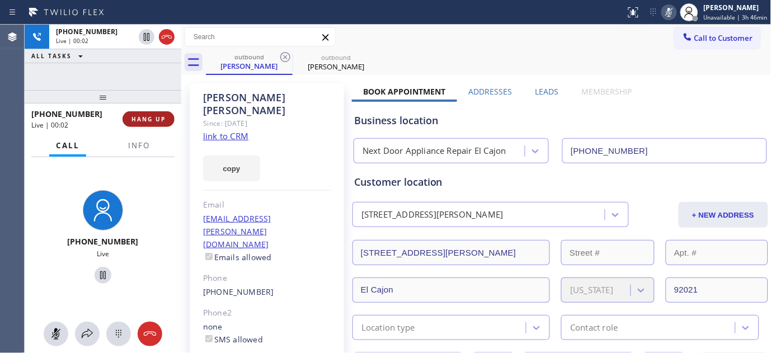
click at [139, 113] on button "HANG UP" at bounding box center [149, 119] width 52 height 16
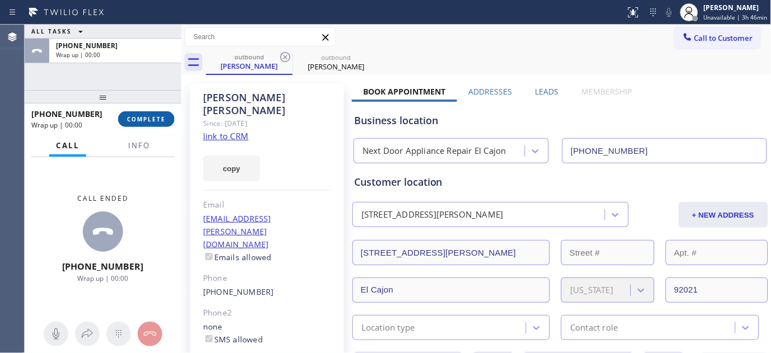
click at [140, 115] on span "COMPLETE" at bounding box center [146, 119] width 39 height 8
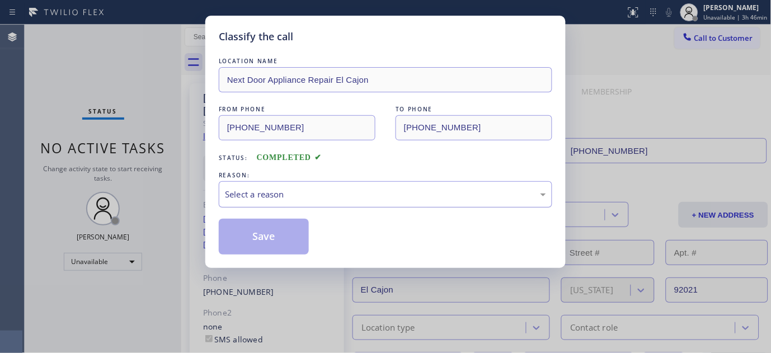
click at [283, 187] on div "Select a reason" at bounding box center [386, 194] width 334 height 26
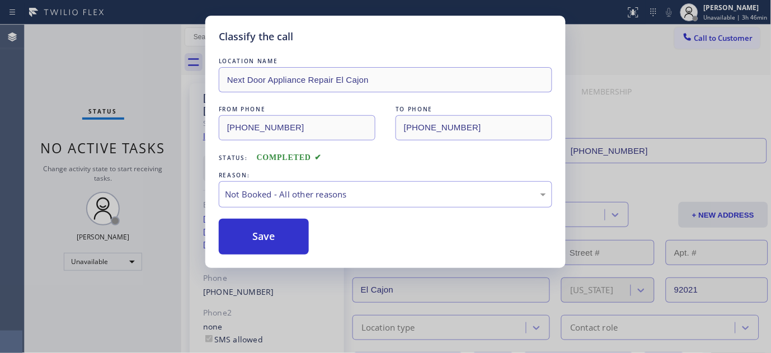
click at [261, 232] on button "Save" at bounding box center [264, 237] width 90 height 36
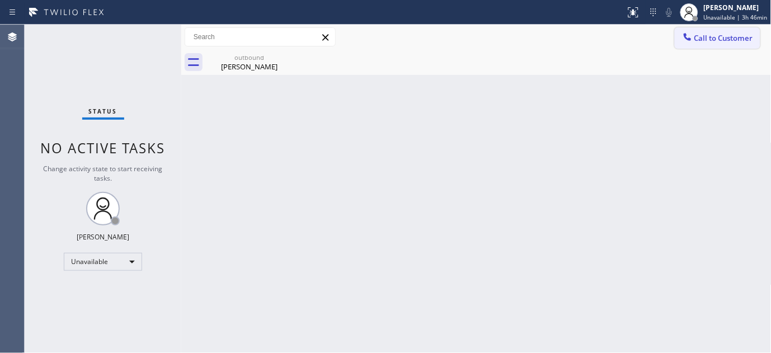
click at [692, 36] on icon at bounding box center [687, 36] width 11 height 11
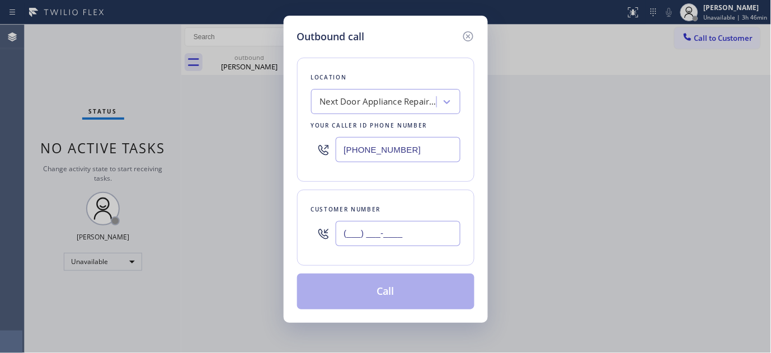
click at [415, 239] on input "(___) ___-____" at bounding box center [398, 233] width 125 height 25
paste input "805) 390-1461"
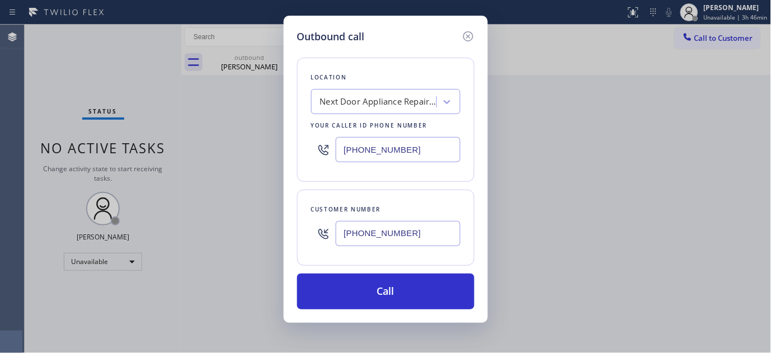
type input "[PHONE_NUMBER]"
drag, startPoint x: 340, startPoint y: 148, endPoint x: 266, endPoint y: 148, distance: 73.9
click at [281, 148] on div "Outbound call Location Next Door Appliance Repair [GEOGRAPHIC_DATA] Your caller…" at bounding box center [385, 176] width 771 height 353
paste input "855) 213-9318"
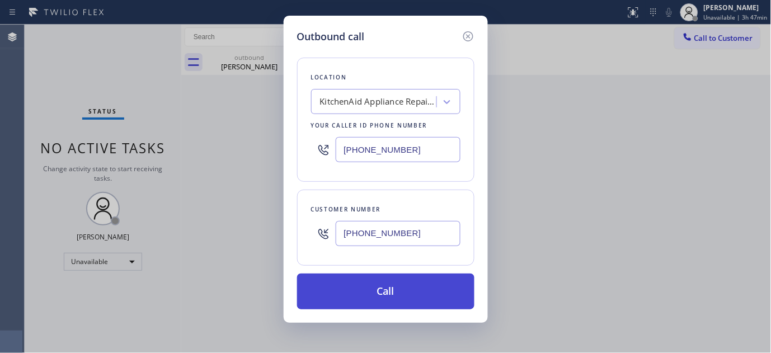
type input "[PHONE_NUMBER]"
click at [406, 280] on button "Call" at bounding box center [385, 292] width 177 height 36
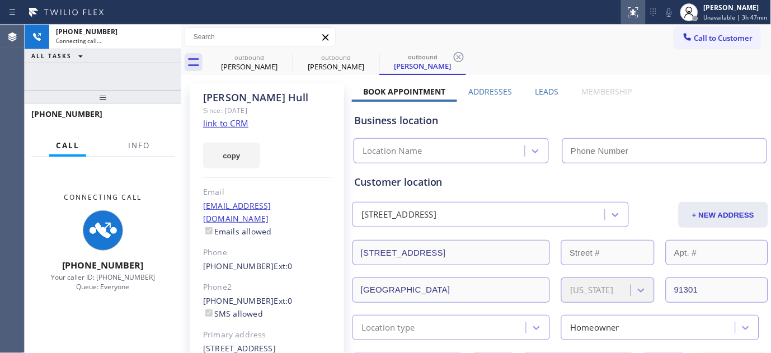
type input "[PHONE_NUMBER]"
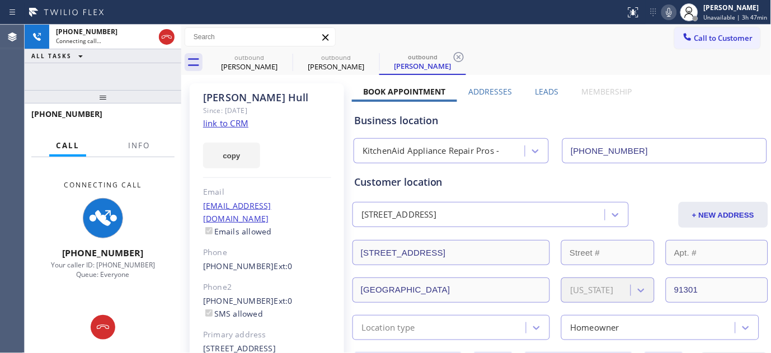
click at [670, 11] on icon at bounding box center [670, 12] width 6 height 9
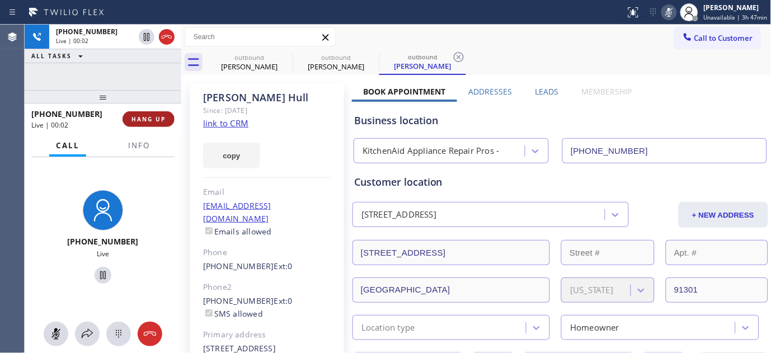
drag, startPoint x: 148, startPoint y: 111, endPoint x: 144, endPoint y: 118, distance: 8.3
click at [148, 111] on button "HANG UP" at bounding box center [149, 119] width 52 height 16
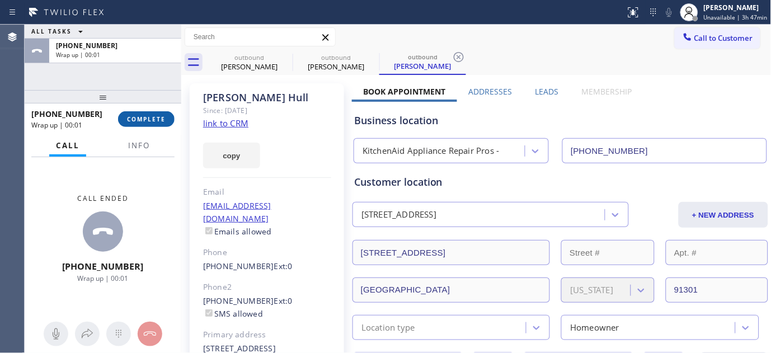
click at [146, 119] on span "COMPLETE" at bounding box center [146, 119] width 39 height 8
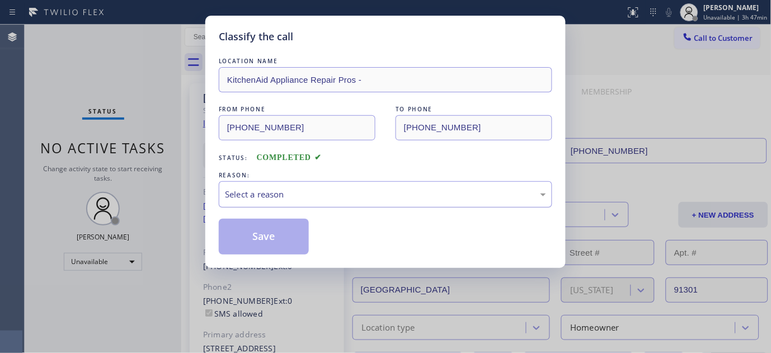
click at [326, 198] on div "Select a reason" at bounding box center [385, 194] width 321 height 13
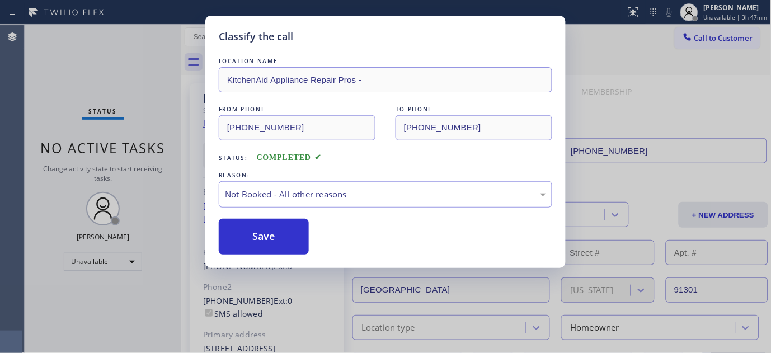
click at [253, 240] on button "Save" at bounding box center [264, 237] width 90 height 36
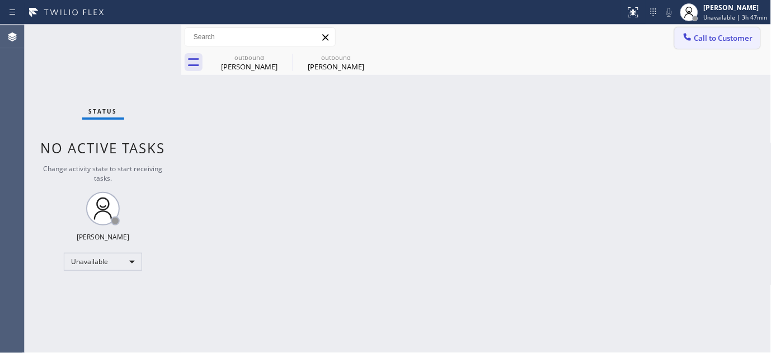
click at [707, 30] on button "Call to Customer" at bounding box center [718, 37] width 86 height 21
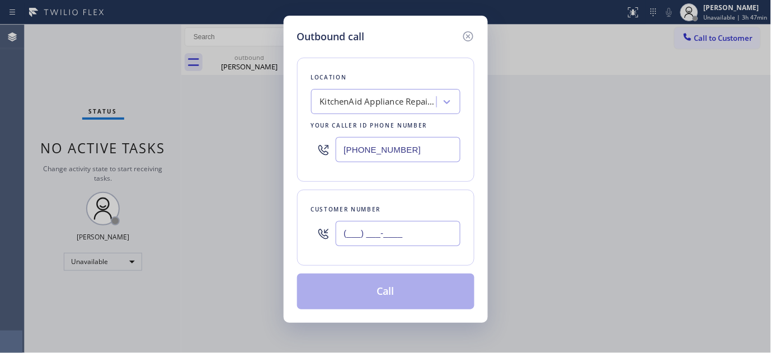
click at [379, 241] on input "(___) ___-____" at bounding box center [398, 233] width 125 height 25
paste input "510) 378-6682"
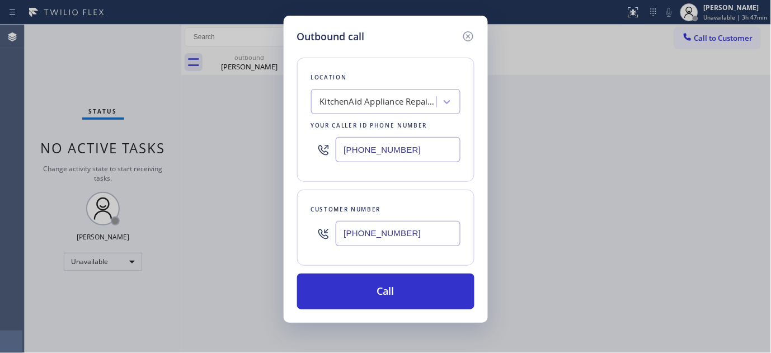
type input "[PHONE_NUMBER]"
drag, startPoint x: 409, startPoint y: 144, endPoint x: 289, endPoint y: 141, distance: 120.4
click at [291, 141] on div "Outbound call Location KitchenAid Appliance Repair Pros - Your caller id phone …" at bounding box center [386, 169] width 204 height 307
paste input "415) 818-0507"
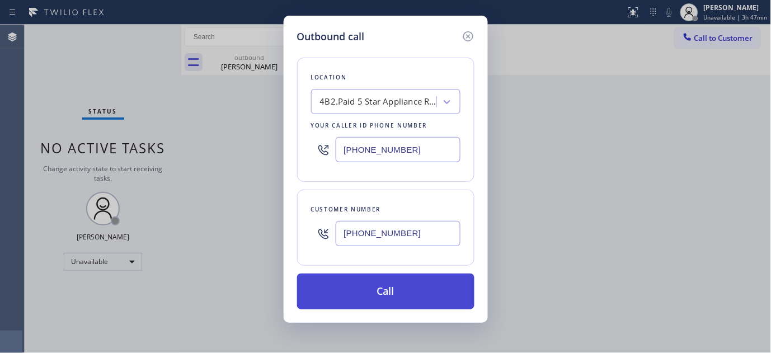
type input "[PHONE_NUMBER]"
click at [411, 297] on button "Call" at bounding box center [385, 292] width 177 height 36
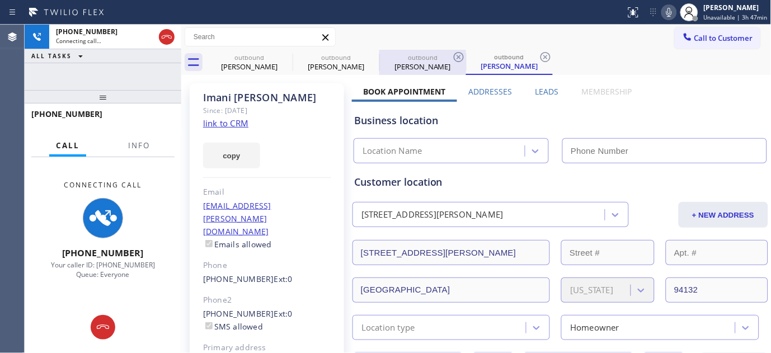
type input "[PHONE_NUMBER]"
click at [667, 13] on icon at bounding box center [669, 12] width 13 height 13
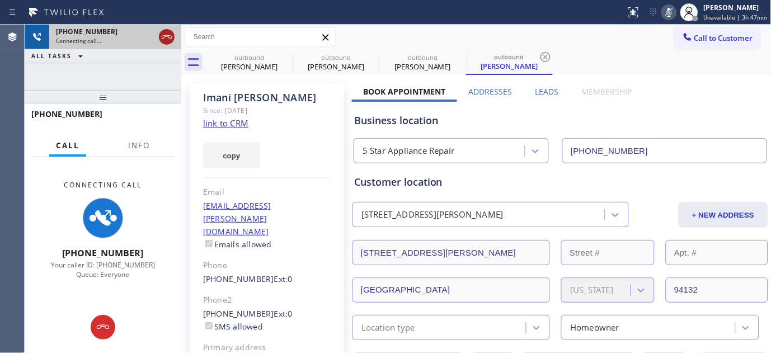
click at [170, 36] on icon at bounding box center [167, 36] width 10 height 3
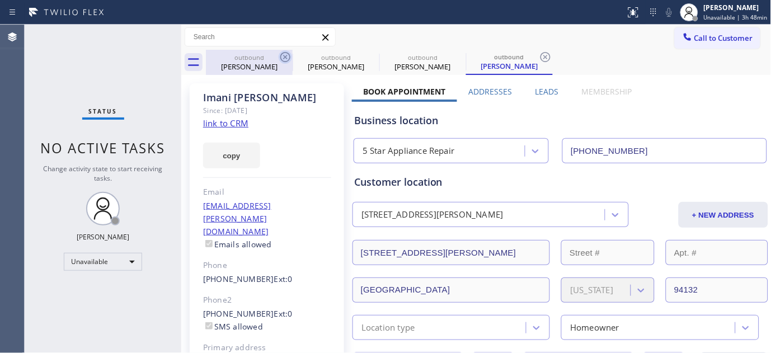
click at [284, 55] on icon at bounding box center [285, 56] width 13 height 13
type input "[PHONE_NUMBER]"
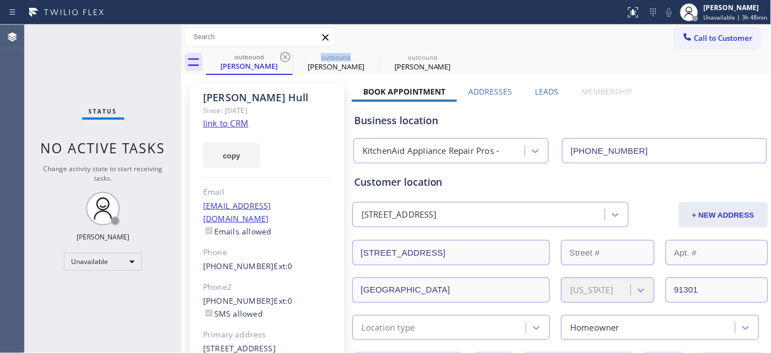
click at [284, 55] on icon at bounding box center [285, 56] width 13 height 13
type input "[PHONE_NUMBER]"
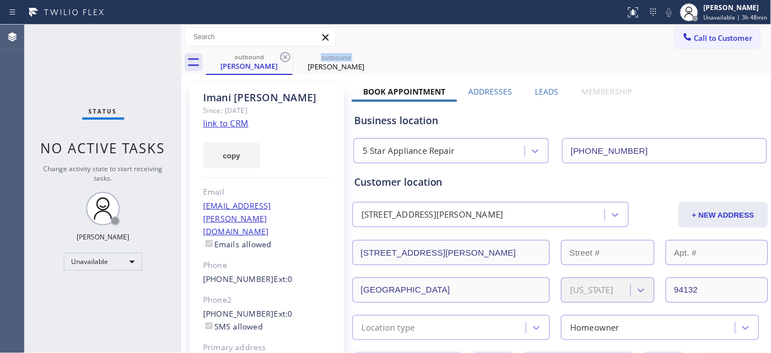
click at [284, 55] on icon at bounding box center [285, 56] width 13 height 13
click at [513, 40] on div "Call to Customer Outbound call Location 5 Star Appliance Repair Your caller id …" at bounding box center [476, 37] width 591 height 20
click at [715, 35] on span "Call to Customer" at bounding box center [724, 38] width 59 height 10
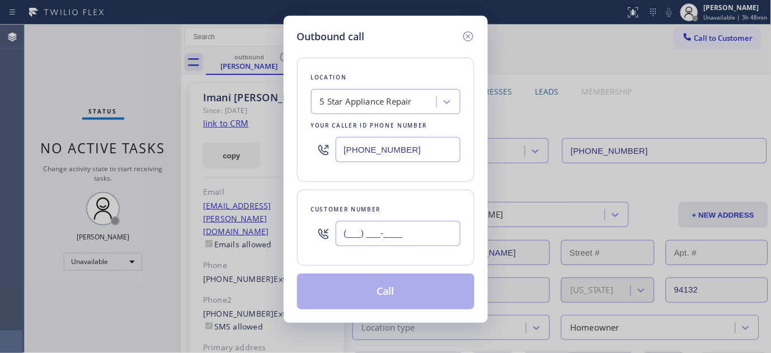
click at [351, 229] on input "(___) ___-____" at bounding box center [398, 233] width 125 height 25
paste input "818) 635-1267"
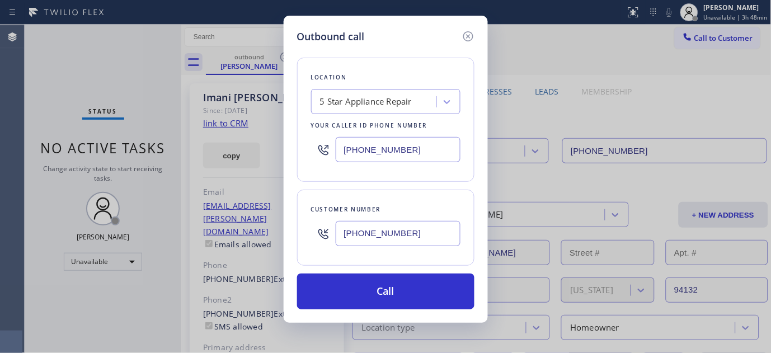
type input "[PHONE_NUMBER]"
drag, startPoint x: 409, startPoint y: 140, endPoint x: 265, endPoint y: 142, distance: 144.4
click at [260, 139] on div "Outbound call Location 5 Star Appliance Repair Your caller id phone number [PHO…" at bounding box center [385, 176] width 771 height 353
paste input "818) 805-0956"
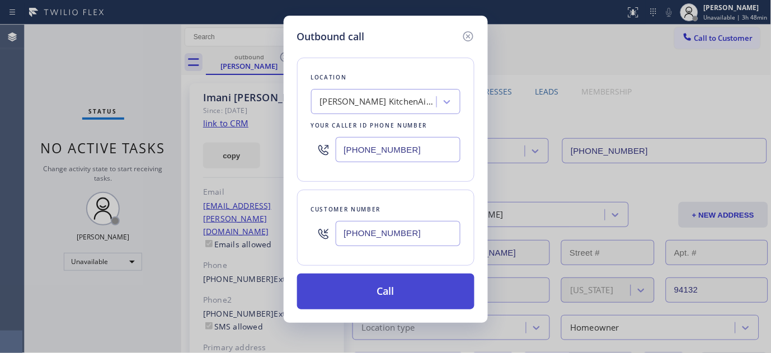
type input "[PHONE_NUMBER]"
click at [387, 284] on button "Call" at bounding box center [385, 292] width 177 height 36
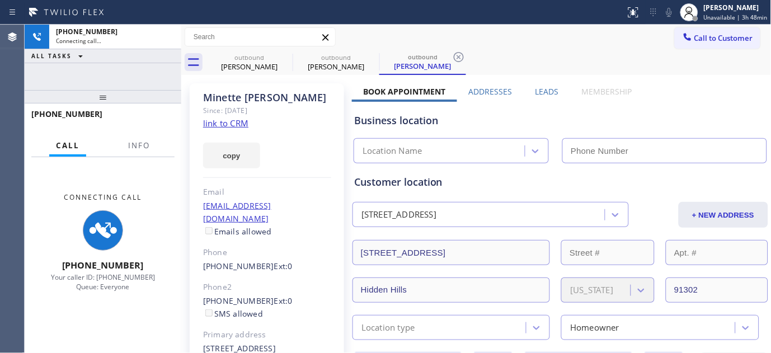
type input "[PHONE_NUMBER]"
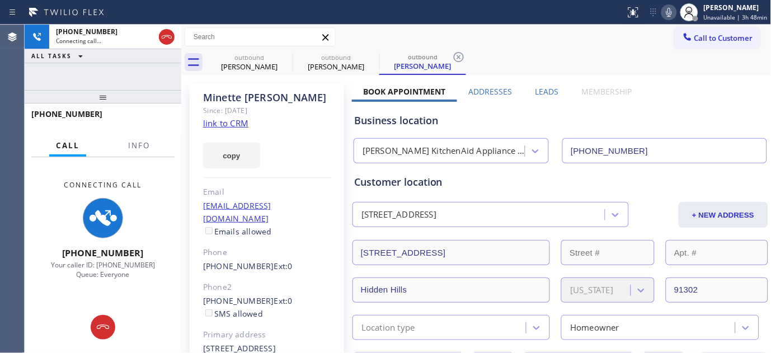
click at [674, 9] on icon at bounding box center [669, 12] width 13 height 13
click at [283, 53] on icon at bounding box center [285, 57] width 10 height 10
click at [543, 59] on div "outbound [PERSON_NAME] outbound [PERSON_NAME]" at bounding box center [489, 62] width 566 height 25
drag, startPoint x: 152, startPoint y: 72, endPoint x: 208, endPoint y: 4, distance: 87.4
click at [148, 62] on div "[PHONE_NUMBER] Connecting call… ALL TASKS ALL TASKS ACTIVE TASKS TASKS IN WRAP …" at bounding box center [103, 189] width 157 height 329
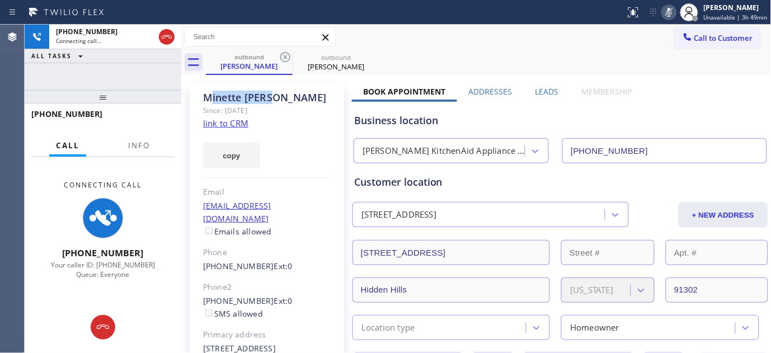
drag, startPoint x: 207, startPoint y: 97, endPoint x: 312, endPoint y: 98, distance: 105.2
click at [312, 98] on div "[PERSON_NAME]" at bounding box center [267, 97] width 128 height 13
click at [312, 99] on div "[PERSON_NAME]" at bounding box center [267, 97] width 128 height 13
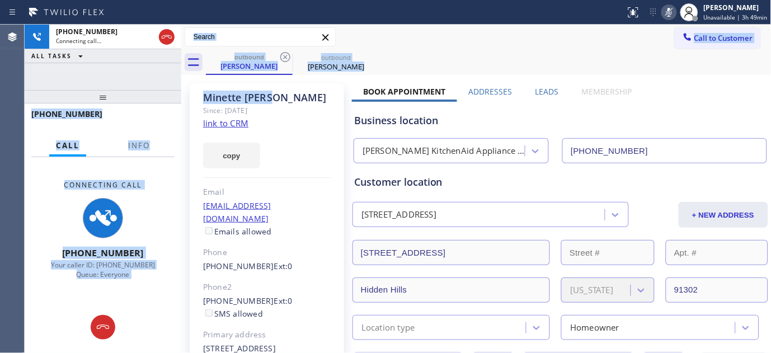
drag, startPoint x: 294, startPoint y: 103, endPoint x: 195, endPoint y: 101, distance: 99.1
click at [177, 101] on div "[PHONE_NUMBER] Connecting call… ALL TASKS ALL TASKS ACTIVE TASKS TASKS IN WRAP …" at bounding box center [398, 189] width 747 height 329
click at [287, 101] on div "[PERSON_NAME]" at bounding box center [267, 97] width 128 height 13
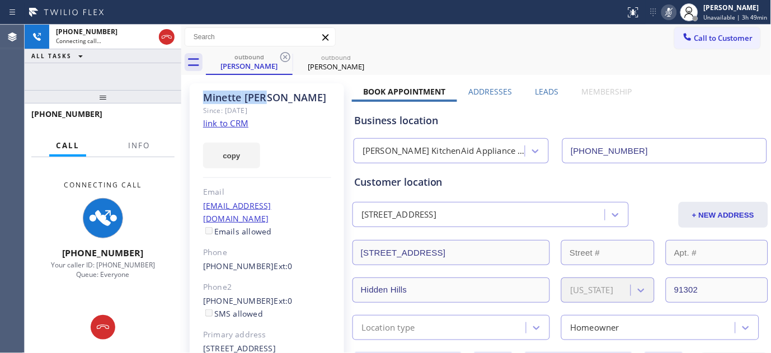
drag, startPoint x: 269, startPoint y: 95, endPoint x: 188, endPoint y: 95, distance: 81.7
click at [255, 94] on div "[PERSON_NAME]" at bounding box center [267, 97] width 128 height 13
click at [210, 96] on div "[PERSON_NAME]" at bounding box center [267, 97] width 128 height 13
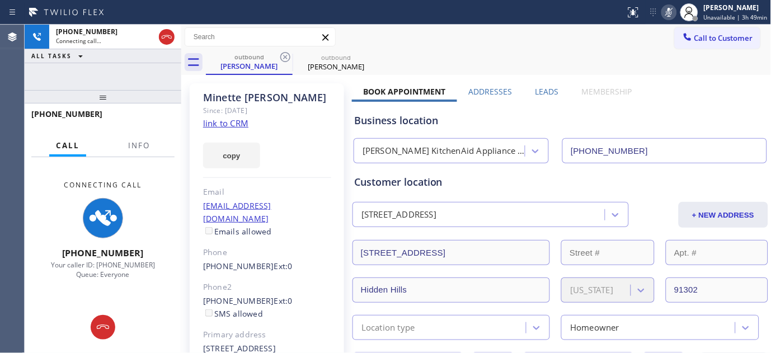
click at [321, 116] on div "Since: [DATE]" at bounding box center [267, 110] width 128 height 13
drag, startPoint x: 199, startPoint y: 99, endPoint x: 293, endPoint y: 104, distance: 94.8
click at [293, 104] on div "[PERSON_NAME] Since: [DATE] link to CRM copy Email [EMAIL_ADDRESS][DOMAIN_NAME]…" at bounding box center [267, 249] width 154 height 333
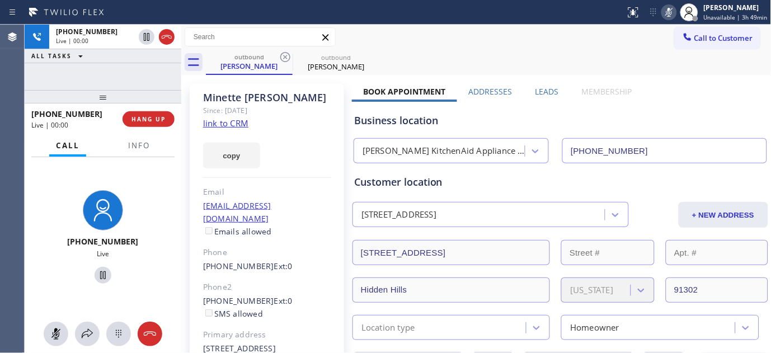
click at [293, 105] on div "Since: [DATE]" at bounding box center [267, 110] width 128 height 13
click at [151, 122] on span "HANG UP" at bounding box center [149, 119] width 34 height 8
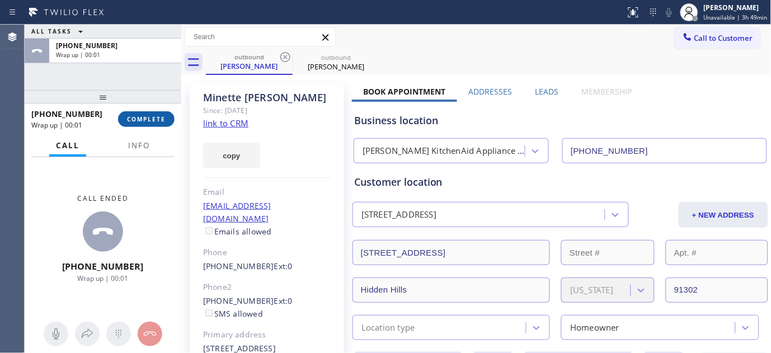
click at [137, 121] on span "COMPLETE" at bounding box center [146, 119] width 39 height 8
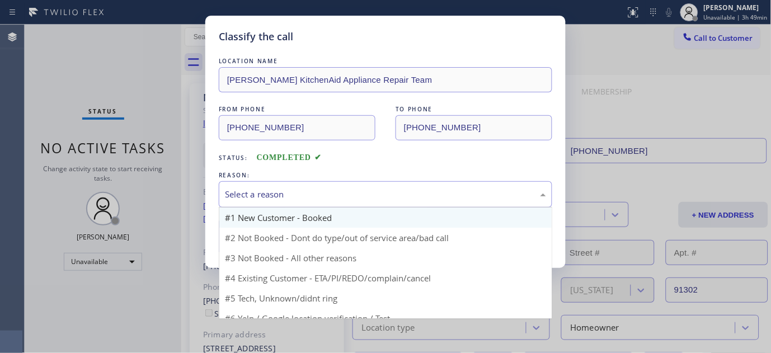
drag, startPoint x: 332, startPoint y: 187, endPoint x: 265, endPoint y: 213, distance: 71.4
click at [330, 187] on div "Select a reason" at bounding box center [386, 194] width 334 height 26
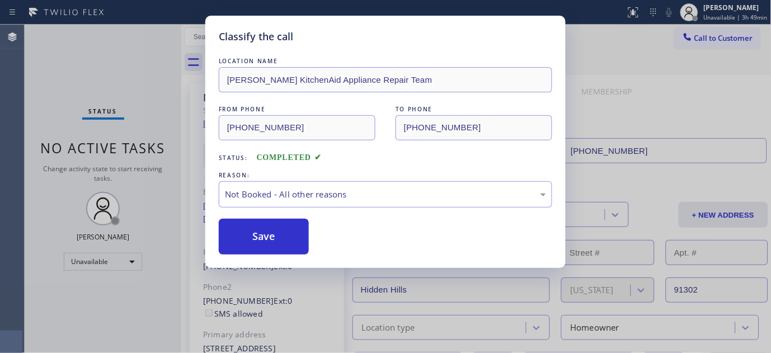
click at [259, 232] on button "Save" at bounding box center [264, 237] width 90 height 36
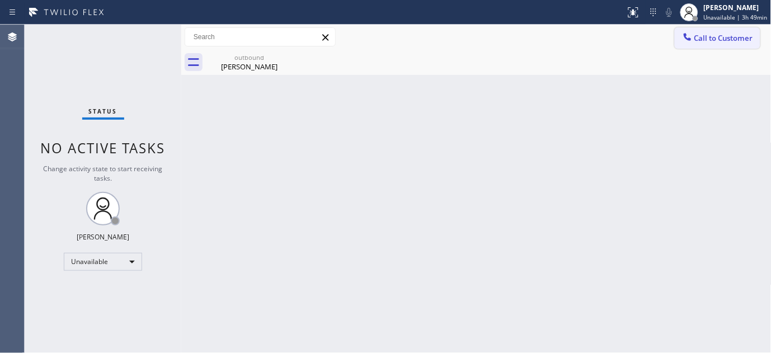
click at [707, 31] on button "Call to Customer" at bounding box center [718, 37] width 86 height 21
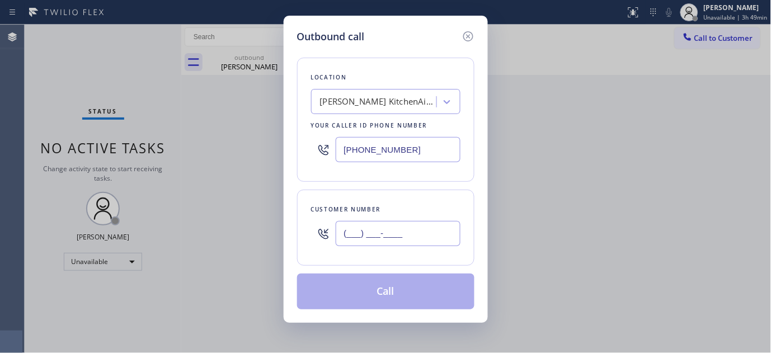
click at [411, 237] on input "(___) ___-____" at bounding box center [398, 233] width 125 height 25
paste input "310) 822-1449"
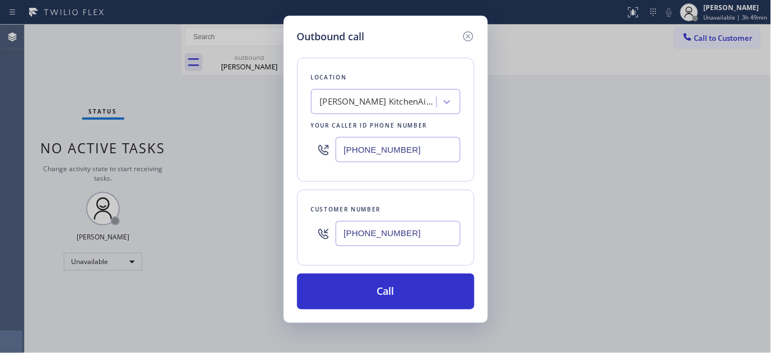
drag, startPoint x: 411, startPoint y: 221, endPoint x: 273, endPoint y: 209, distance: 138.8
click at [255, 226] on div "Outbound call Location [PERSON_NAME] KitchenAid Appliance Repair Team Your call…" at bounding box center [385, 176] width 771 height 353
drag, startPoint x: 406, startPoint y: 236, endPoint x: 421, endPoint y: 130, distance: 107.4
click at [301, 233] on div "Customer number [PHONE_NUMBER]" at bounding box center [385, 228] width 177 height 76
paste input "4) 393-0321"
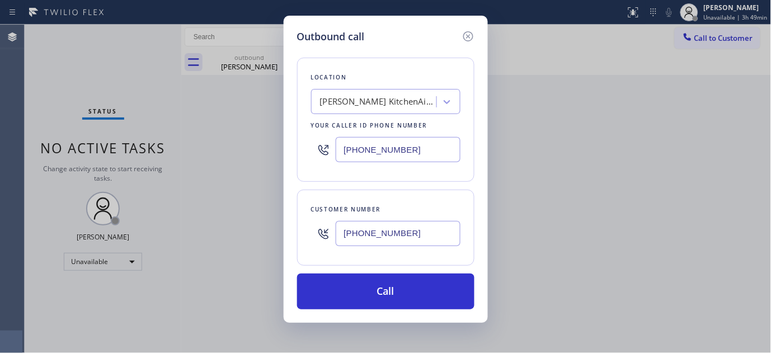
type input "[PHONE_NUMBER]"
drag, startPoint x: 418, startPoint y: 149, endPoint x: 271, endPoint y: 152, distance: 146.1
click at [278, 150] on div "Outbound call Location [PERSON_NAME] KitchenAid Appliance Repair Team Your call…" at bounding box center [385, 176] width 771 height 353
paste input "361) 203-3251"
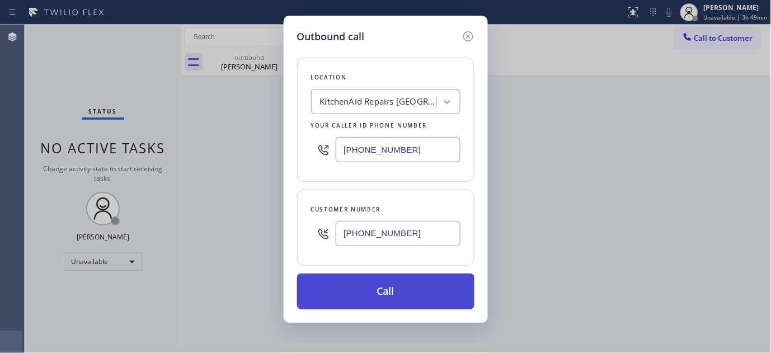
type input "[PHONE_NUMBER]"
click at [376, 283] on button "Call" at bounding box center [385, 292] width 177 height 36
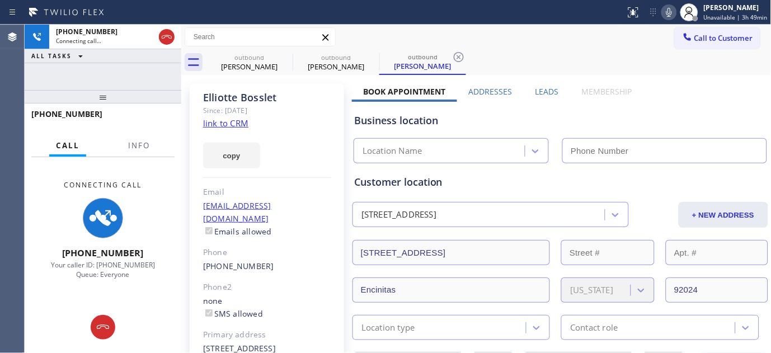
type input "[PHONE_NUMBER]"
drag, startPoint x: 209, startPoint y: 100, endPoint x: 285, endPoint y: 104, distance: 76.2
click at [285, 102] on div "[PERSON_NAME]" at bounding box center [267, 97] width 128 height 13
click at [285, 104] on div "Since: [DATE]" at bounding box center [267, 110] width 128 height 13
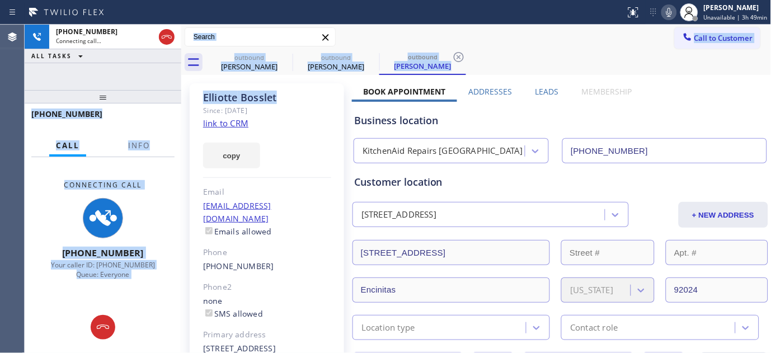
drag, startPoint x: 292, startPoint y: 93, endPoint x: 153, endPoint y: 93, distance: 139.4
click at [153, 93] on div "[PHONE_NUMBER] Connecting call… ALL TASKS ALL TASKS ACTIVE TASKS TASKS IN WRAP …" at bounding box center [398, 189] width 747 height 329
click at [235, 90] on div "[PERSON_NAME] Since: [DATE] link to CRM copy Email [EMAIL_ADDRESS][DOMAIN_NAME]…" at bounding box center [267, 249] width 154 height 333
drag, startPoint x: 151, startPoint y: 103, endPoint x: 177, endPoint y: 82, distance: 33.8
click at [149, 64] on div "[PHONE_NUMBER] Connecting call… ALL TASKS ALL TASKS ACTIVE TASKS TASKS IN WRAP …" at bounding box center [103, 189] width 157 height 329
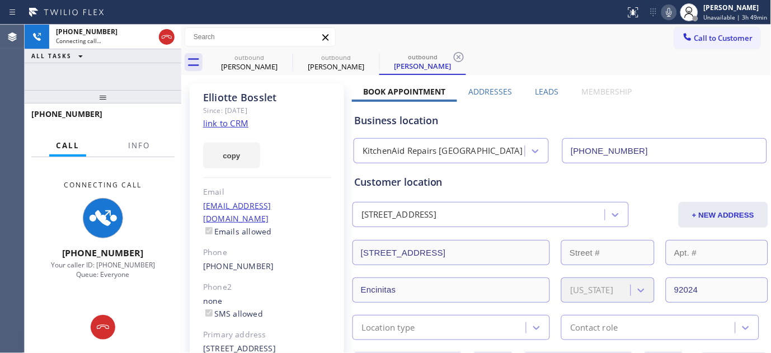
click at [252, 95] on div "[PERSON_NAME]" at bounding box center [267, 97] width 128 height 13
click at [273, 96] on div "[PERSON_NAME]" at bounding box center [267, 97] width 128 height 13
drag, startPoint x: 207, startPoint y: 96, endPoint x: 271, endPoint y: 96, distance: 64.4
click at [271, 96] on div "[PERSON_NAME]" at bounding box center [267, 97] width 128 height 13
click at [288, 100] on div "[PERSON_NAME]" at bounding box center [267, 97] width 128 height 13
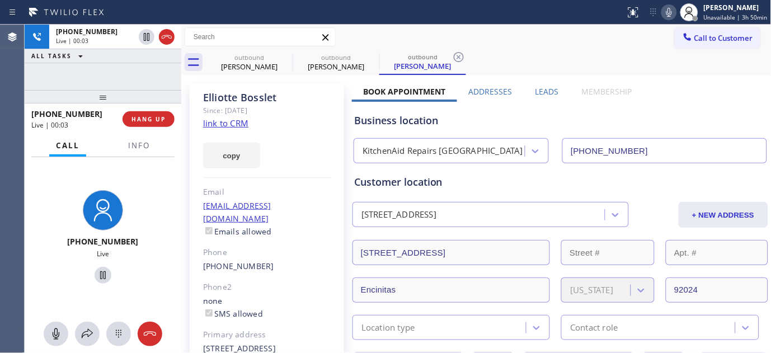
click at [153, 110] on div "[PHONE_NUMBER] Live | 00:03 HANG UP" at bounding box center [102, 119] width 143 height 29
click at [149, 114] on button "HANG UP" at bounding box center [149, 119] width 52 height 16
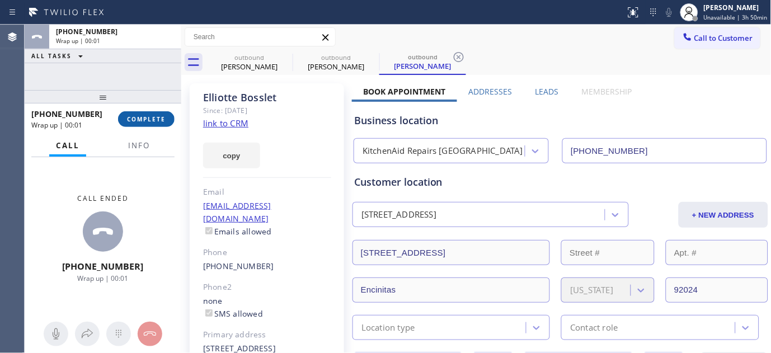
click at [149, 114] on button "COMPLETE" at bounding box center [146, 119] width 57 height 16
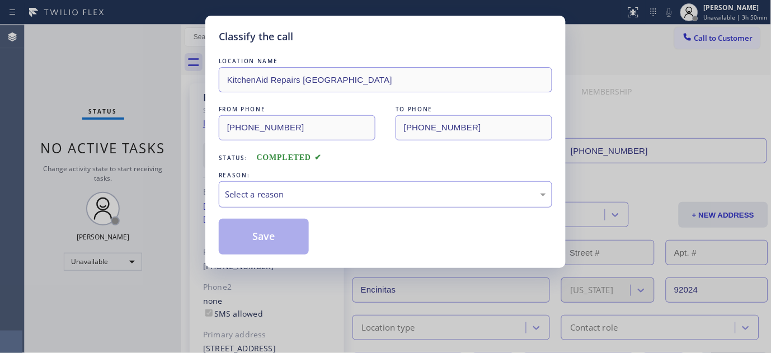
click at [338, 186] on div "Select a reason" at bounding box center [386, 194] width 334 height 26
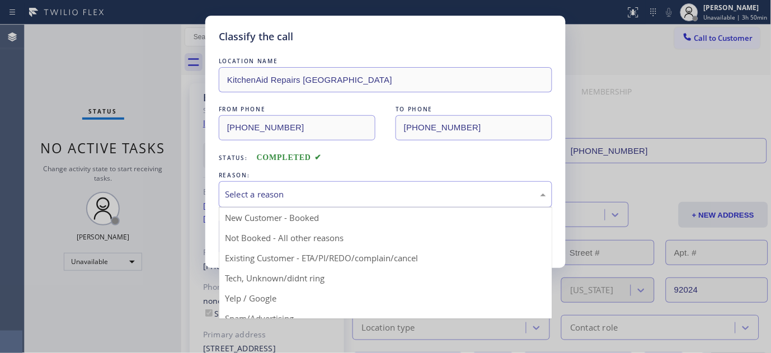
click at [324, 203] on div "Select a reason" at bounding box center [386, 194] width 334 height 26
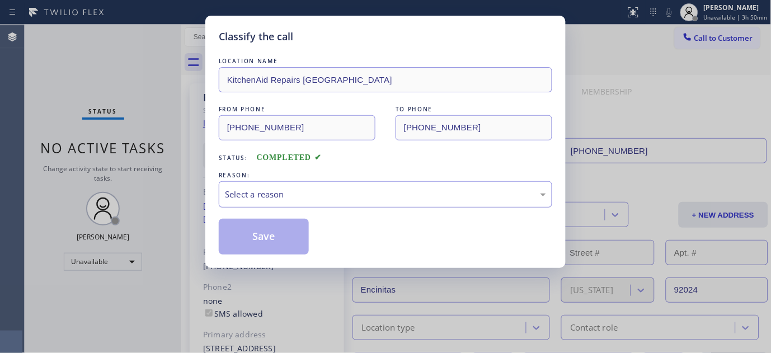
click at [276, 205] on div "Select a reason" at bounding box center [386, 194] width 334 height 26
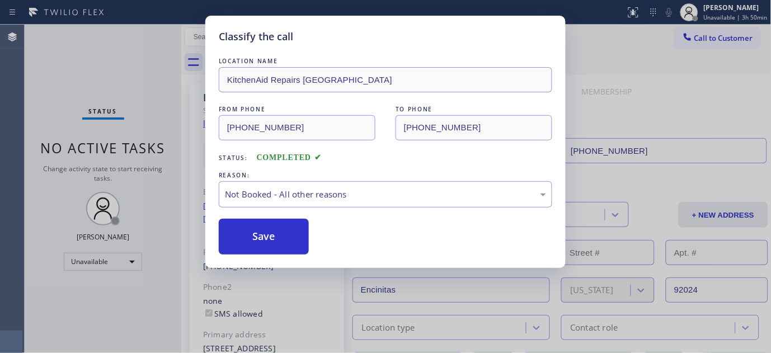
click at [268, 238] on button "Save" at bounding box center [264, 237] width 90 height 36
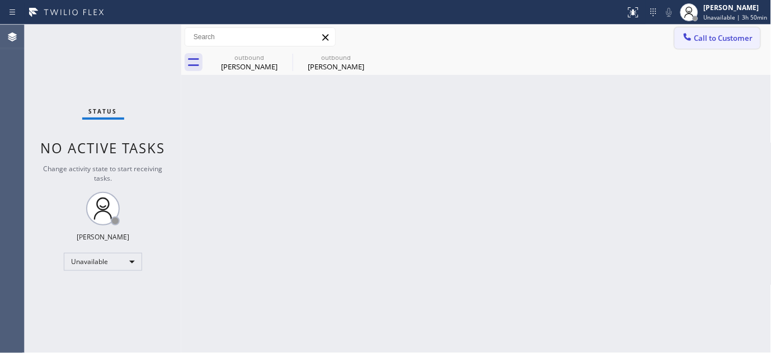
click at [720, 27] on button "Call to Customer" at bounding box center [718, 37] width 86 height 21
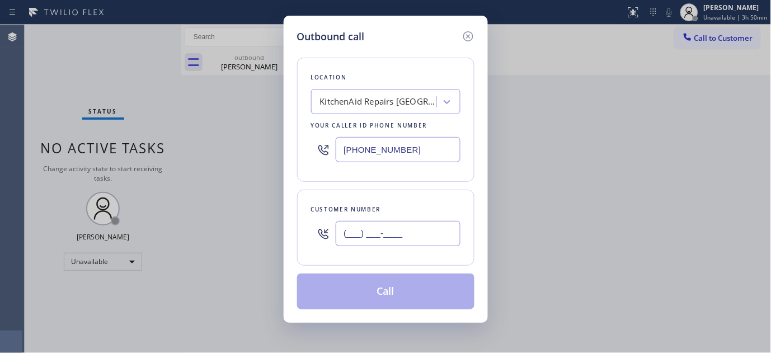
drag, startPoint x: 374, startPoint y: 233, endPoint x: 541, endPoint y: 85, distance: 224.0
click at [375, 233] on input "(___) ___-____" at bounding box center [398, 233] width 125 height 25
paste input "760) 277-4437"
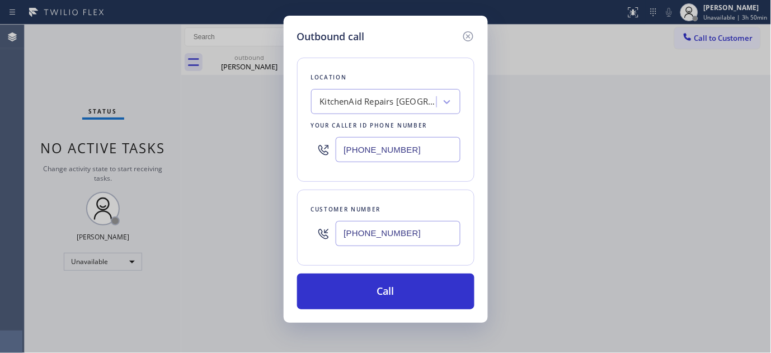
type input "[PHONE_NUMBER]"
drag, startPoint x: 423, startPoint y: 148, endPoint x: 264, endPoint y: 153, distance: 159.0
click at [265, 153] on div "Outbound call Location KitchenAid Repairs [GEOGRAPHIC_DATA] Your caller id phon…" at bounding box center [385, 176] width 771 height 353
paste input "619) 724-4288"
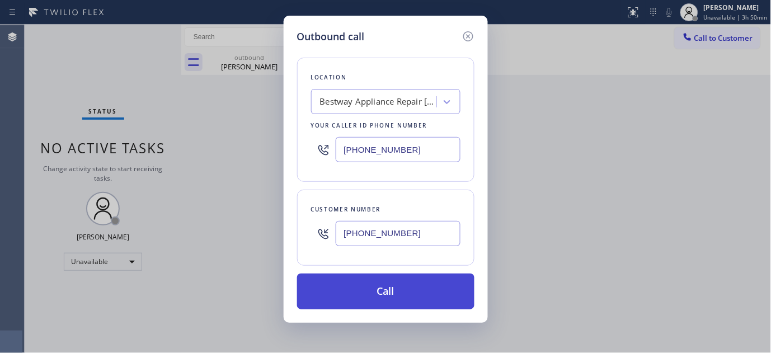
type input "[PHONE_NUMBER]"
click at [404, 282] on button "Call" at bounding box center [385, 292] width 177 height 36
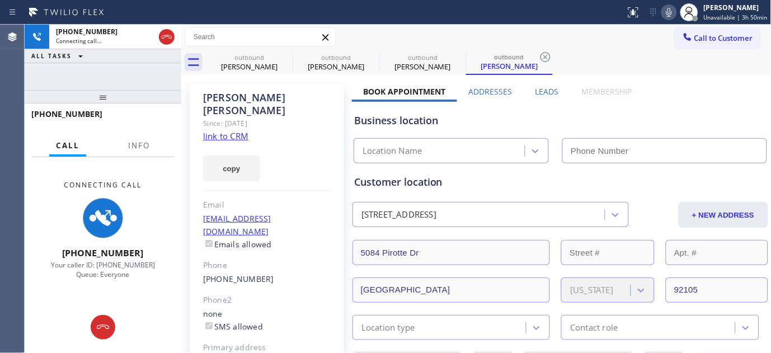
type input "[PHONE_NUMBER]"
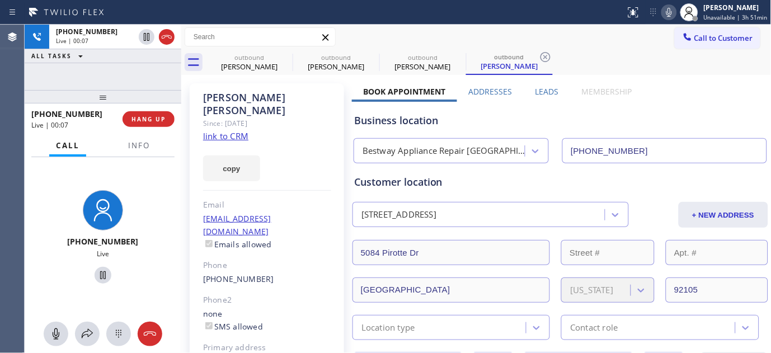
drag, startPoint x: 274, startPoint y: 104, endPoint x: 288, endPoint y: 121, distance: 21.5
click at [274, 117] on div "Since: [DATE]" at bounding box center [267, 123] width 128 height 13
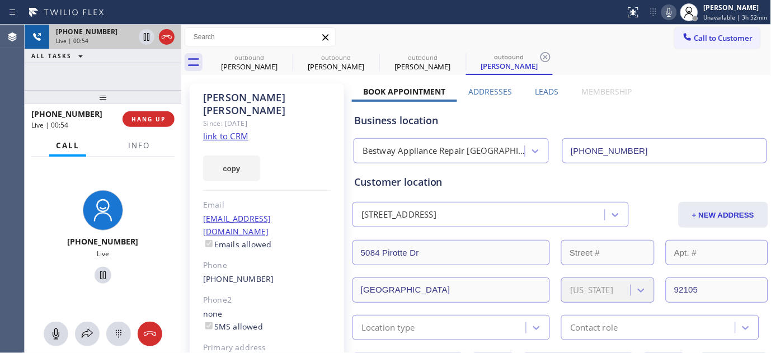
drag, startPoint x: 135, startPoint y: 93, endPoint x: 131, endPoint y: 43, distance: 51.1
click at [127, 74] on div "[PHONE_NUMBER] Live | 00:54 ALL TASKS ALL TASKS ACTIVE TASKS TASKS IN WRAP UP […" at bounding box center [103, 189] width 157 height 329
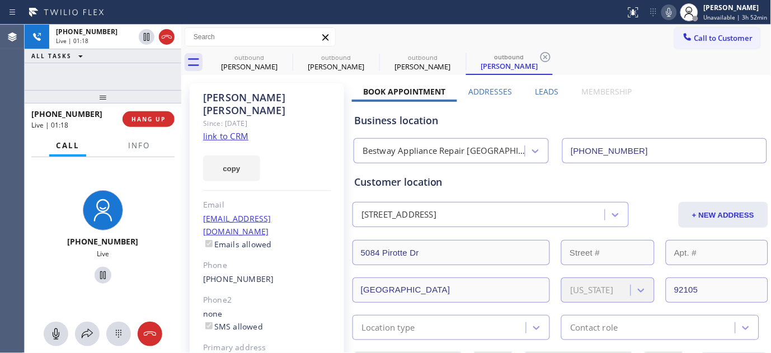
click at [292, 143] on div "copy" at bounding box center [267, 162] width 128 height 39
drag, startPoint x: 151, startPoint y: 87, endPoint x: 146, endPoint y: 58, distance: 29.6
click at [151, 84] on div "[PHONE_NUMBER] Live | 01:25 ALL TASKS ALL TASKS ACTIVE TASKS TASKS IN WRAP UP […" at bounding box center [103, 189] width 157 height 329
click at [144, 113] on button "HANG UP" at bounding box center [149, 119] width 52 height 16
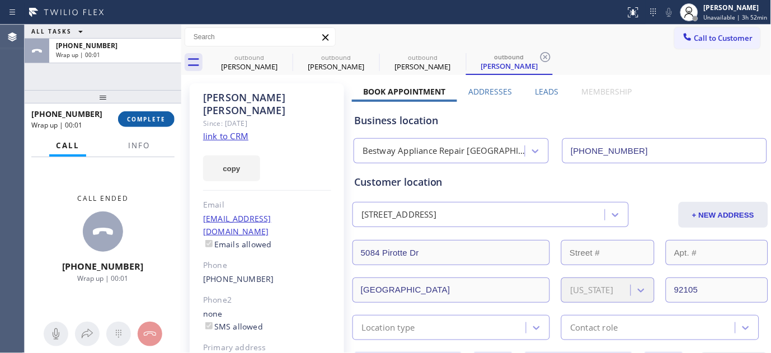
click at [144, 114] on button "COMPLETE" at bounding box center [146, 119] width 57 height 16
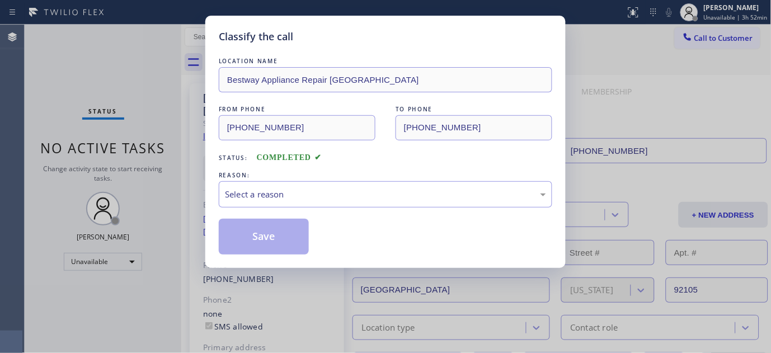
click at [150, 120] on div "Classify the call LOCATION NAME Bestway Appliance Repair [GEOGRAPHIC_DATA] FROM…" at bounding box center [385, 176] width 771 height 353
drag, startPoint x: 282, startPoint y: 191, endPoint x: 270, endPoint y: 205, distance: 18.3
click at [282, 191] on div "Select a reason" at bounding box center [385, 194] width 321 height 13
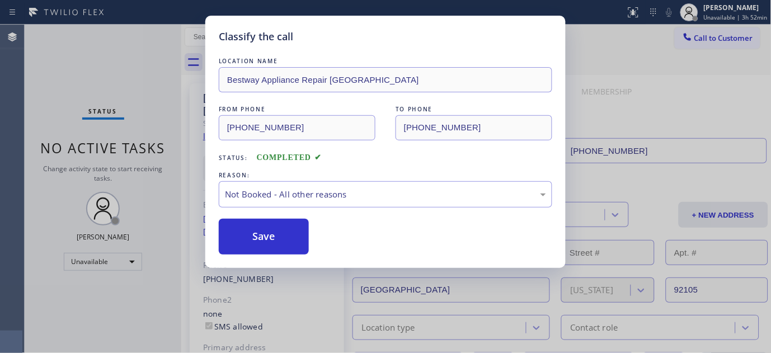
click at [249, 238] on button "Save" at bounding box center [264, 237] width 90 height 36
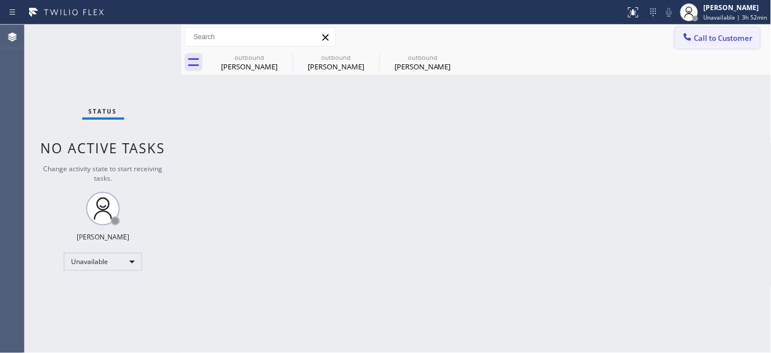
click at [728, 45] on button "Call to Customer" at bounding box center [718, 37] width 86 height 21
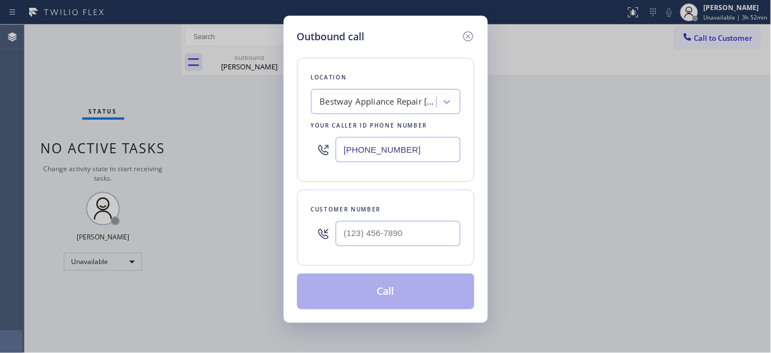
click at [720, 41] on div "Outbound call Location Bestway Appliance Repair [GEOGRAPHIC_DATA] Your caller i…" at bounding box center [385, 176] width 771 height 353
paste input "310) 927-0577"
click at [393, 232] on input "(___) ___-____" at bounding box center [398, 233] width 125 height 25
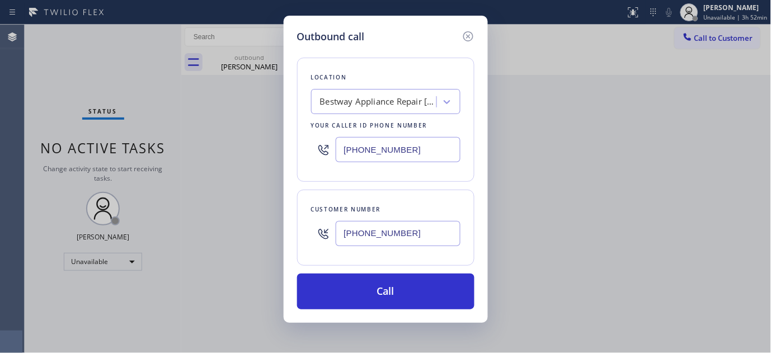
type input "[PHONE_NUMBER]"
paste input "323) 870-7123"
drag, startPoint x: 424, startPoint y: 144, endPoint x: 171, endPoint y: 135, distance: 252.6
click at [175, 135] on div "Outbound call Location Bestway Appliance Repair [GEOGRAPHIC_DATA] Your caller i…" at bounding box center [385, 176] width 771 height 353
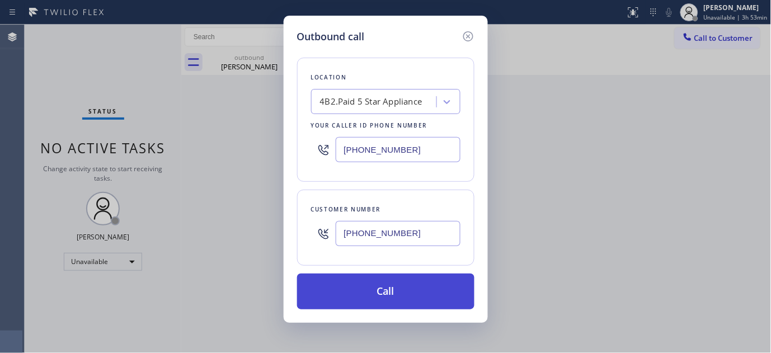
type input "[PHONE_NUMBER]"
click at [390, 288] on button "Call" at bounding box center [385, 292] width 177 height 36
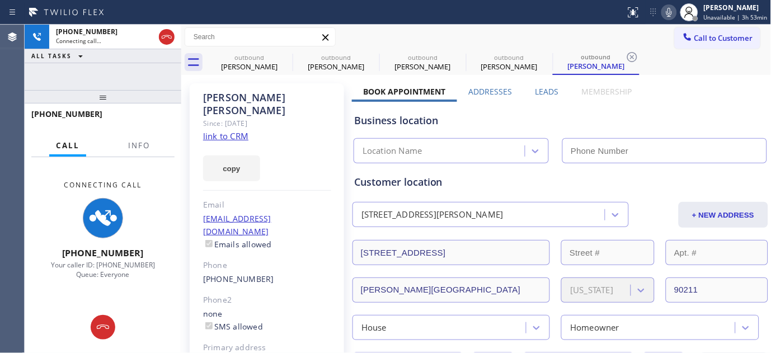
type input "[PHONE_NUMBER]"
drag, startPoint x: 149, startPoint y: 86, endPoint x: 222, endPoint y: 37, distance: 87.4
click at [149, 69] on div "[PHONE_NUMBER] Connecting call… ALL TASKS ALL TASKS ACTIVE TASKS TASKS IN WRAP …" at bounding box center [103, 57] width 157 height 65
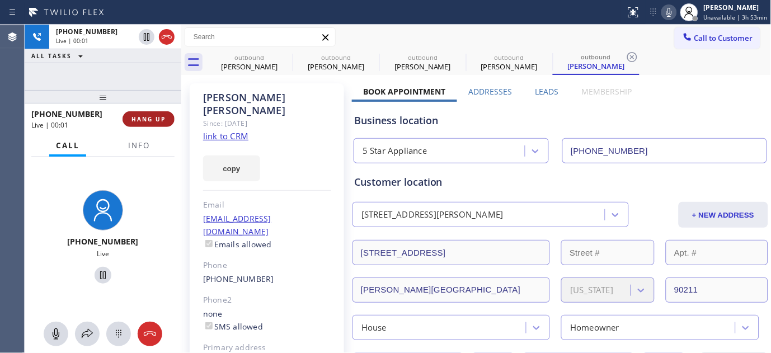
click at [150, 121] on span "HANG UP" at bounding box center [149, 119] width 34 height 8
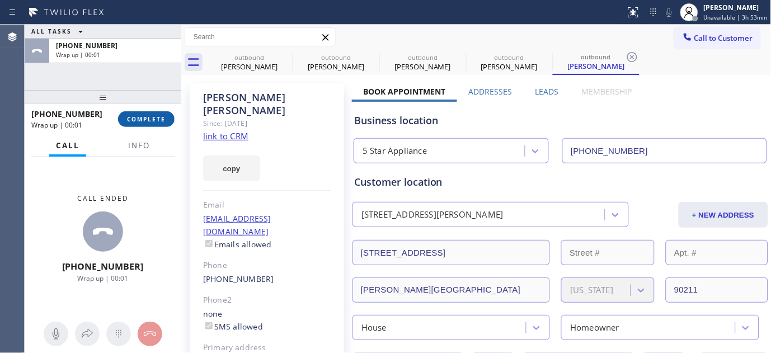
click at [150, 121] on span "COMPLETE" at bounding box center [146, 119] width 39 height 8
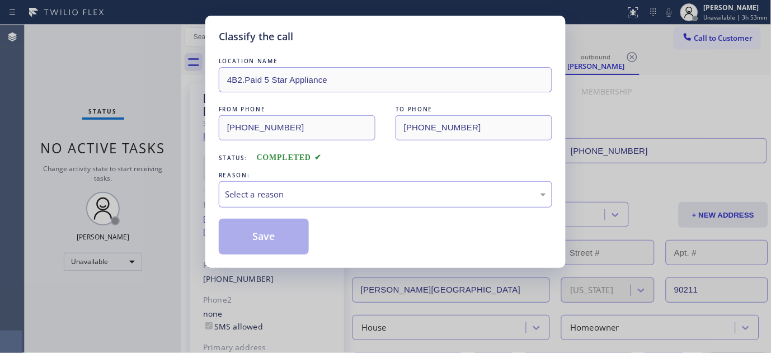
click at [367, 191] on div "Select a reason" at bounding box center [385, 194] width 321 height 13
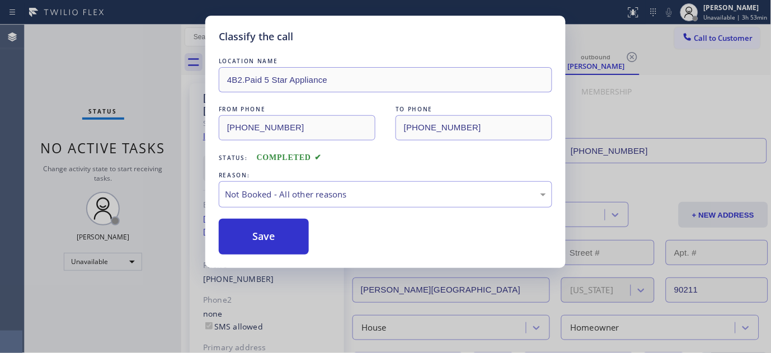
click at [271, 227] on button "Save" at bounding box center [264, 237] width 90 height 36
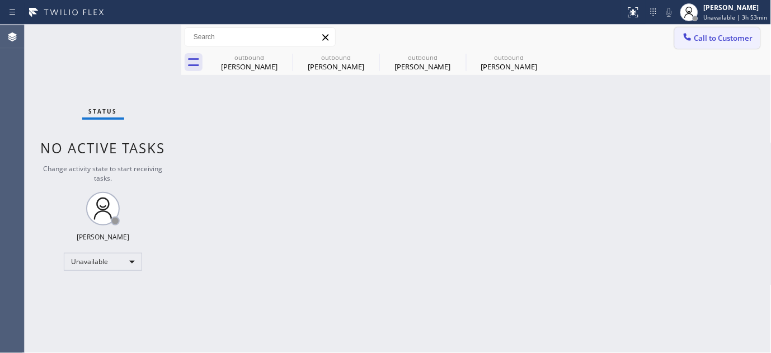
click at [706, 41] on span "Call to Customer" at bounding box center [724, 38] width 59 height 10
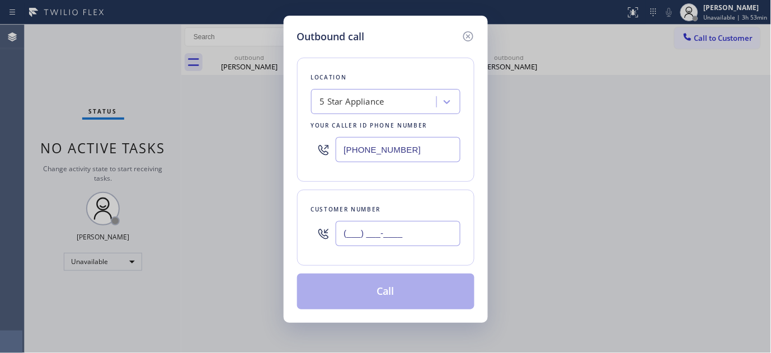
paste input "909) 576-4165"
click at [432, 238] on input "(___) ___-____" at bounding box center [398, 233] width 125 height 25
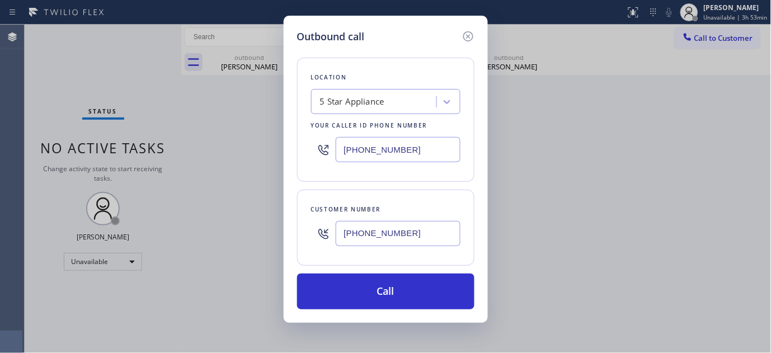
paste input "626) 588-8718"
drag, startPoint x: 410, startPoint y: 239, endPoint x: 280, endPoint y: 241, distance: 129.9
click at [280, 241] on div "Outbound call Location 5 Star Appliance Your caller id phone number [PHONE_NUMB…" at bounding box center [385, 176] width 771 height 353
type input "[PHONE_NUMBER]"
drag, startPoint x: 302, startPoint y: 148, endPoint x: 363, endPoint y: 199, distance: 78.7
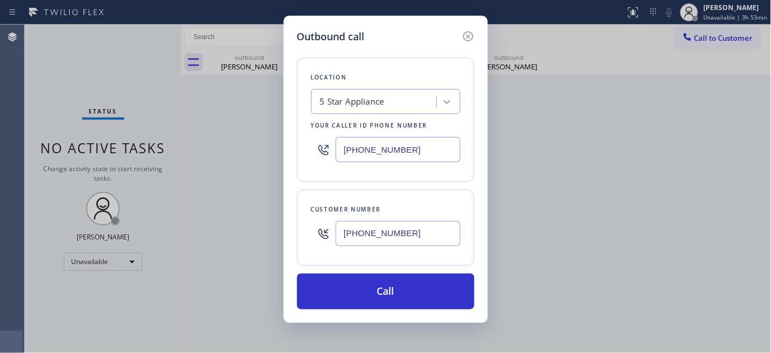
click at [289, 149] on div "Outbound call Location 5 Star Appliance Your caller id phone number [PHONE_NUMB…" at bounding box center [386, 169] width 204 height 307
paste input "213) 722-359"
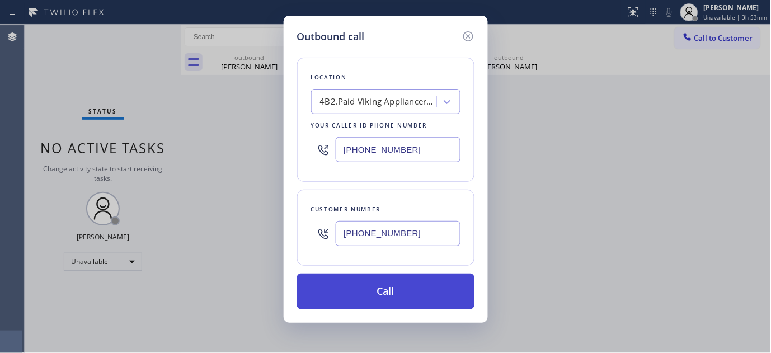
type input "[PHONE_NUMBER]"
click at [385, 294] on button "Call" at bounding box center [385, 292] width 177 height 36
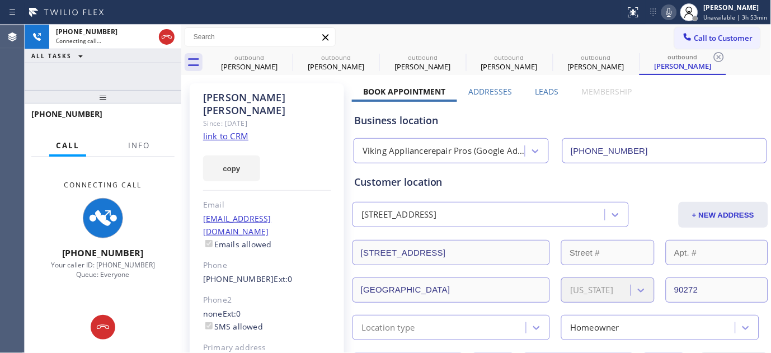
click at [676, 11] on icon at bounding box center [669, 12] width 13 height 13
drag, startPoint x: 163, startPoint y: 93, endPoint x: 176, endPoint y: 55, distance: 40.7
click at [156, 76] on div "[PHONE_NUMBER] Connecting call… ALL TASKS ALL TASKS ACTIVE TASKS TASKS IN WRAP …" at bounding box center [103, 189] width 157 height 329
drag, startPoint x: 157, startPoint y: 92, endPoint x: 163, endPoint y: 54, distance: 38.6
click at [153, 85] on div "[PHONE_NUMBER] Connecting call… ALL TASKS ALL TASKS ACTIVE TASKS TASKS IN WRAP …" at bounding box center [103, 189] width 157 height 329
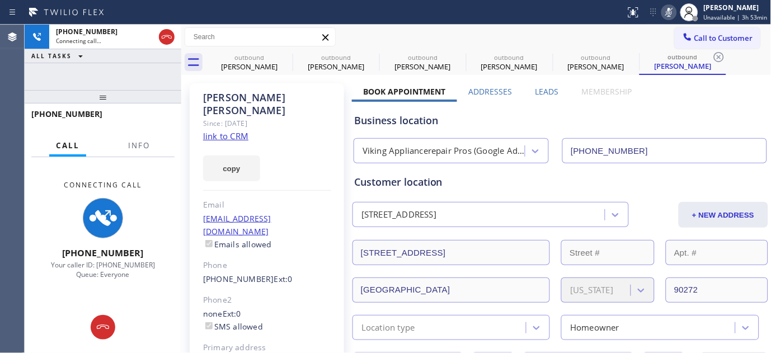
drag, startPoint x: 282, startPoint y: 55, endPoint x: 423, endPoint y: 38, distance: 141.5
click at [0, 0] on icon at bounding box center [0, 0] width 0 height 0
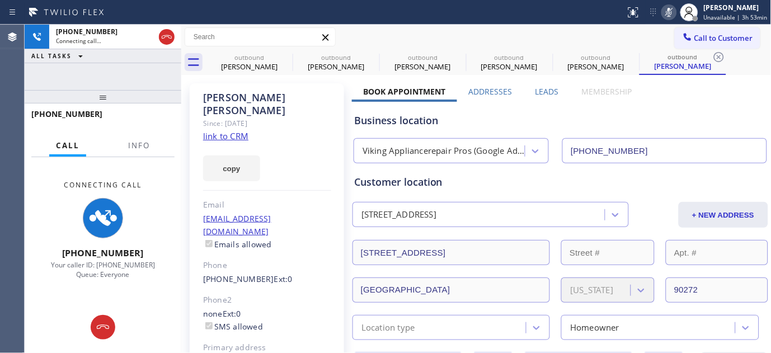
click at [0, 0] on icon at bounding box center [0, 0] width 0 height 0
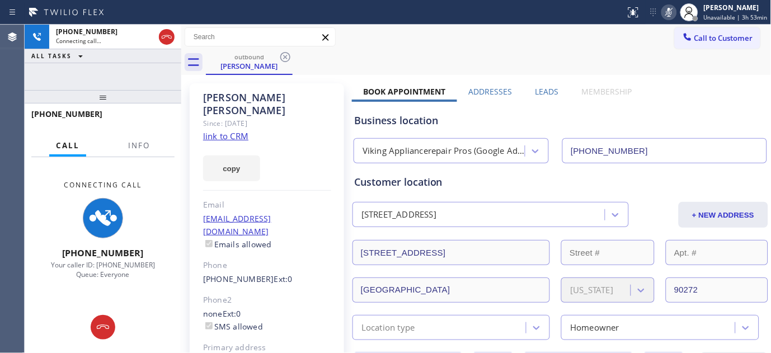
type input "[PHONE_NUMBER]"
click at [472, 32] on div "Call to Customer Outbound call Location Viking Appliancerepair Pros (Google Ads…" at bounding box center [476, 37] width 591 height 20
click at [155, 85] on div "[PHONE_NUMBER] Connecting call… ALL TASKS ALL TASKS ACTIVE TASKS TASKS IN WRAP …" at bounding box center [103, 189] width 157 height 329
click at [378, 64] on div "outbound [PERSON_NAME]" at bounding box center [489, 62] width 566 height 25
click at [361, 43] on div "Call to Customer Outbound call Location Viking Appliancerepair Pros (Google Ads…" at bounding box center [476, 37] width 591 height 20
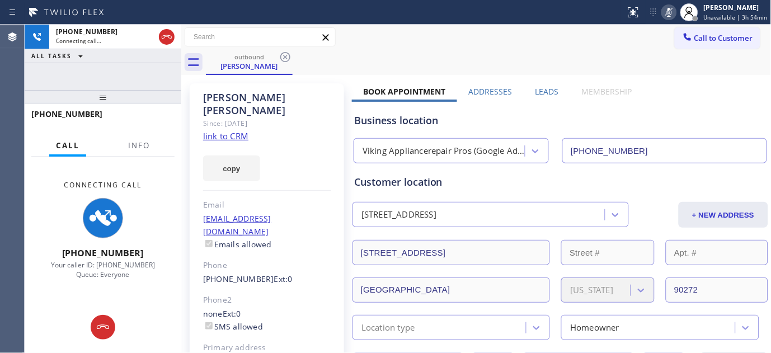
click at [293, 34] on input "text" at bounding box center [260, 37] width 150 height 18
click at [460, 7] on div at bounding box center [312, 12] width 617 height 18
drag, startPoint x: 136, startPoint y: 97, endPoint x: 133, endPoint y: 58, distance: 38.8
click at [133, 64] on div "[PHONE_NUMBER] Connecting call… ALL TASKS ALL TASKS ACTIVE TASKS TASKS IN WRAP …" at bounding box center [103, 189] width 157 height 329
drag, startPoint x: 122, startPoint y: 81, endPoint x: 416, endPoint y: 53, distance: 295.2
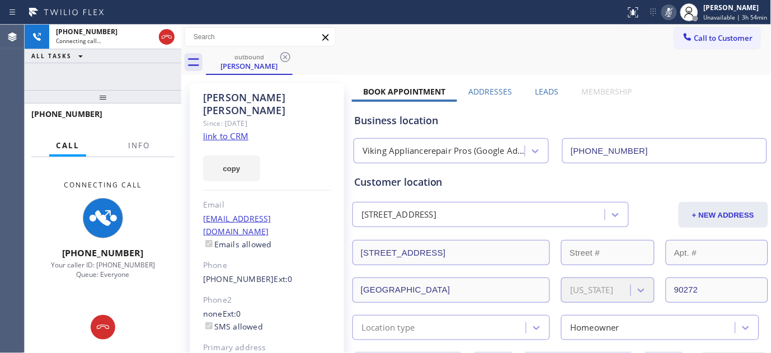
click at [121, 81] on div "[PHONE_NUMBER] Connecting call… ALL TASKS ALL TASKS ACTIVE TASKS TASKS IN WRAP …" at bounding box center [103, 57] width 157 height 65
click at [537, 36] on div "Call to Customer Outbound call Location Viking Appliancerepair Pros (Google Ads…" at bounding box center [476, 37] width 591 height 20
drag, startPoint x: 113, startPoint y: 105, endPoint x: 113, endPoint y: 77, distance: 27.4
click at [113, 90] on div at bounding box center [103, 96] width 157 height 13
click at [574, 48] on div "Call to Customer Outbound call Location Viking Appliancerepair Pros (Google Ads…" at bounding box center [476, 37] width 591 height 25
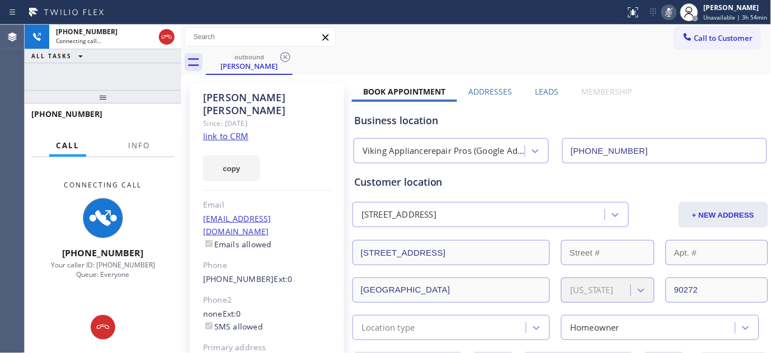
drag, startPoint x: 148, startPoint y: 78, endPoint x: 288, endPoint y: 7, distance: 157.7
click at [148, 74] on div "[PHONE_NUMBER] Connecting call… ALL TASKS ALL TASKS ACTIVE TASKS TASKS IN WRAP …" at bounding box center [103, 189] width 157 height 329
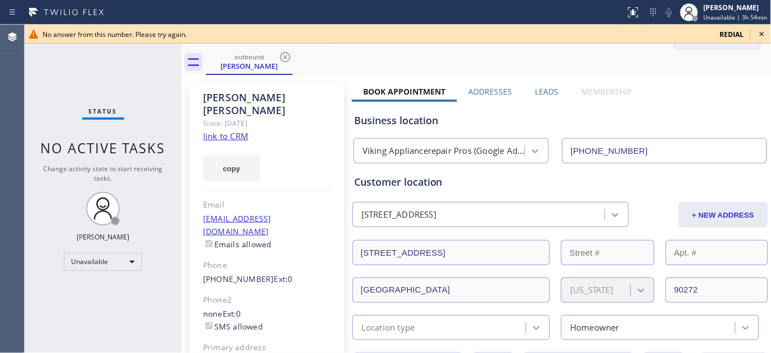
drag, startPoint x: 726, startPoint y: 35, endPoint x: 737, endPoint y: 30, distance: 12.5
click at [726, 35] on span "redial" at bounding box center [732, 35] width 24 height 10
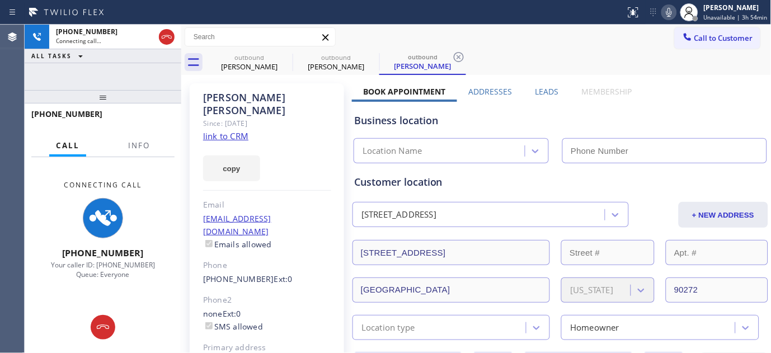
click at [668, 13] on icon at bounding box center [669, 12] width 13 height 13
type input "[PHONE_NUMBER]"
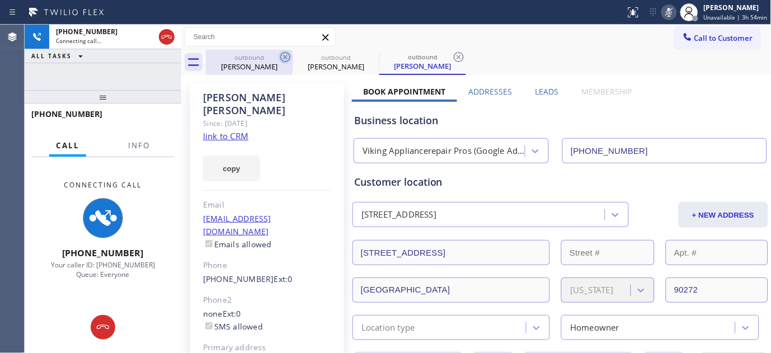
click at [288, 54] on icon at bounding box center [285, 56] width 13 height 13
click at [287, 56] on icon at bounding box center [285, 57] width 10 height 10
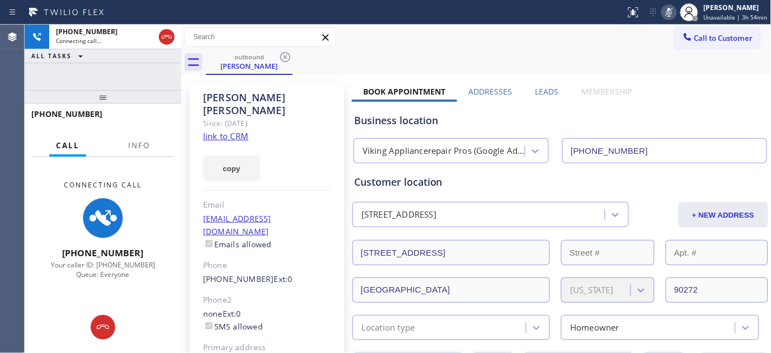
click at [475, 43] on div "Call to Customer Outbound call Location Viking Appliancerepair Pros (Google Ads…" at bounding box center [476, 37] width 591 height 20
drag, startPoint x: 243, startPoint y: 105, endPoint x: 199, endPoint y: 97, distance: 44.5
click at [199, 97] on div "[PERSON_NAME] Since: [DATE] link to CRM copy Email [EMAIL_ADDRESS][DOMAIN_NAME]…" at bounding box center [267, 256] width 154 height 346
click at [362, 52] on div "outbound [PERSON_NAME]" at bounding box center [489, 62] width 566 height 25
drag, startPoint x: 120, startPoint y: 93, endPoint x: 116, endPoint y: 65, distance: 27.7
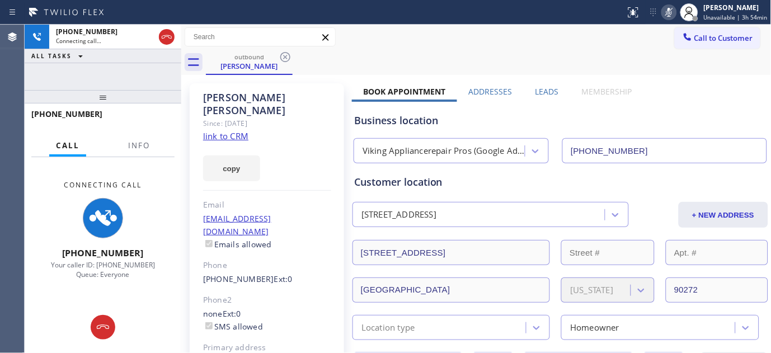
click at [114, 74] on div "[PHONE_NUMBER] Connecting call… ALL TASKS ALL TASKS ACTIVE TASKS TASKS IN WRAP …" at bounding box center [103, 189] width 157 height 329
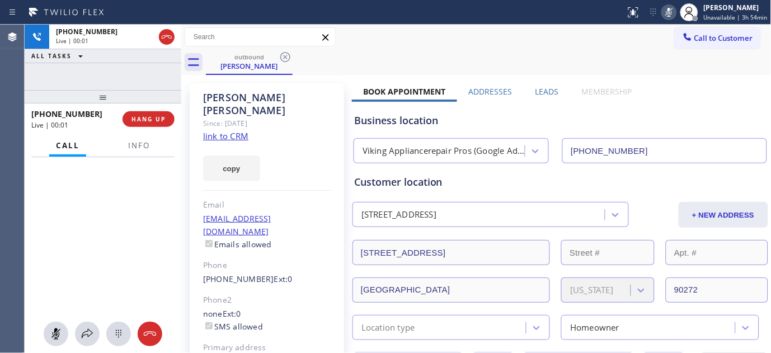
click at [152, 83] on div "[PHONE_NUMBER] Live | 00:01 ALL TASKS ALL TASKS ACTIVE TASKS TASKS IN WRAP UP […" at bounding box center [103, 189] width 157 height 329
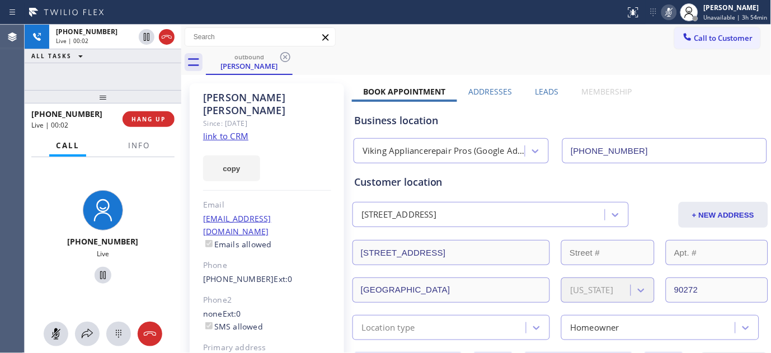
click at [672, 12] on icon at bounding box center [670, 12] width 6 height 9
click at [141, 116] on span "HANG UP" at bounding box center [149, 119] width 34 height 8
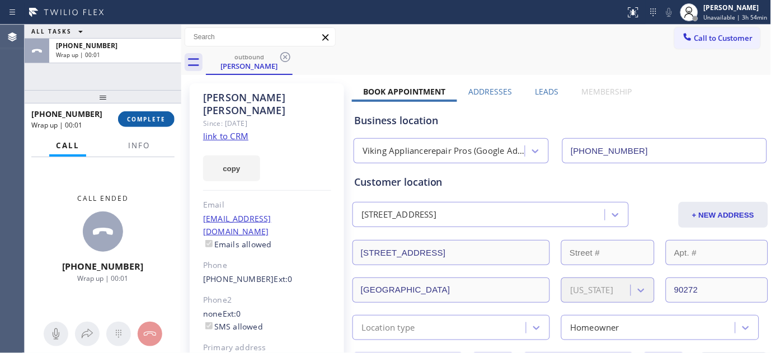
drag, startPoint x: 141, startPoint y: 116, endPoint x: 144, endPoint y: 122, distance: 6.3
click at [144, 122] on span "COMPLETE" at bounding box center [146, 119] width 39 height 8
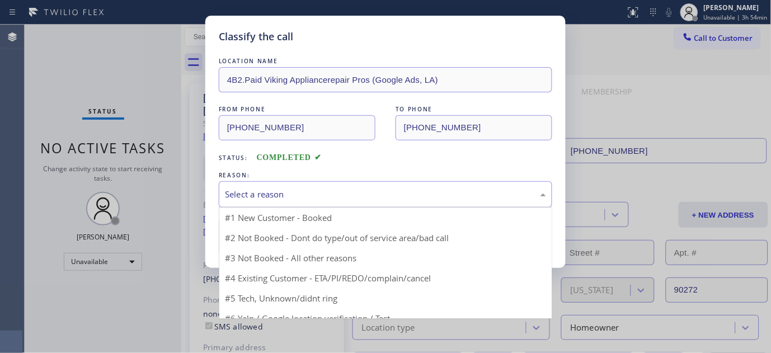
click at [268, 186] on div "Select a reason" at bounding box center [386, 194] width 334 height 26
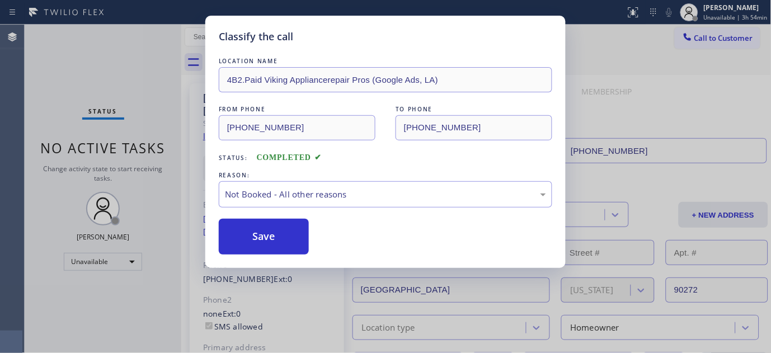
click at [269, 237] on button "Save" at bounding box center [264, 237] width 90 height 36
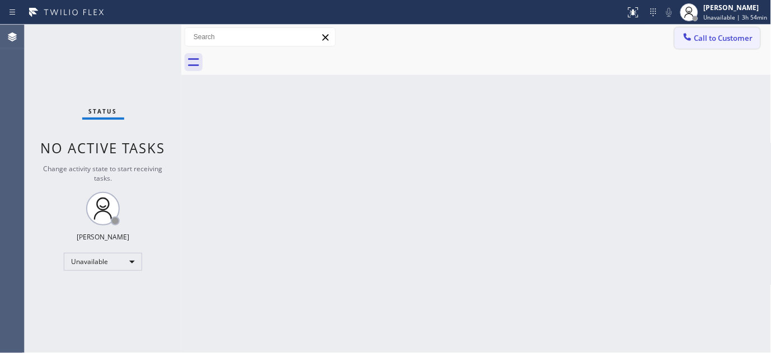
click at [715, 40] on span "Call to Customer" at bounding box center [724, 38] width 59 height 10
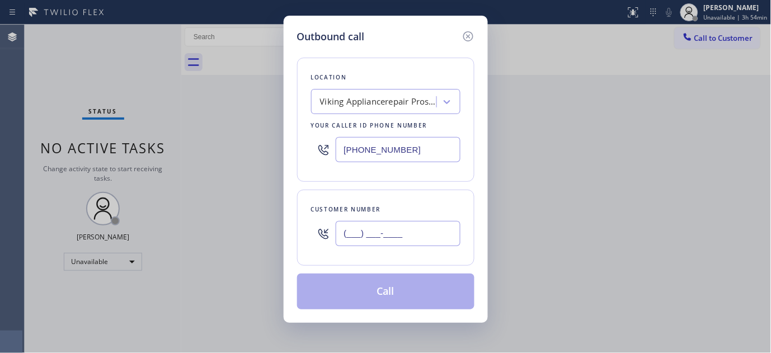
paste input "917) 532-7013"
click at [364, 231] on input "(___) ___-____" at bounding box center [398, 233] width 125 height 25
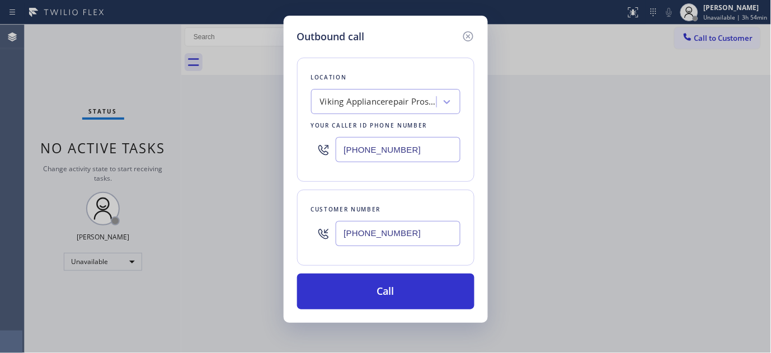
type input "[PHONE_NUMBER]"
drag, startPoint x: 410, startPoint y: 149, endPoint x: 294, endPoint y: 148, distance: 115.3
click at [294, 148] on div "Outbound call Location Viking Appliancerepair Pros (Google Ads, [GEOGRAPHIC_DAT…" at bounding box center [386, 169] width 204 height 307
paste input "855) 731-4952"
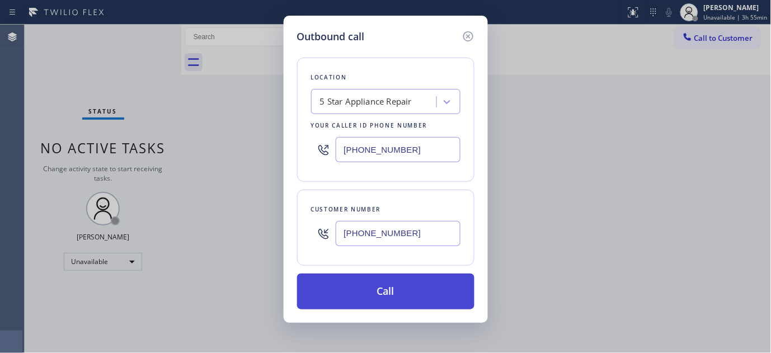
type input "[PHONE_NUMBER]"
click at [437, 290] on button "Call" at bounding box center [385, 292] width 177 height 36
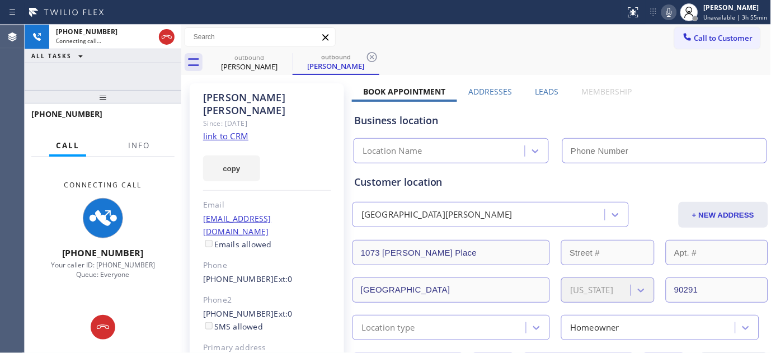
type input "[PHONE_NUMBER]"
click at [264, 143] on div "copy" at bounding box center [267, 162] width 128 height 39
click at [669, 8] on icon at bounding box center [669, 12] width 13 height 13
click at [151, 64] on div "[PHONE_NUMBER] Connecting call… ALL TASKS ALL TASKS ACTIVE TASKS TASKS IN WRAP …" at bounding box center [103, 189] width 157 height 329
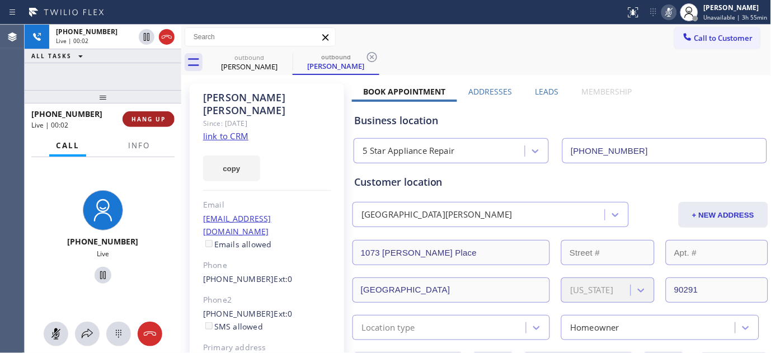
click at [154, 119] on span "HANG UP" at bounding box center [149, 119] width 34 height 8
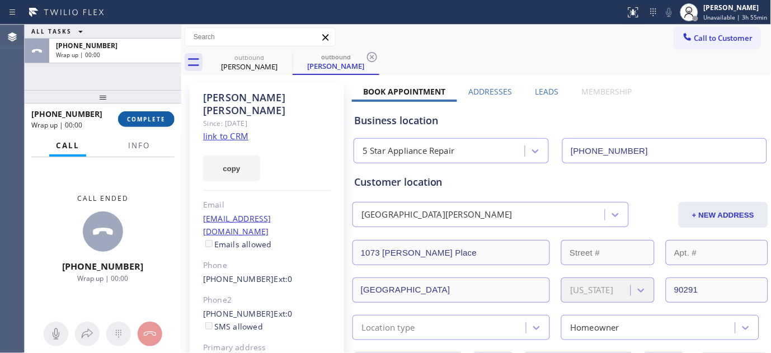
click at [154, 119] on span "COMPLETE" at bounding box center [146, 119] width 39 height 8
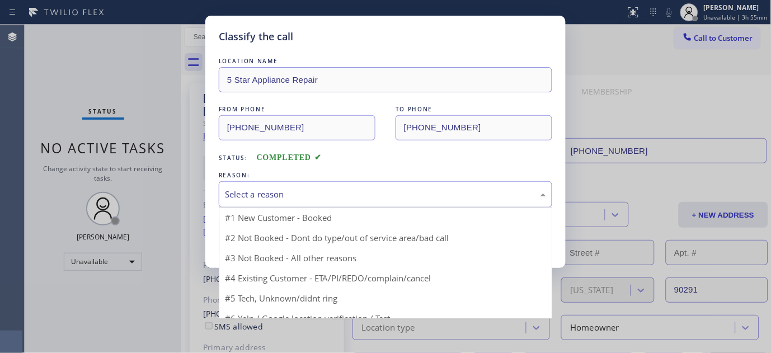
click at [322, 196] on div "Select a reason" at bounding box center [385, 194] width 321 height 13
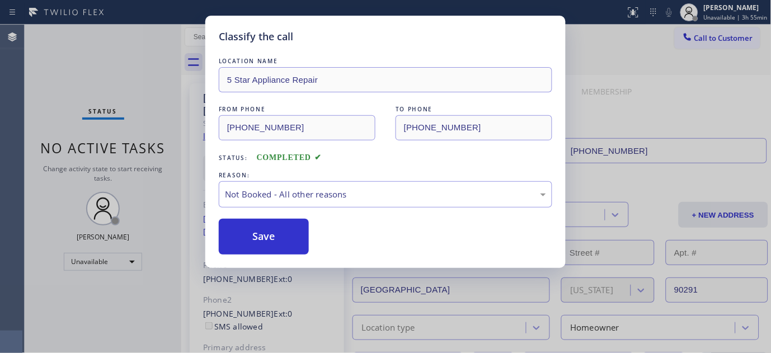
click at [270, 238] on button "Save" at bounding box center [264, 237] width 90 height 36
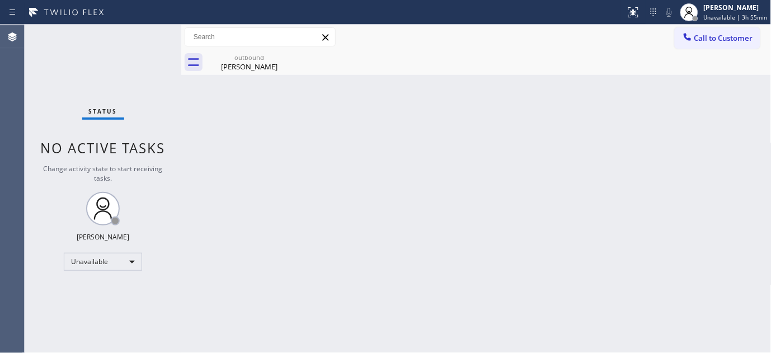
drag, startPoint x: 706, startPoint y: 34, endPoint x: 528, endPoint y: 177, distance: 228.5
click at [706, 34] on span "Call to Customer" at bounding box center [724, 38] width 59 height 10
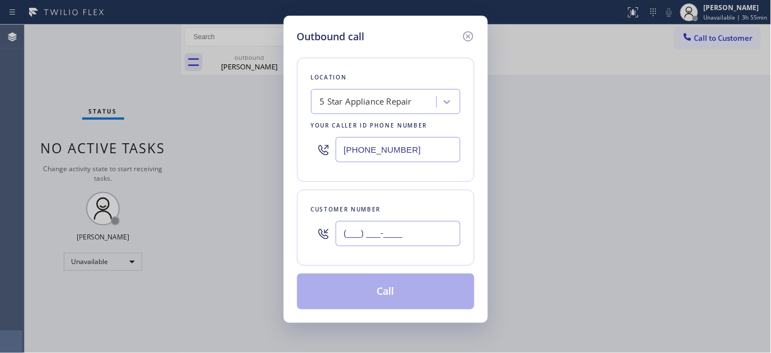
paste input "619) 519-9691"
click at [382, 228] on input "(___) ___-____" at bounding box center [398, 233] width 125 height 25
type input "[PHONE_NUMBER]"
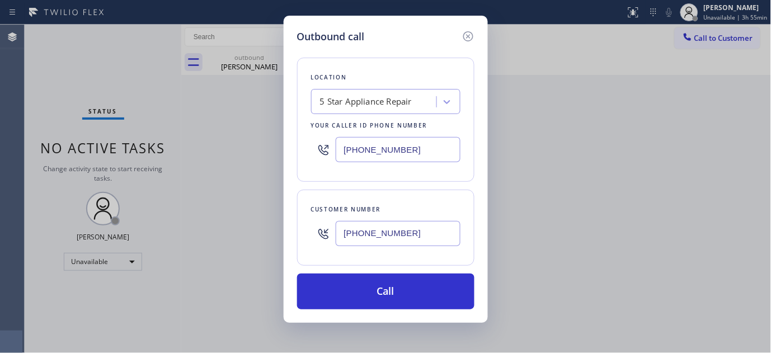
drag, startPoint x: 379, startPoint y: 149, endPoint x: 300, endPoint y: 160, distance: 80.3
click at [258, 149] on div "Outbound call Location 5 Star Appliance Repair Your caller id phone number [PHO…" at bounding box center [385, 176] width 771 height 353
paste input "619) 724-4288"
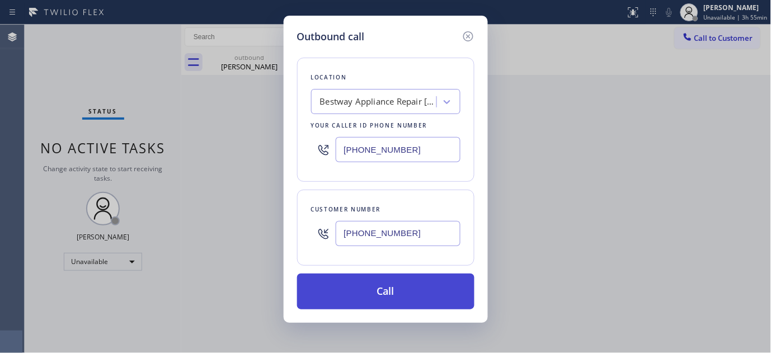
type input "[PHONE_NUMBER]"
click at [432, 290] on button "Call" at bounding box center [385, 292] width 177 height 36
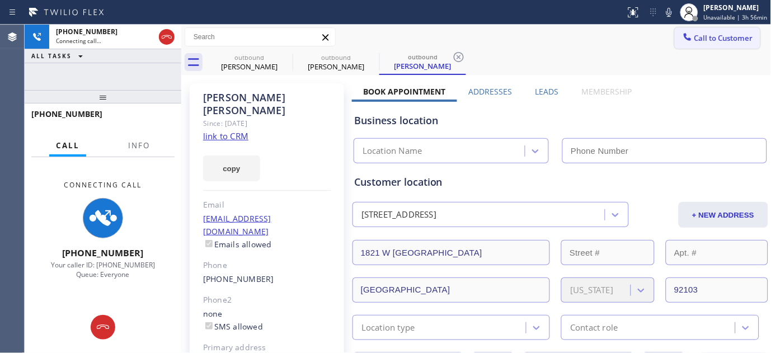
drag, startPoint x: 676, startPoint y: 16, endPoint x: 689, endPoint y: 38, distance: 26.1
click at [676, 16] on icon at bounding box center [669, 12] width 13 height 13
type input "[PHONE_NUMBER]"
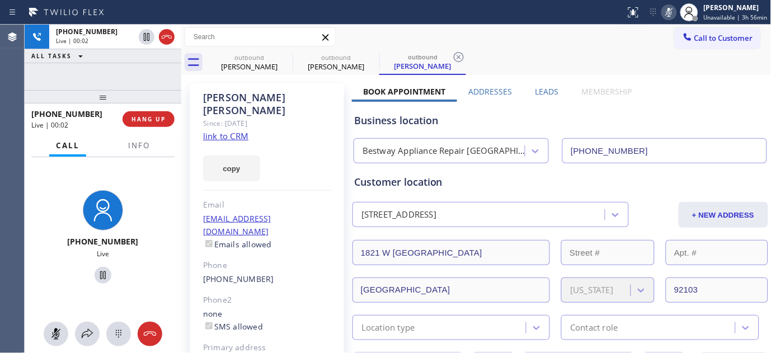
click at [674, 16] on icon at bounding box center [669, 12] width 13 height 13
drag, startPoint x: 94, startPoint y: 101, endPoint x: 104, endPoint y: 80, distance: 23.5
click at [97, 74] on div "[PHONE_NUMBER] Live | 00:18 ALL TASKS ALL TASKS ACTIVE TASKS TASKS IN WRAP UP […" at bounding box center [103, 189] width 157 height 329
click at [286, 55] on icon at bounding box center [285, 56] width 13 height 13
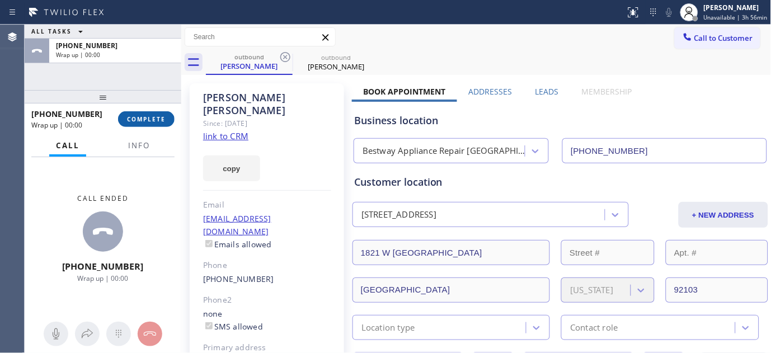
click at [152, 113] on button "COMPLETE" at bounding box center [146, 119] width 57 height 16
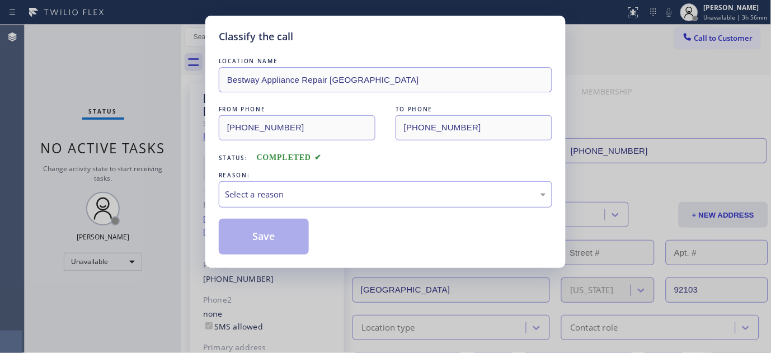
click at [316, 194] on div "Select a reason" at bounding box center [385, 194] width 321 height 13
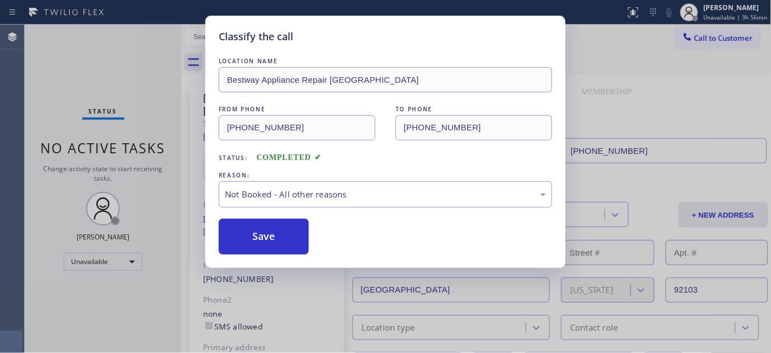
click at [252, 239] on button "Save" at bounding box center [264, 237] width 90 height 36
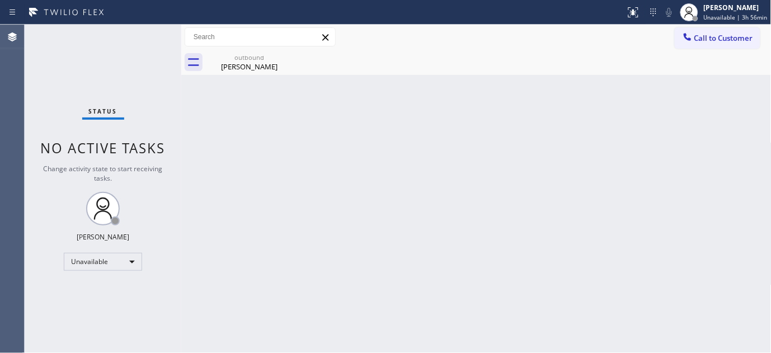
drag, startPoint x: 707, startPoint y: 30, endPoint x: 706, endPoint y: 41, distance: 10.6
click at [706, 34] on button "Call to Customer" at bounding box center [718, 37] width 86 height 21
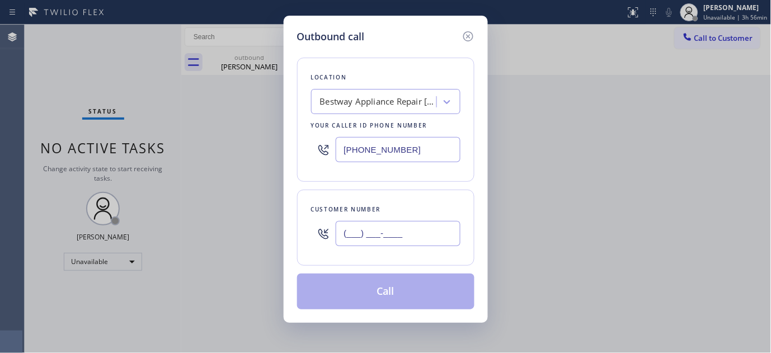
drag, startPoint x: 410, startPoint y: 224, endPoint x: 405, endPoint y: 227, distance: 6.5
click at [410, 224] on input "(___) ___-____" at bounding box center [398, 233] width 125 height 25
paste input "310) 702-8895"
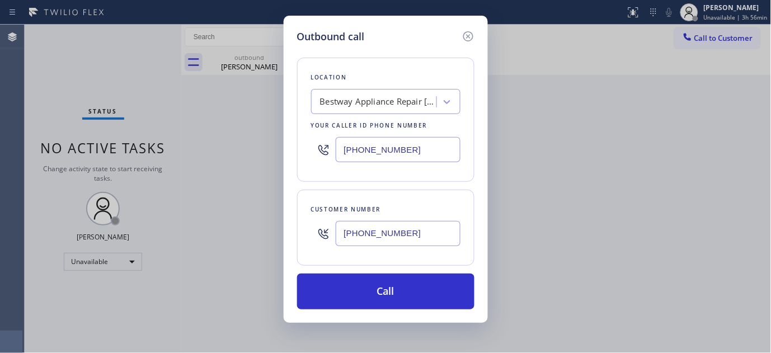
drag, startPoint x: 418, startPoint y: 238, endPoint x: 481, endPoint y: 86, distance: 165.1
click at [254, 239] on div "Outbound call Location Bestway Appliance Repair [GEOGRAPHIC_DATA] Your caller i…" at bounding box center [385, 176] width 771 height 353
paste input "562) 841-8317"
type input "[PHONE_NUMBER]"
click at [248, 154] on div "Outbound call Location Bestway Appliance Repair [GEOGRAPHIC_DATA] Your caller i…" at bounding box center [385, 176] width 771 height 353
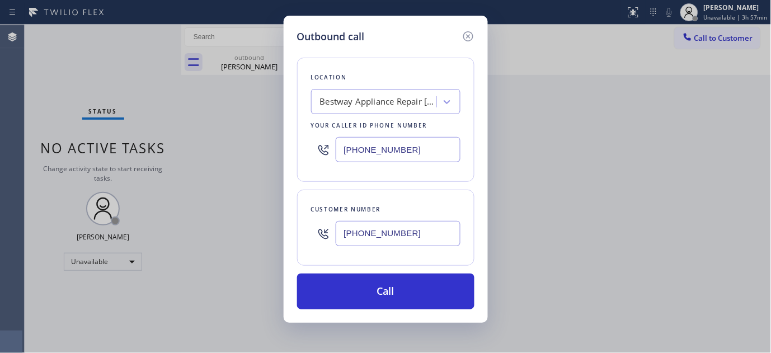
paste input "714) 975-9805"
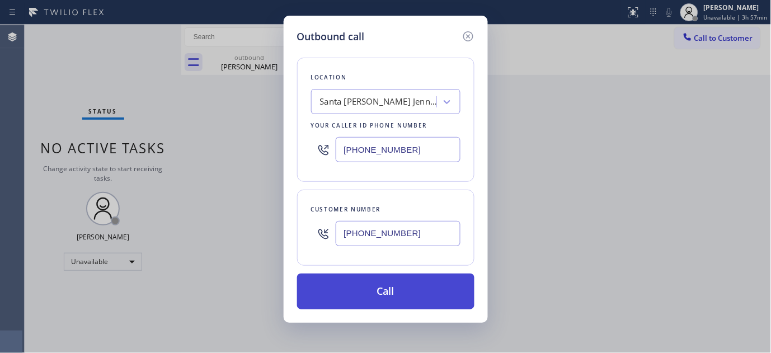
type input "[PHONE_NUMBER]"
click at [405, 295] on button "Call" at bounding box center [385, 292] width 177 height 36
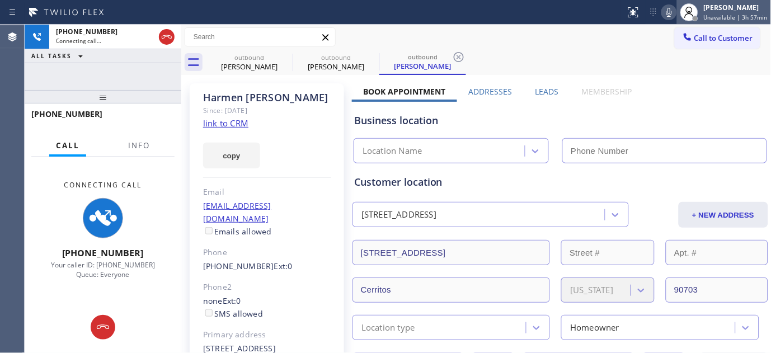
type input "[PHONE_NUMBER]"
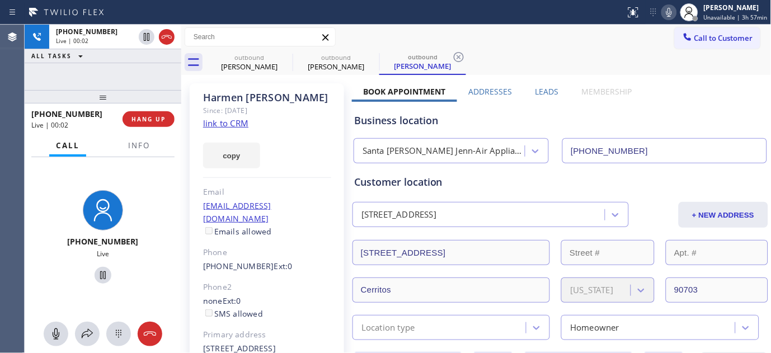
click at [671, 20] on div "Status report No issues detected If you experience an issue, please download th…" at bounding box center [696, 12] width 150 height 25
click at [670, 4] on button at bounding box center [670, 12] width 16 height 16
click at [148, 118] on span "HANG UP" at bounding box center [149, 119] width 34 height 8
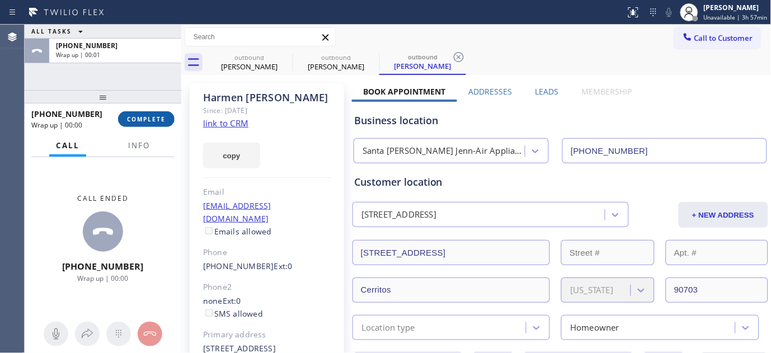
click at [148, 118] on span "COMPLETE" at bounding box center [146, 119] width 39 height 8
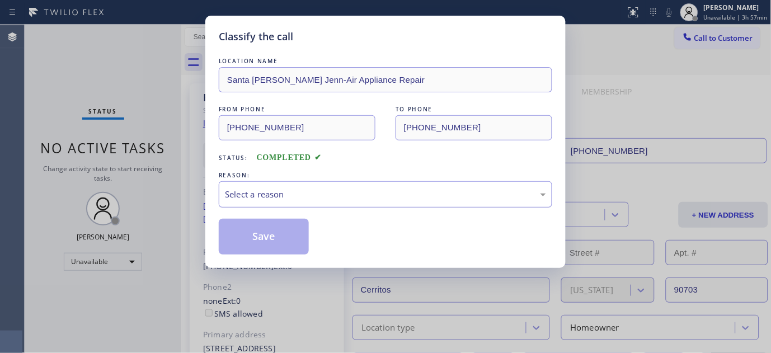
click at [278, 191] on div "Select a reason" at bounding box center [385, 194] width 321 height 13
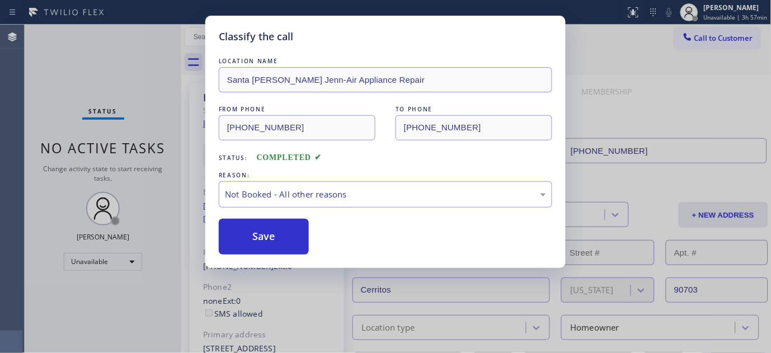
click at [265, 239] on button "Save" at bounding box center [264, 237] width 90 height 36
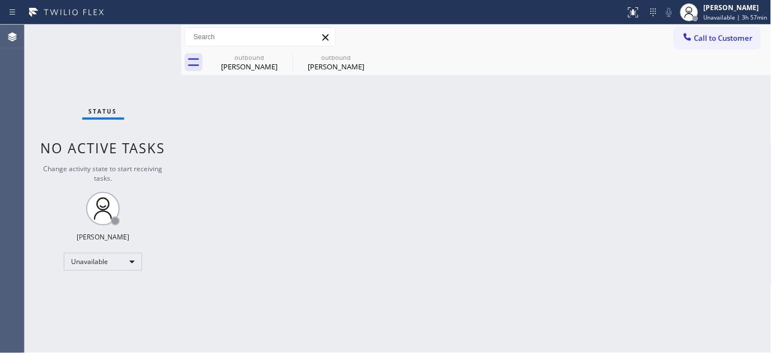
click at [763, 26] on div "Call to Customer Outbound call Location [GEOGRAPHIC_DATA][PERSON_NAME] Jenn-Air…" at bounding box center [476, 37] width 591 height 25
click at [690, 43] on div at bounding box center [687, 37] width 13 height 13
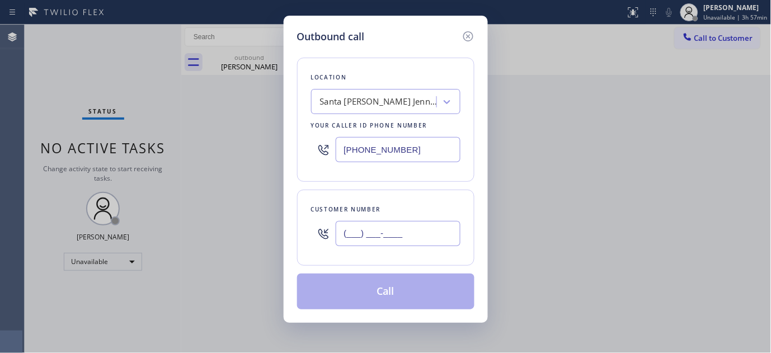
click at [395, 229] on input "(___) ___-____" at bounding box center [398, 233] width 125 height 25
paste input "714) 261-5565"
type input "[PHONE_NUMBER]"
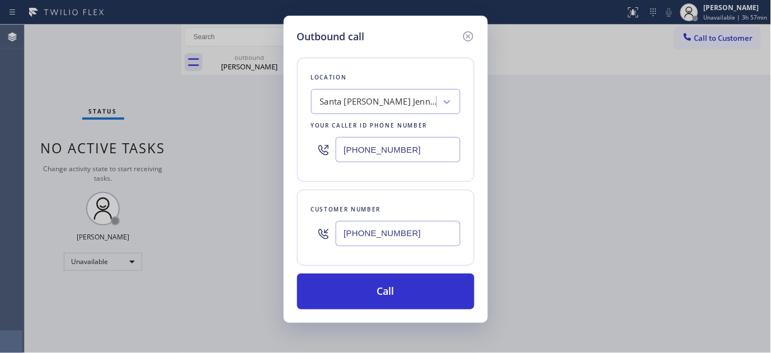
drag, startPoint x: 259, startPoint y: 159, endPoint x: 245, endPoint y: 159, distance: 13.4
click at [245, 159] on div "Outbound call Location [GEOGRAPHIC_DATA][PERSON_NAME] Jenn-Air Appliance Repair…" at bounding box center [385, 176] width 771 height 353
paste input "562) 362-4267"
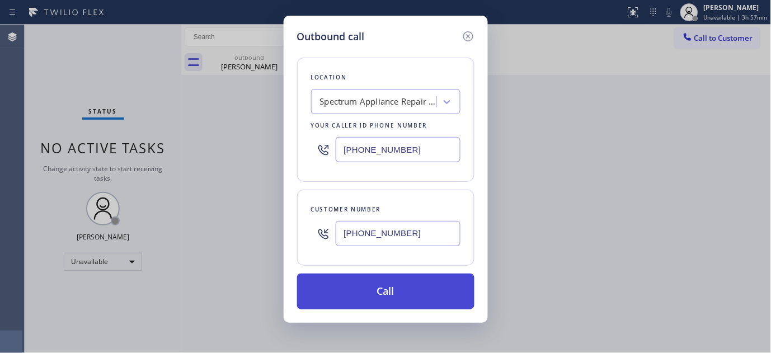
type input "[PHONE_NUMBER]"
click at [390, 287] on button "Call" at bounding box center [385, 292] width 177 height 36
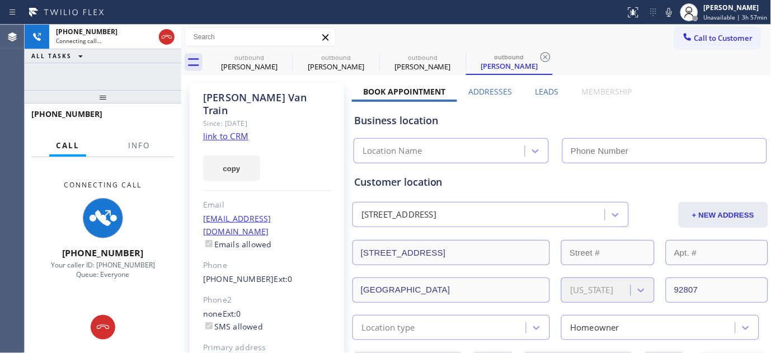
type input "[PHONE_NUMBER]"
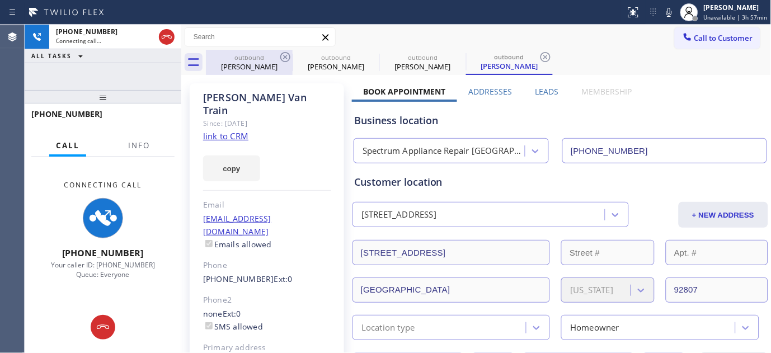
click at [292, 53] on icon at bounding box center [285, 56] width 13 height 13
type input "[PHONE_NUMBER]"
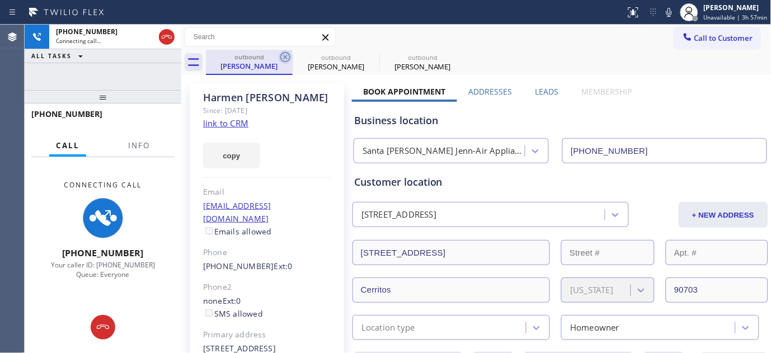
click at [286, 56] on icon at bounding box center [285, 57] width 10 height 10
type input "[PHONE_NUMBER]"
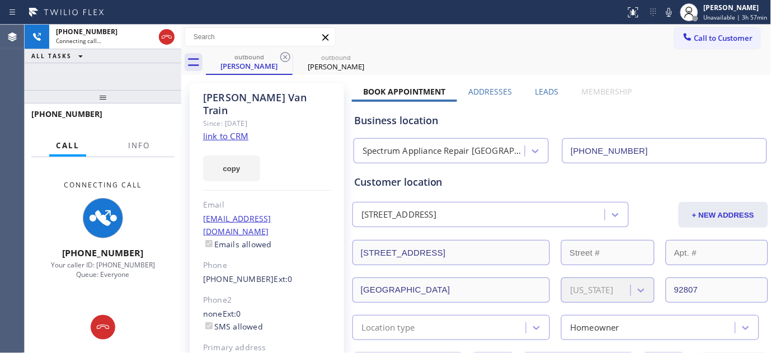
click at [473, 39] on div "Call to Customer Outbound call Location Spectrum Appliance Repair [GEOGRAPHIC_D…" at bounding box center [476, 37] width 591 height 20
drag, startPoint x: 151, startPoint y: 87, endPoint x: 157, endPoint y: 51, distance: 36.9
click at [152, 71] on div "[PHONE_NUMBER] Connecting call… ALL TASKS ALL TASKS ACTIVE TASKS TASKS IN WRAP …" at bounding box center [103, 189] width 157 height 329
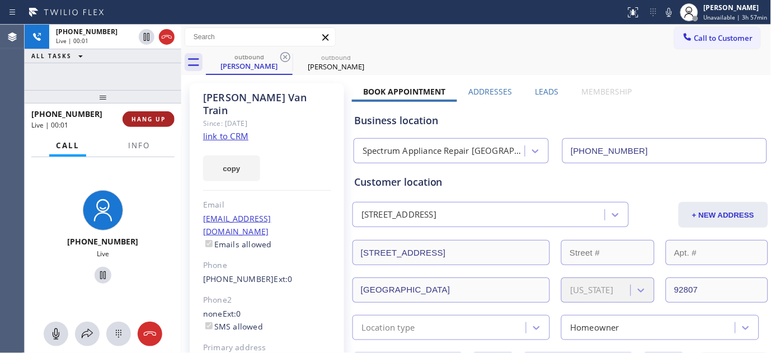
click at [166, 116] on button "HANG UP" at bounding box center [149, 119] width 52 height 16
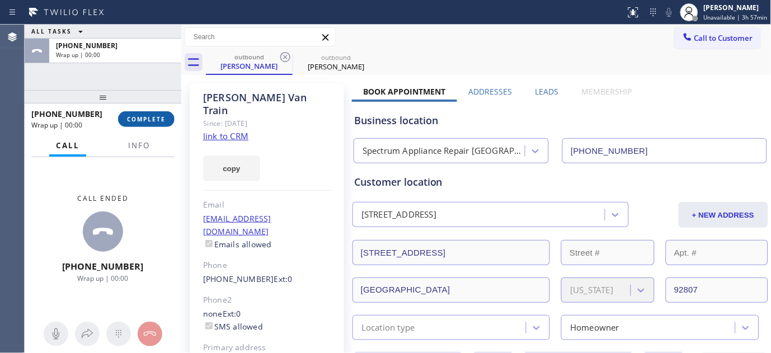
click at [160, 124] on button "COMPLETE" at bounding box center [146, 119] width 57 height 16
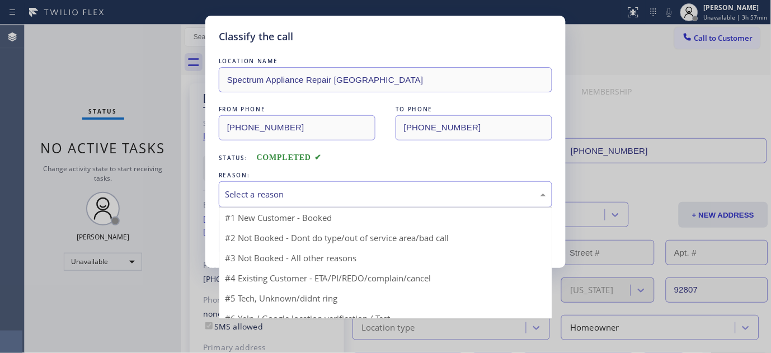
click at [250, 199] on div "Select a reason" at bounding box center [385, 194] width 321 height 13
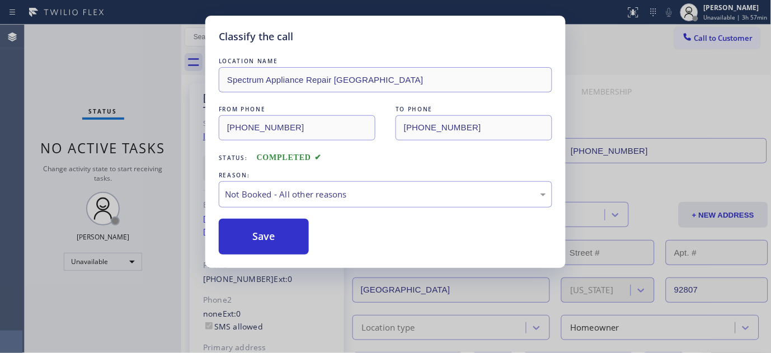
click at [265, 238] on button "Save" at bounding box center [264, 237] width 90 height 36
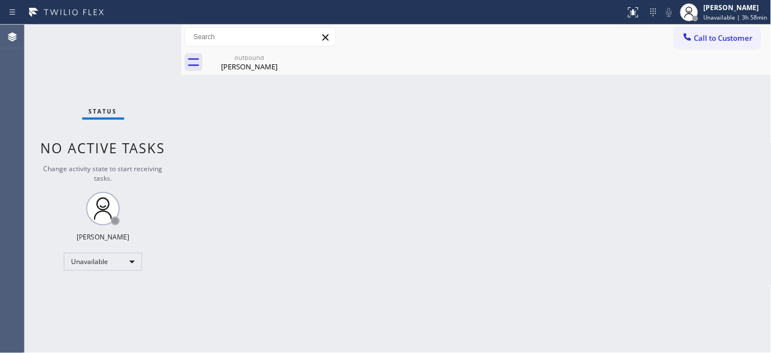
drag, startPoint x: 732, startPoint y: 30, endPoint x: 547, endPoint y: 133, distance: 211.0
click at [731, 31] on button "Call to Customer" at bounding box center [718, 37] width 86 height 21
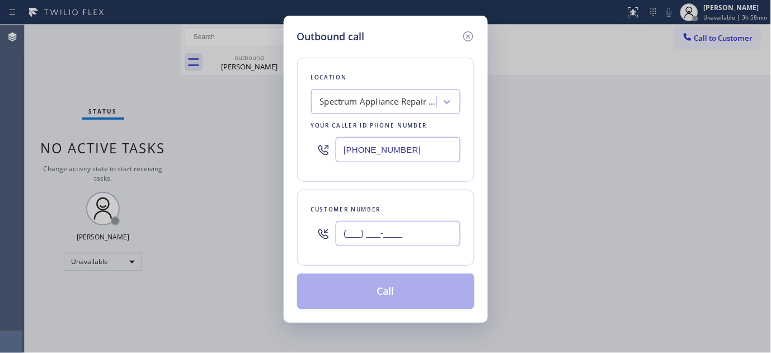
click at [371, 226] on input "(___) ___-____" at bounding box center [398, 233] width 125 height 25
paste input "310) 721-3982"
type input "[PHONE_NUMBER]"
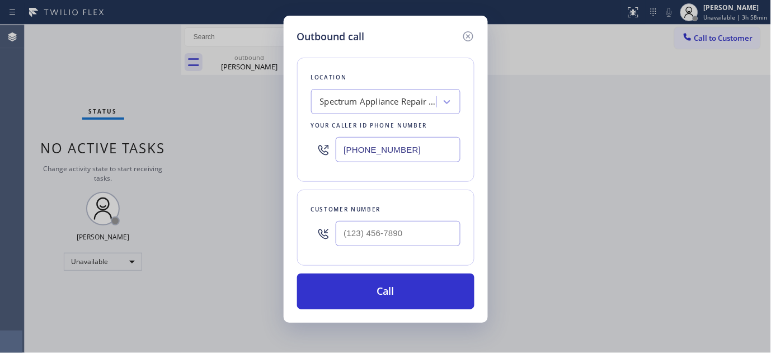
drag, startPoint x: 405, startPoint y: 249, endPoint x: 241, endPoint y: 227, distance: 165.5
click at [222, 237] on div "Outbound call Location Spectrum Appliance Repair [GEOGRAPHIC_DATA] Your caller …" at bounding box center [385, 176] width 771 height 353
click at [421, 241] on input "(___) ___-____" at bounding box center [398, 233] width 125 height 25
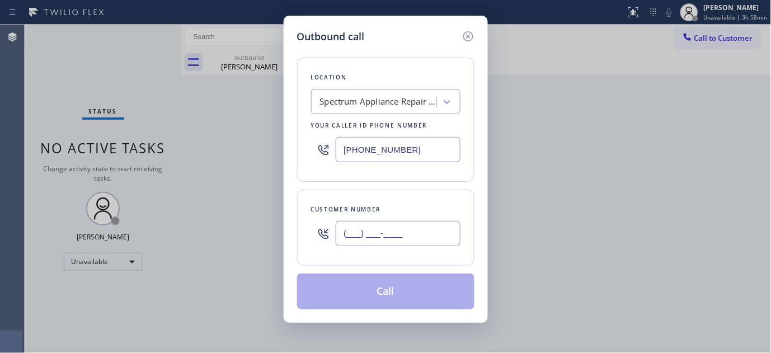
drag, startPoint x: 427, startPoint y: 237, endPoint x: 304, endPoint y: 217, distance: 124.2
click at [265, 233] on div "Outbound call Location Spectrum Appliance Repair [GEOGRAPHIC_DATA] Your caller …" at bounding box center [385, 176] width 771 height 353
paste input "917) 692-2936"
type input "[PHONE_NUMBER]"
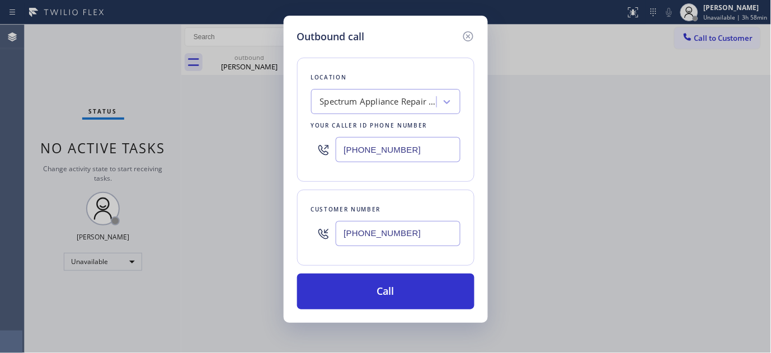
paste input "866) 875-2471"
drag, startPoint x: 377, startPoint y: 148, endPoint x: 298, endPoint y: 157, distance: 79.5
click at [282, 148] on div "Outbound call Location Spectrum Appliance Repair [GEOGRAPHIC_DATA] Your caller …" at bounding box center [385, 176] width 771 height 353
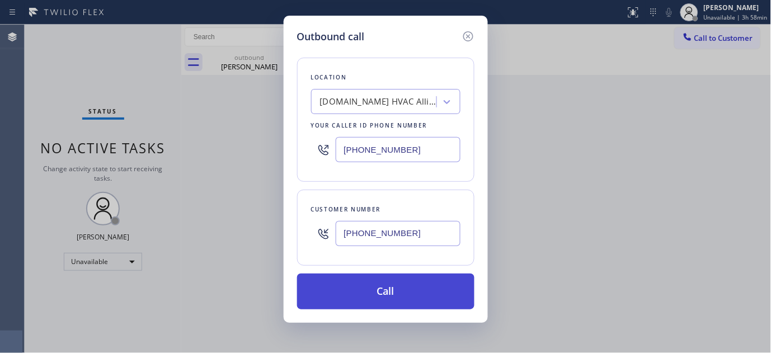
type input "[PHONE_NUMBER]"
click at [428, 293] on button "Call" at bounding box center [385, 292] width 177 height 36
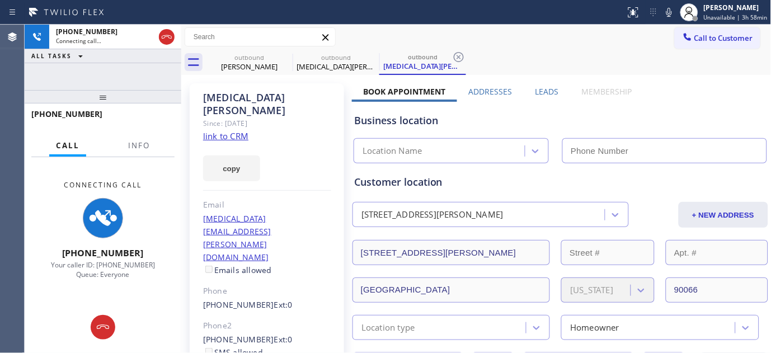
type input "[PHONE_NUMBER]"
click at [669, 10] on icon at bounding box center [669, 12] width 13 height 13
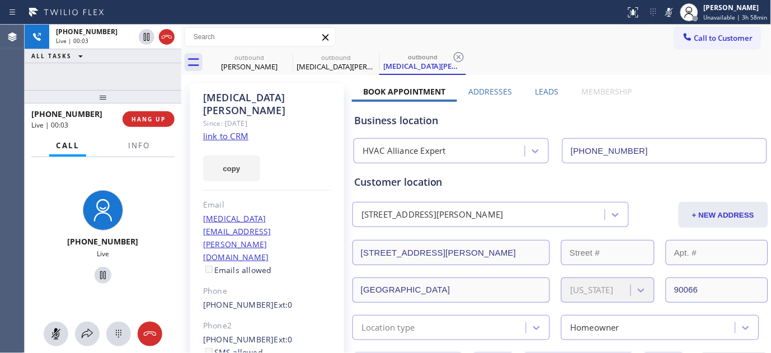
click at [670, 8] on icon at bounding box center [669, 12] width 13 height 13
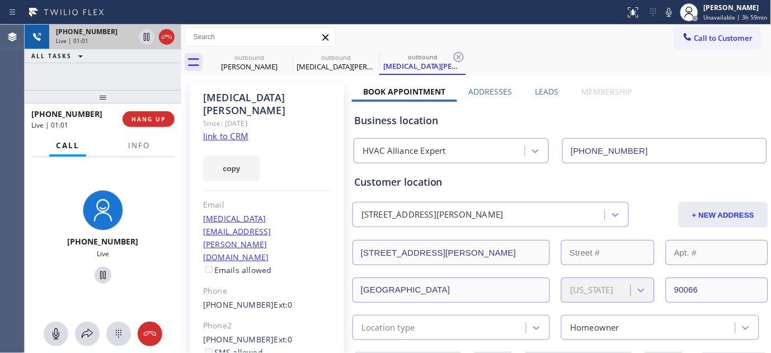
drag, startPoint x: 115, startPoint y: 91, endPoint x: 133, endPoint y: 36, distance: 57.7
click at [116, 69] on div "[PHONE_NUMBER] Live | 01:01 ALL TASKS ALL TASKS ACTIVE TASKS TASKS IN WRAP UP […" at bounding box center [103, 189] width 157 height 329
drag, startPoint x: 114, startPoint y: 93, endPoint x: 138, endPoint y: 45, distance: 54.6
click at [115, 84] on div "[PHONE_NUMBER] Live | 01:05 ALL TASKS ALL TASKS ACTIVE TASKS TASKS IN WRAP UP […" at bounding box center [103, 189] width 157 height 329
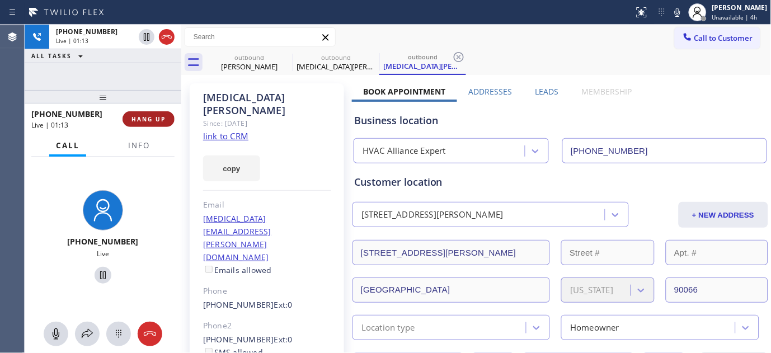
click at [170, 118] on button "HANG UP" at bounding box center [149, 119] width 52 height 16
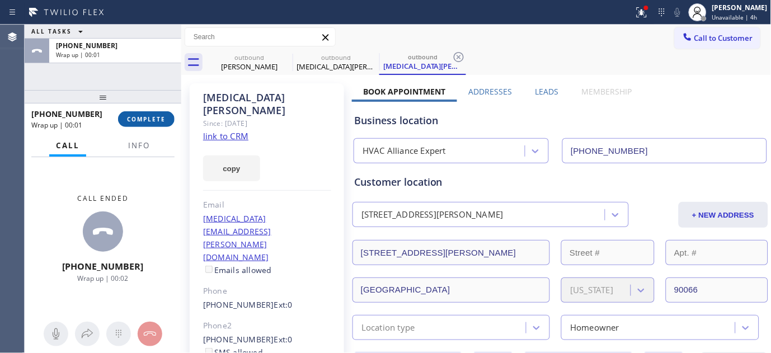
click at [158, 120] on span "COMPLETE" at bounding box center [146, 119] width 39 height 8
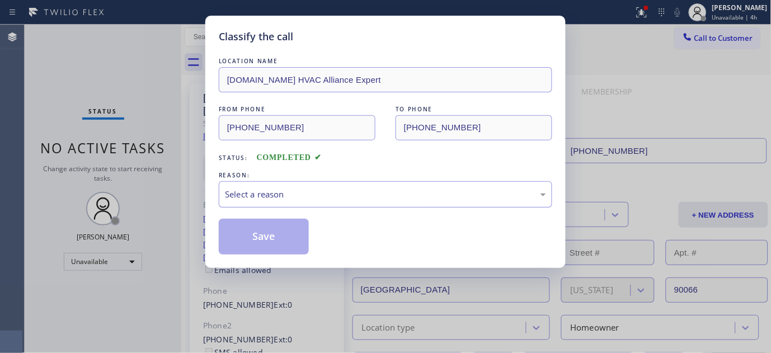
click at [343, 195] on div "Select a reason" at bounding box center [385, 194] width 321 height 13
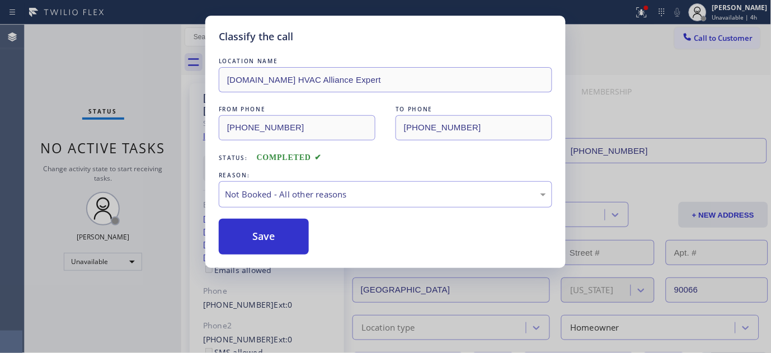
click at [265, 240] on button "Save" at bounding box center [264, 237] width 90 height 36
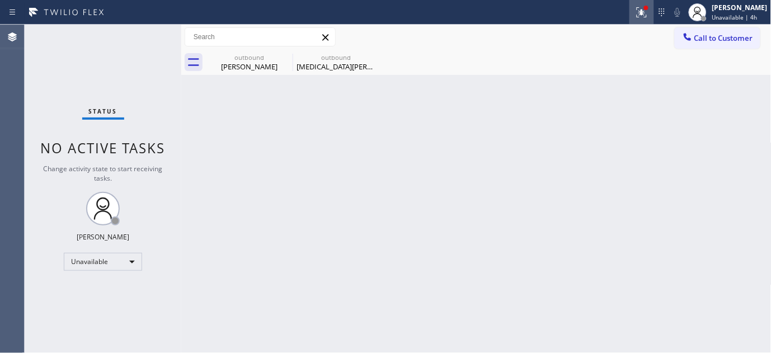
click at [639, 19] on button at bounding box center [642, 12] width 25 height 25
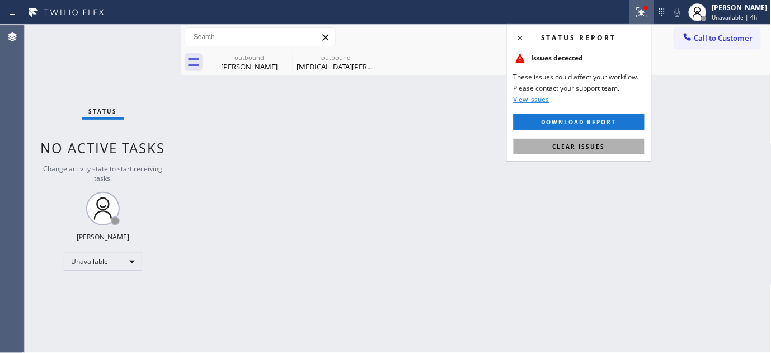
click at [589, 140] on button "Clear issues" at bounding box center [579, 147] width 131 height 16
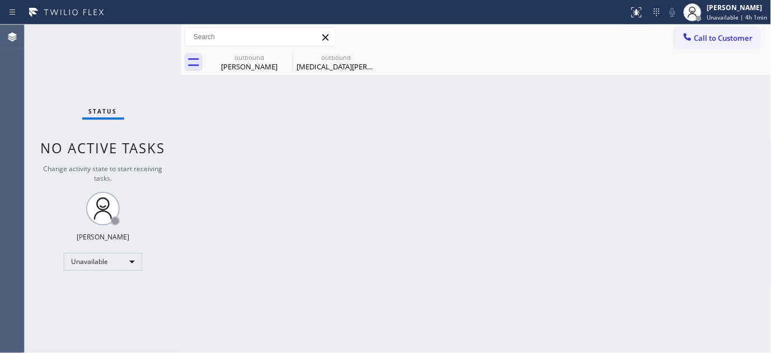
drag, startPoint x: 216, startPoint y: 142, endPoint x: 609, endPoint y: 22, distance: 410.8
click at [216, 142] on div "Back to Dashboard Change Sender ID Customers Technicians Select a contact Outbo…" at bounding box center [476, 189] width 591 height 329
click at [715, 16] on span "Unavailable | 4h 1min" at bounding box center [737, 17] width 60 height 8
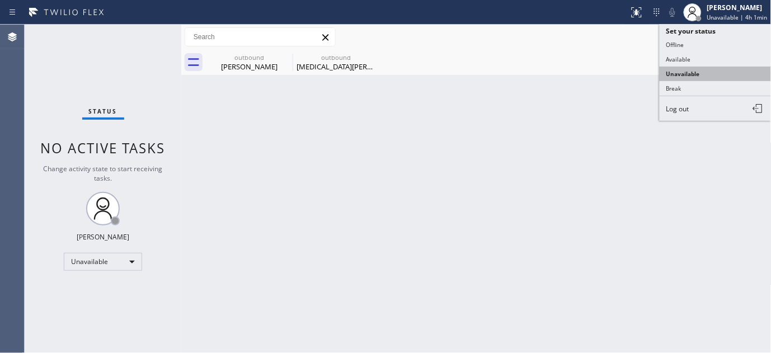
click at [691, 74] on button "Unavailable" at bounding box center [716, 74] width 112 height 15
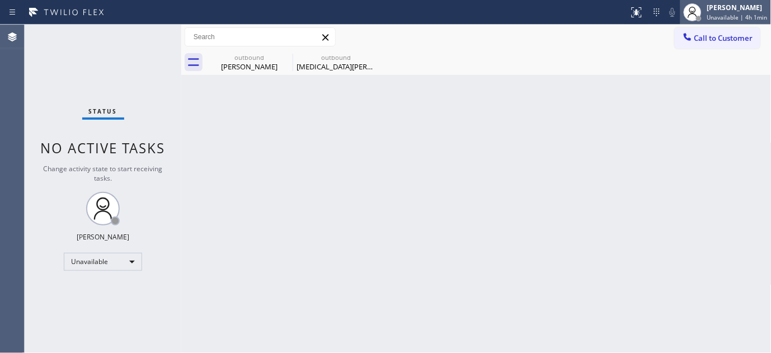
drag, startPoint x: 732, startPoint y: 11, endPoint x: 707, endPoint y: 48, distance: 43.9
click at [732, 11] on div "[PERSON_NAME]" at bounding box center [737, 8] width 60 height 10
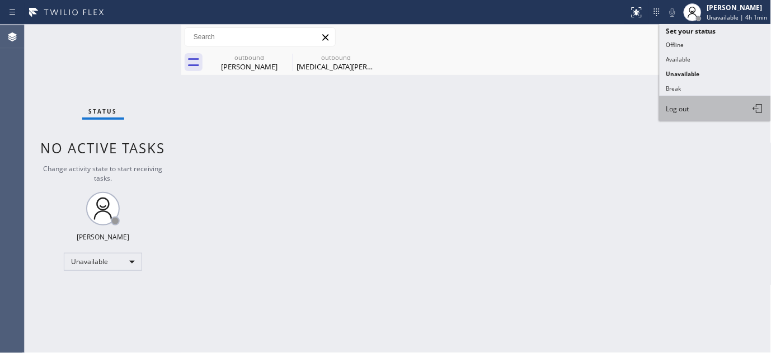
click at [678, 114] on span "Log out" at bounding box center [678, 109] width 23 height 10
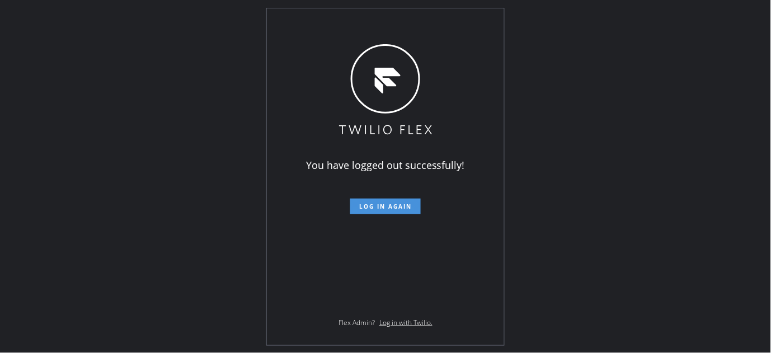
click at [402, 212] on button "Log in again" at bounding box center [385, 207] width 71 height 16
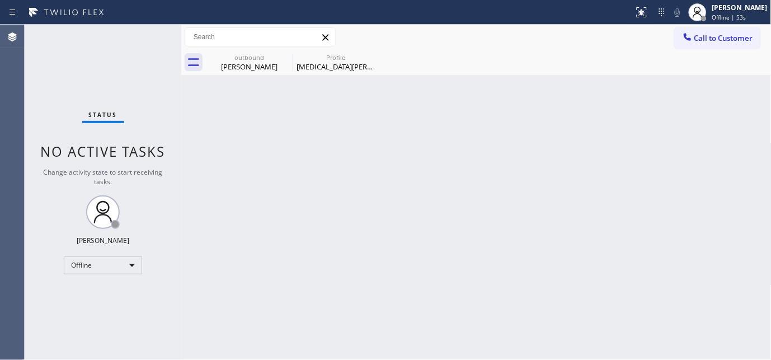
drag, startPoint x: 505, startPoint y: 215, endPoint x: 523, endPoint y: 314, distance: 100.2
click at [505, 215] on div "Back to Dashboard Change Sender ID Customers Technicians Select a contact Outbo…" at bounding box center [476, 192] width 591 height 335
click at [374, 177] on div "Back to Dashboard Change Sender ID Customers Technicians Select a contact Outbo…" at bounding box center [476, 192] width 591 height 335
